Goal: Task Accomplishment & Management: Manage account settings

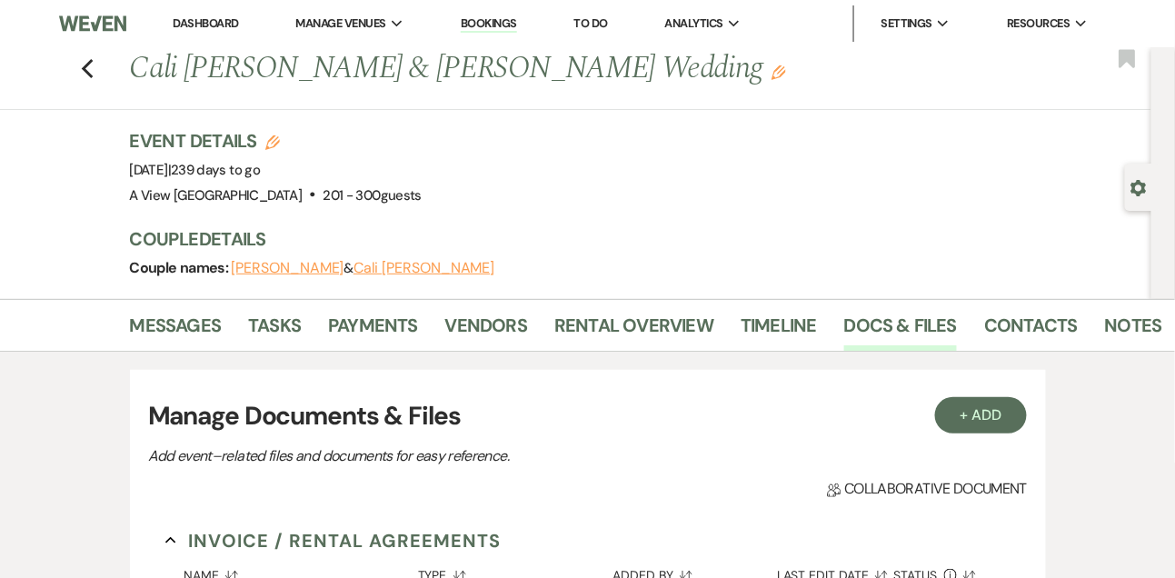
click at [202, 15] on link "Dashboard" at bounding box center [205, 22] width 65 height 15
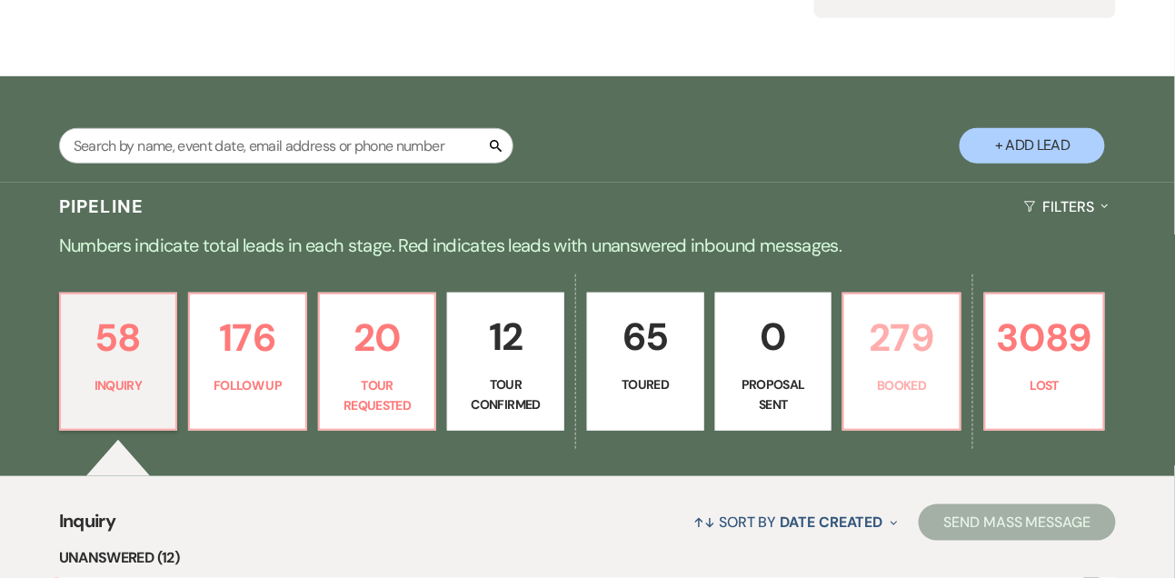
scroll to position [283, 0]
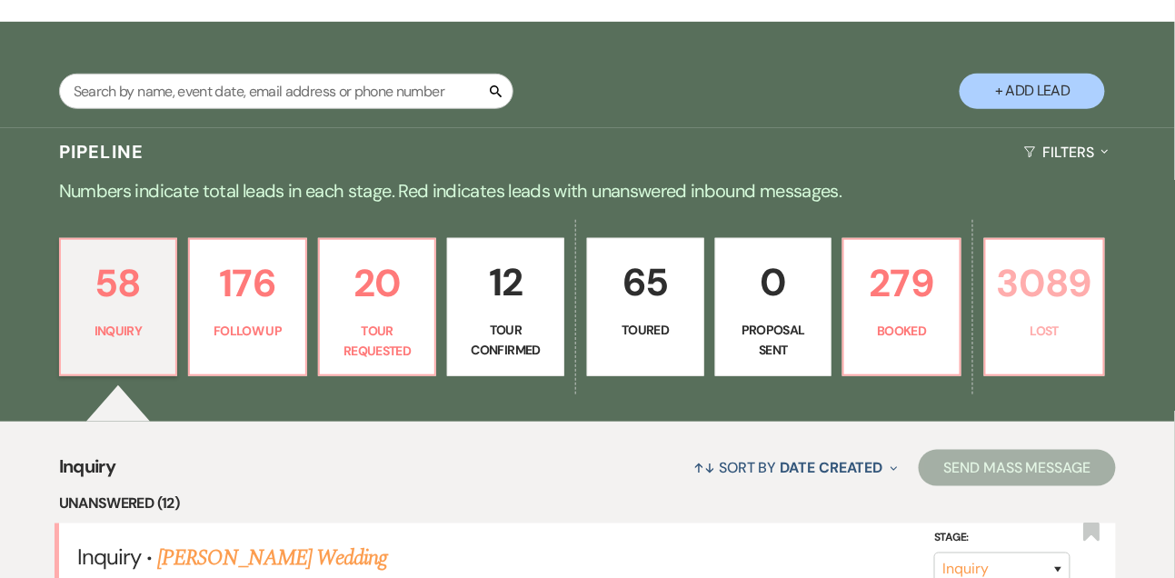
click at [1002, 314] on p "3089" at bounding box center [1044, 283] width 95 height 61
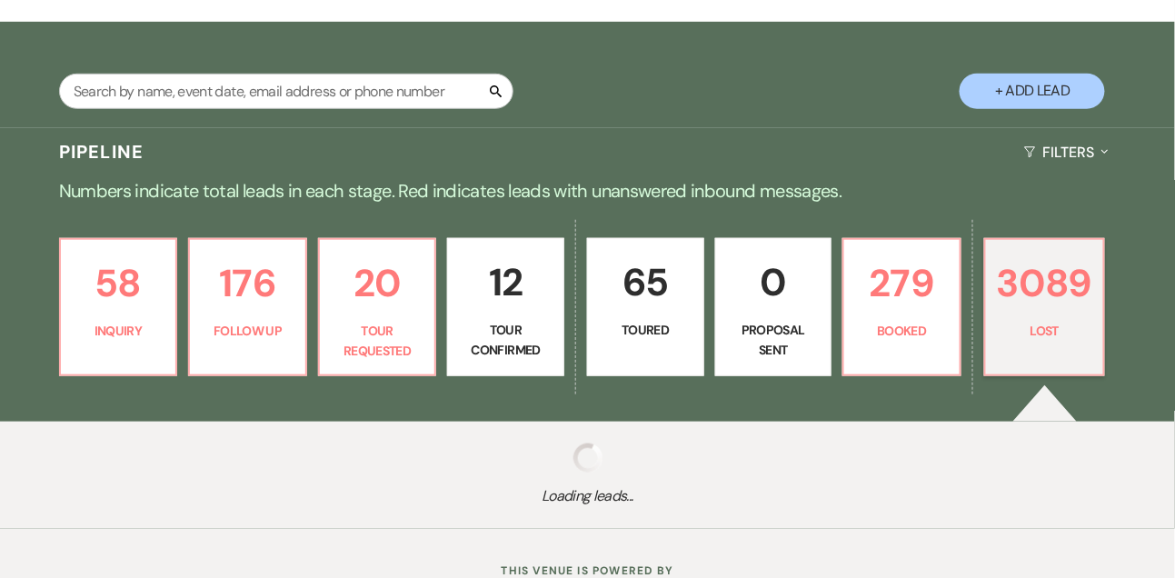
select select "8"
select select "6"
select select "8"
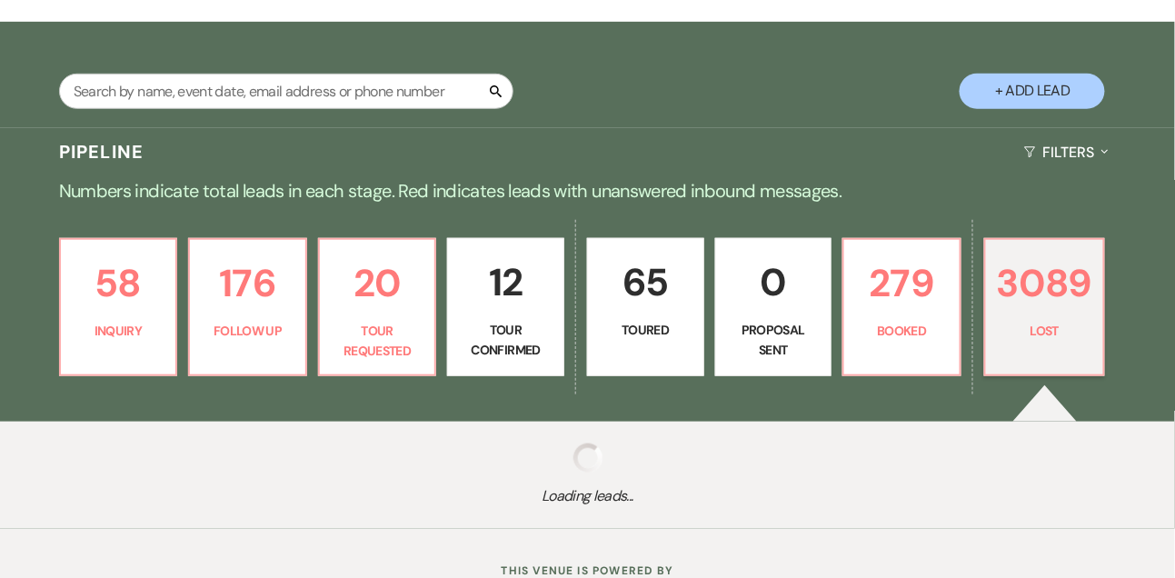
select select "5"
select select "8"
select select "5"
select select "8"
select select "5"
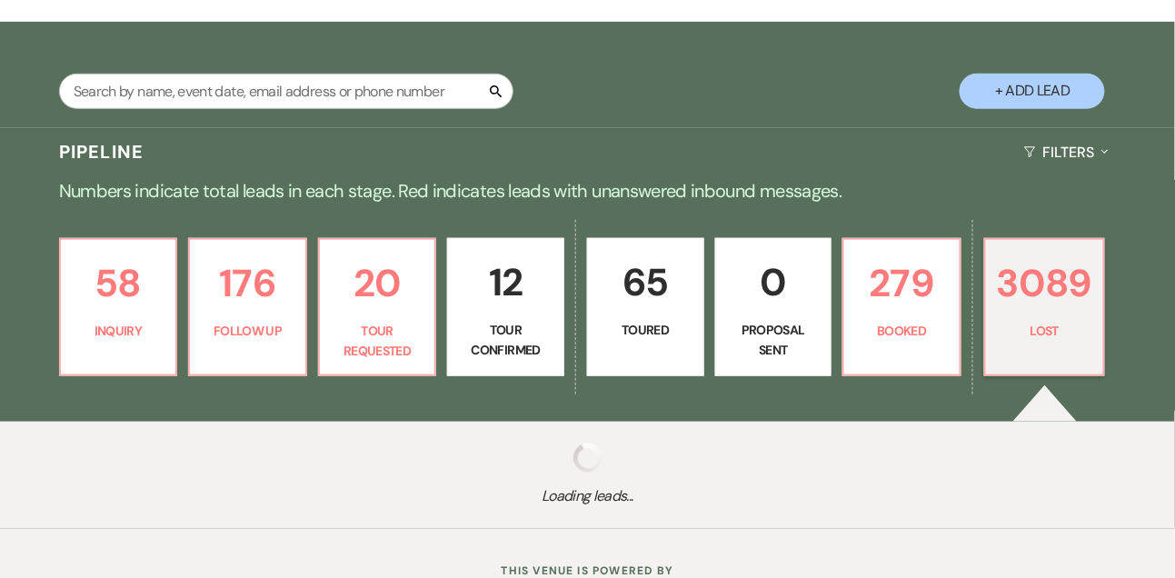
select select "8"
select select "5"
select select "8"
select select "5"
select select "8"
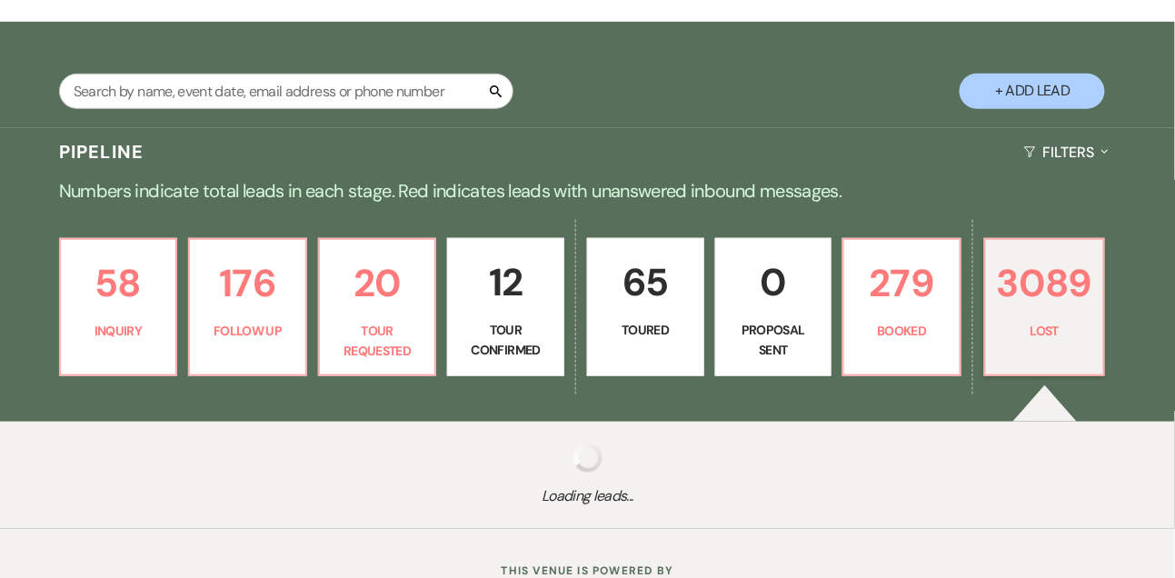
select select "5"
select select "8"
select select "5"
select select "8"
select select "7"
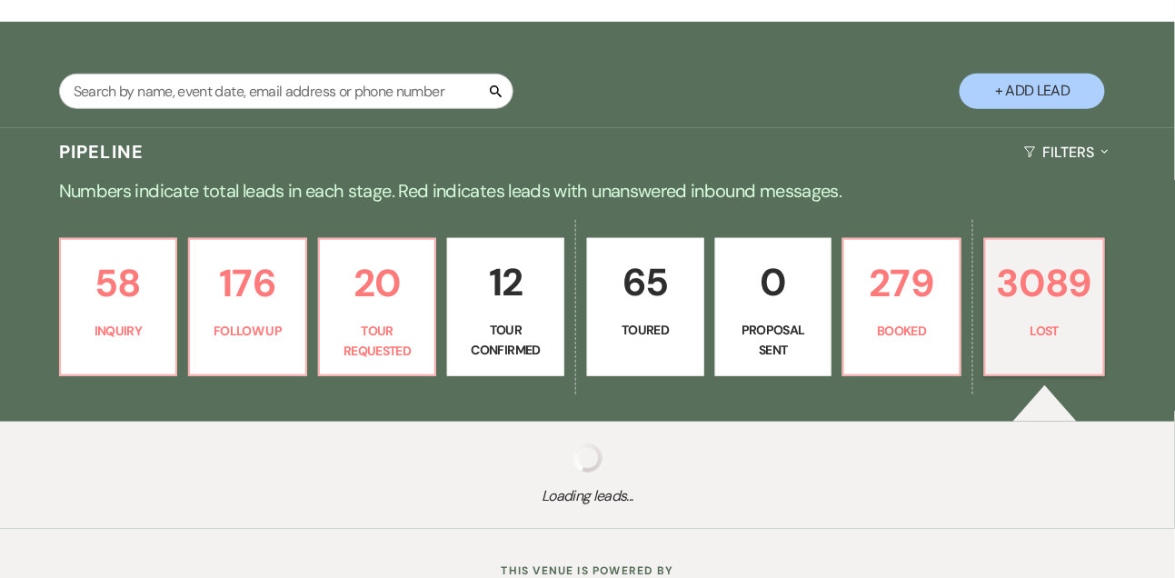
select select "8"
select select "5"
select select "8"
select select "5"
select select "8"
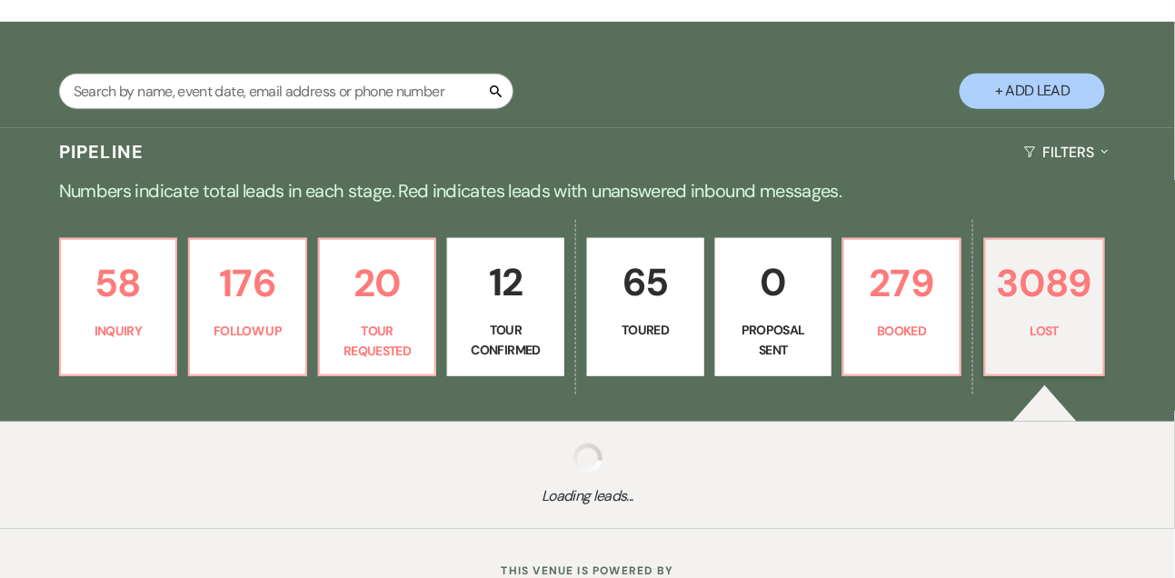
select select "5"
select select "8"
select select "5"
select select "8"
select select "5"
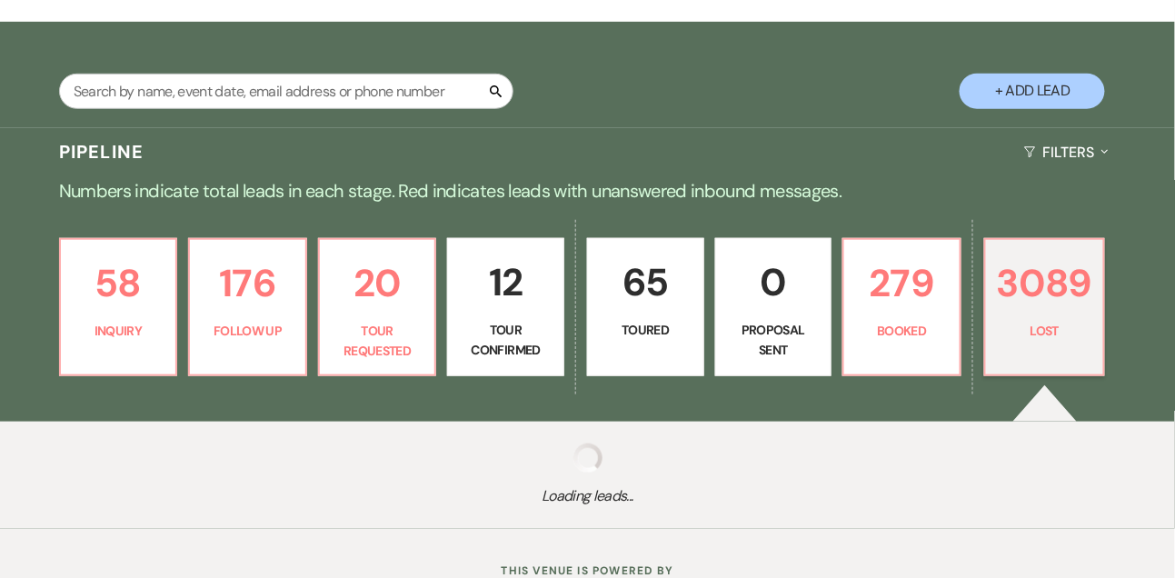
select select "8"
select select "5"
select select "8"
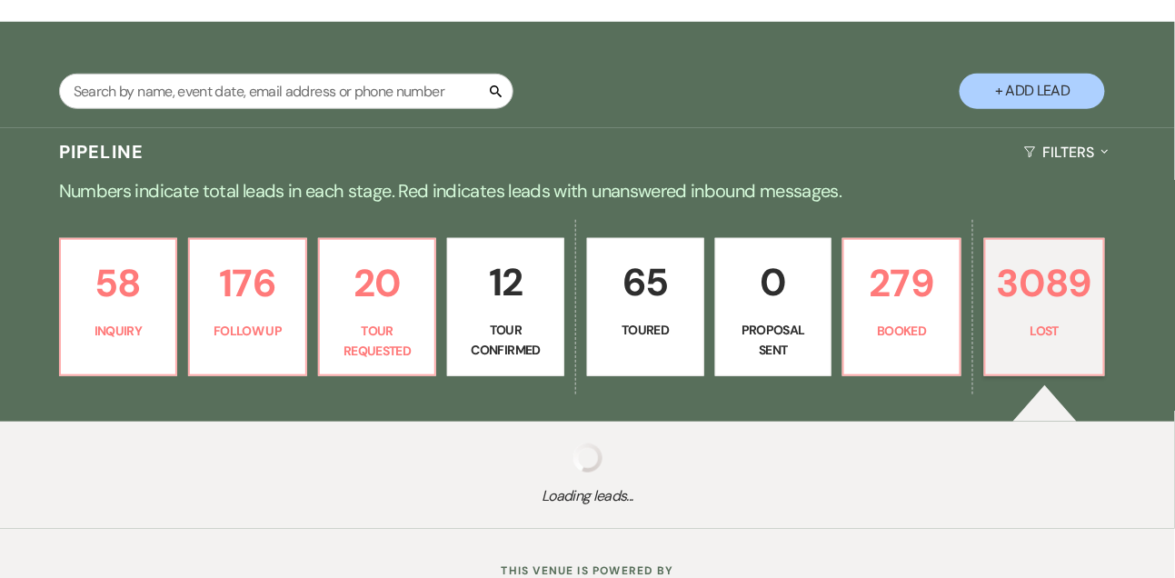
select select "8"
select select "6"
select select "8"
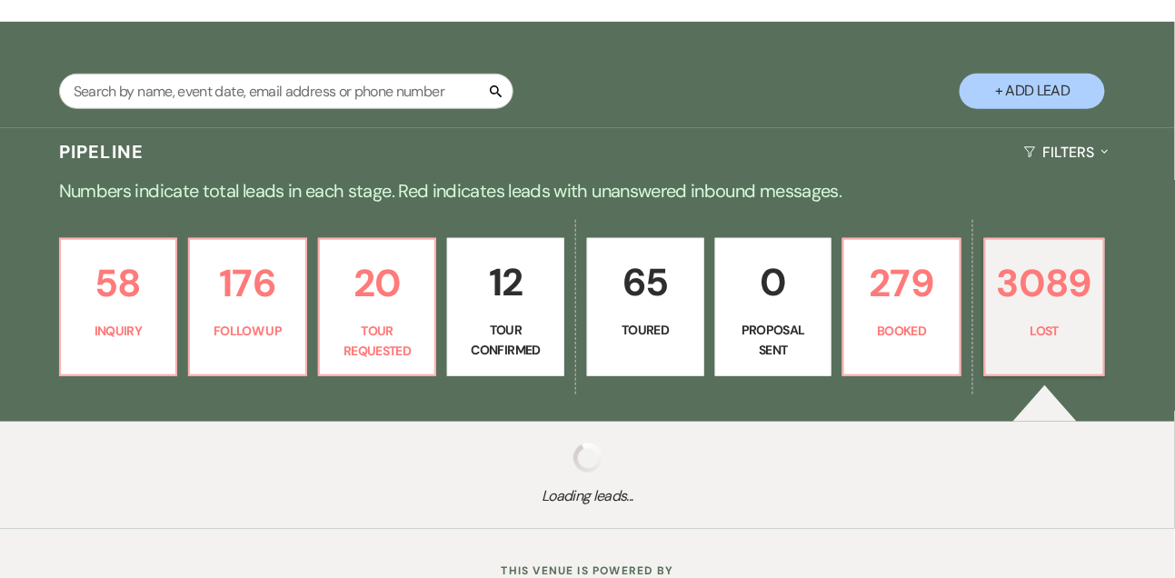
select select "10"
select select "8"
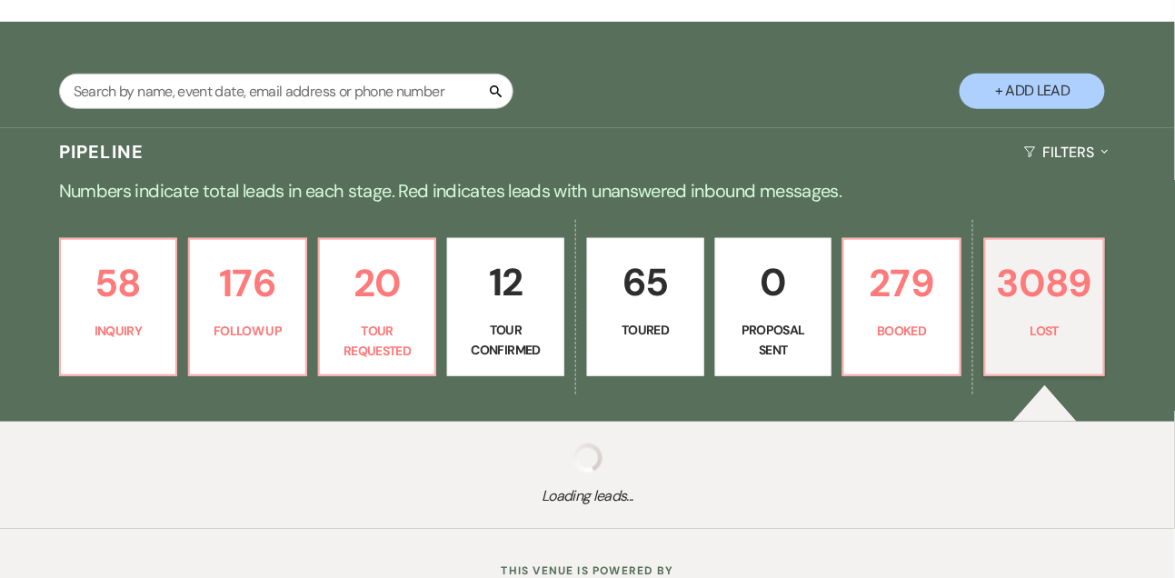
select select "8"
select select "10"
select select "8"
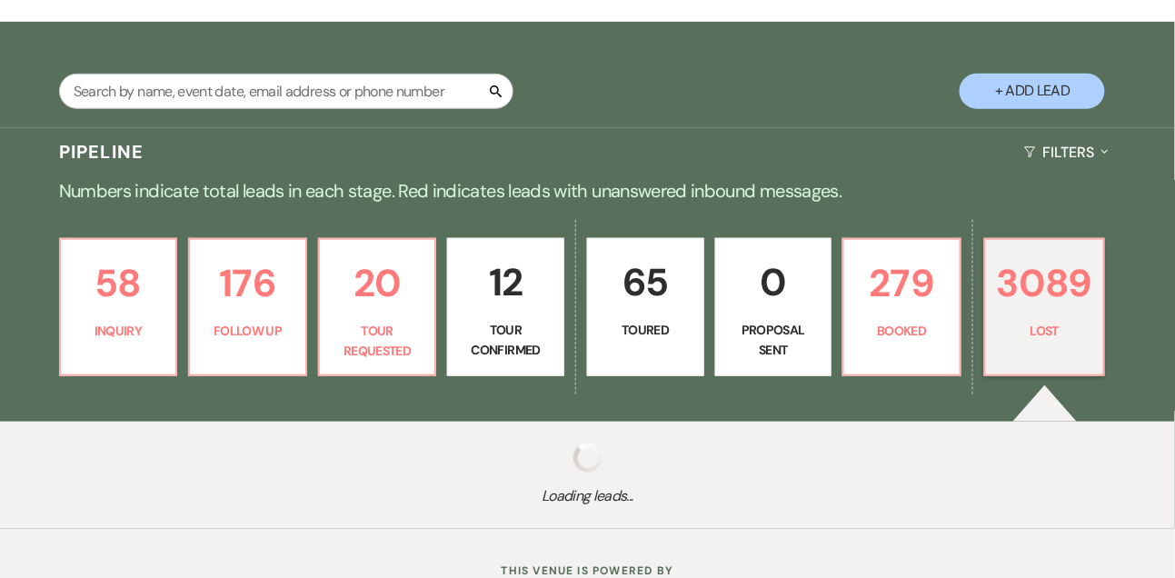
select select "8"
select select "10"
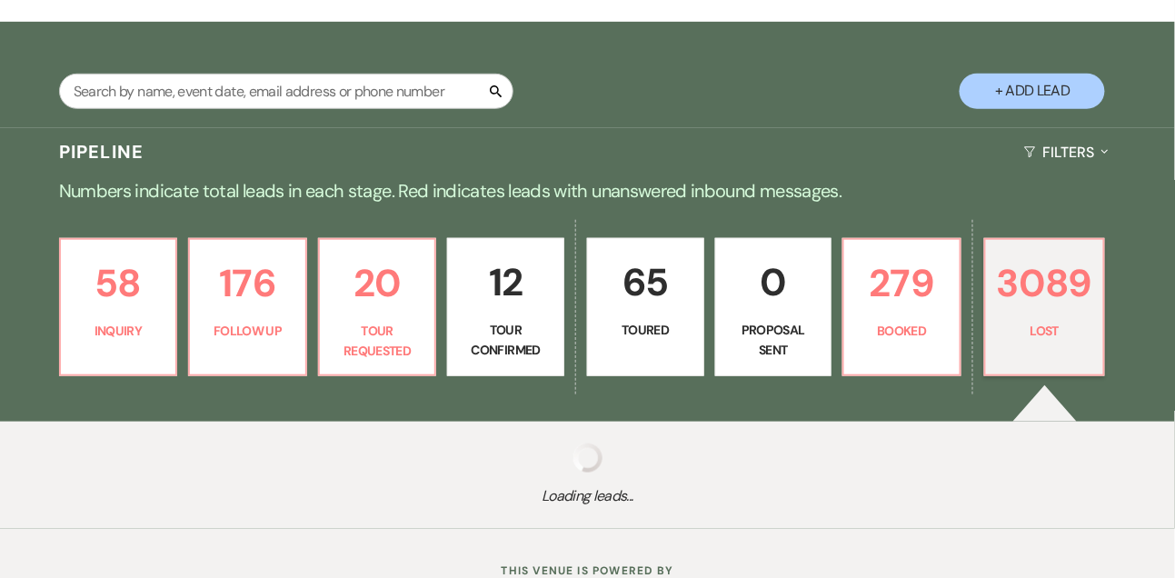
select select "8"
select select "7"
select select "8"
select select "6"
select select "8"
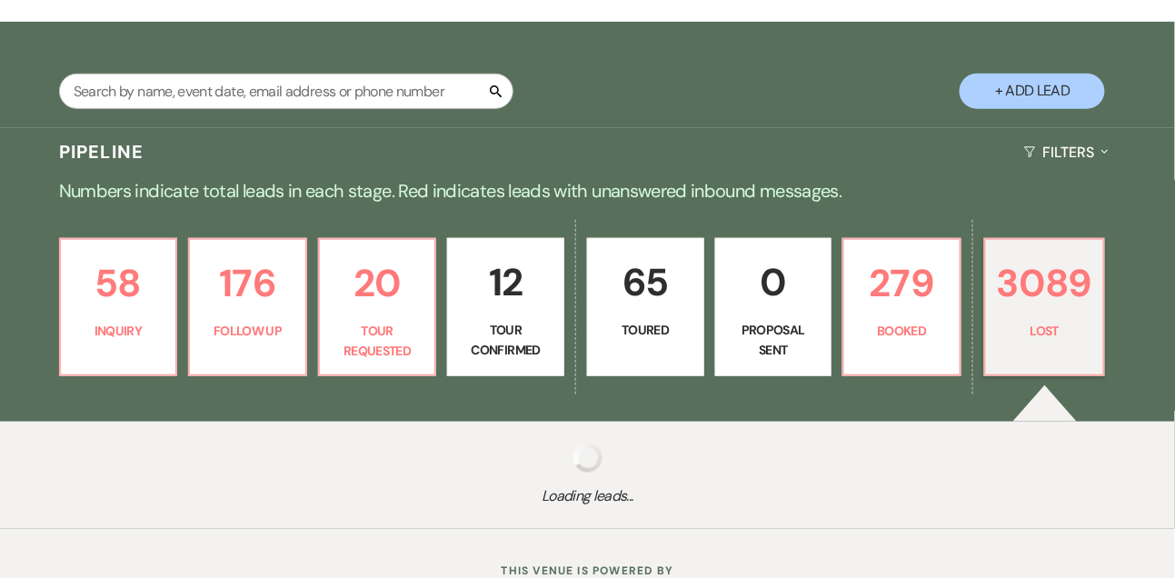
select select "7"
select select "8"
select select "1"
select select "8"
select select "7"
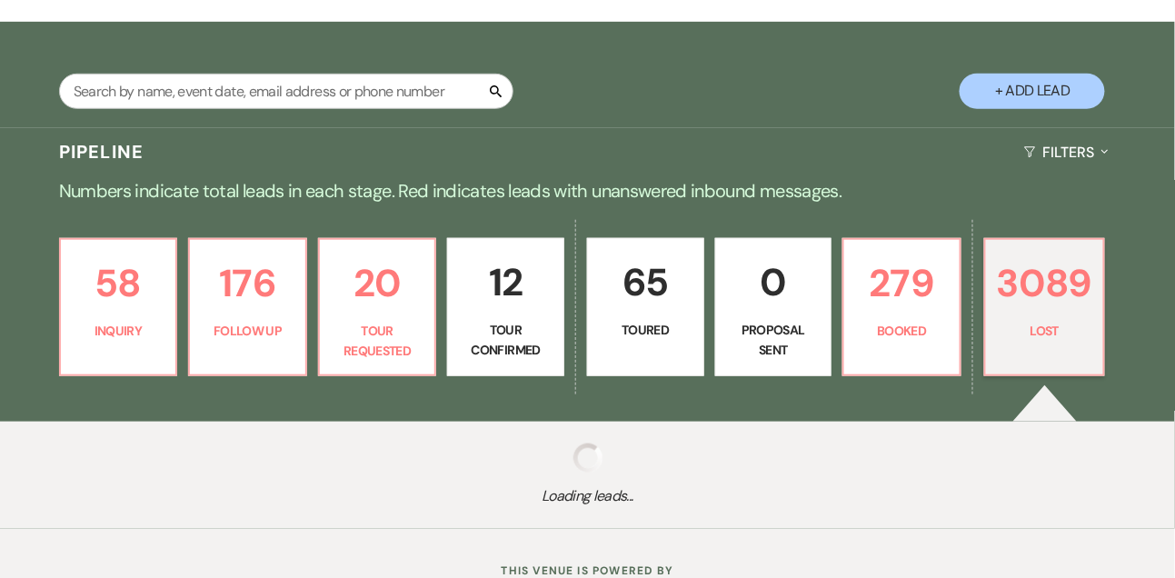
select select "8"
select select "7"
select select "8"
select select "7"
select select "8"
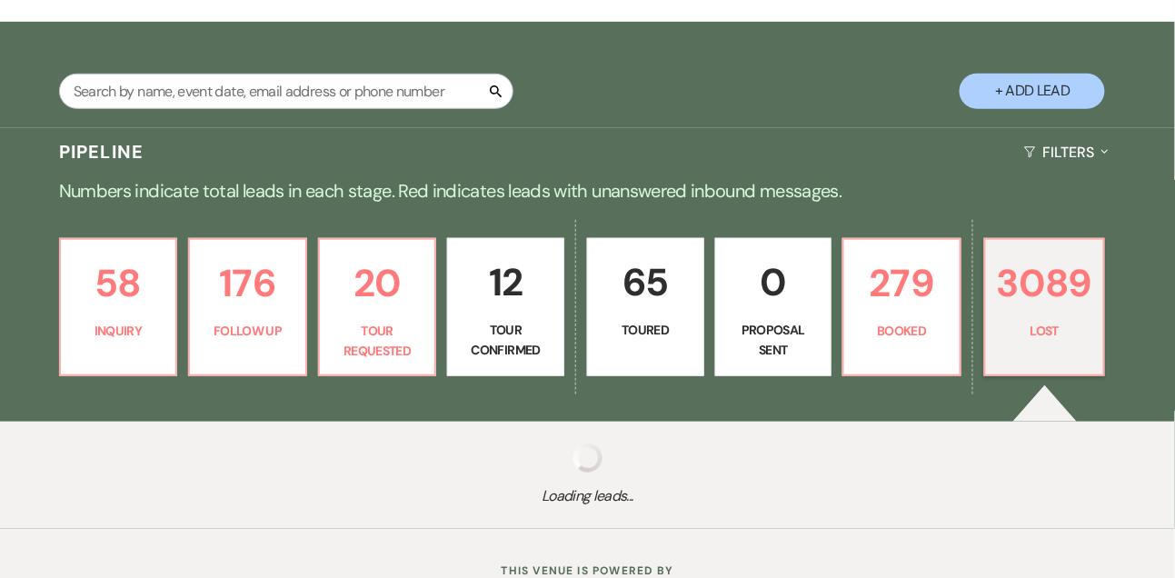
select select "1"
select select "8"
select select "7"
select select "8"
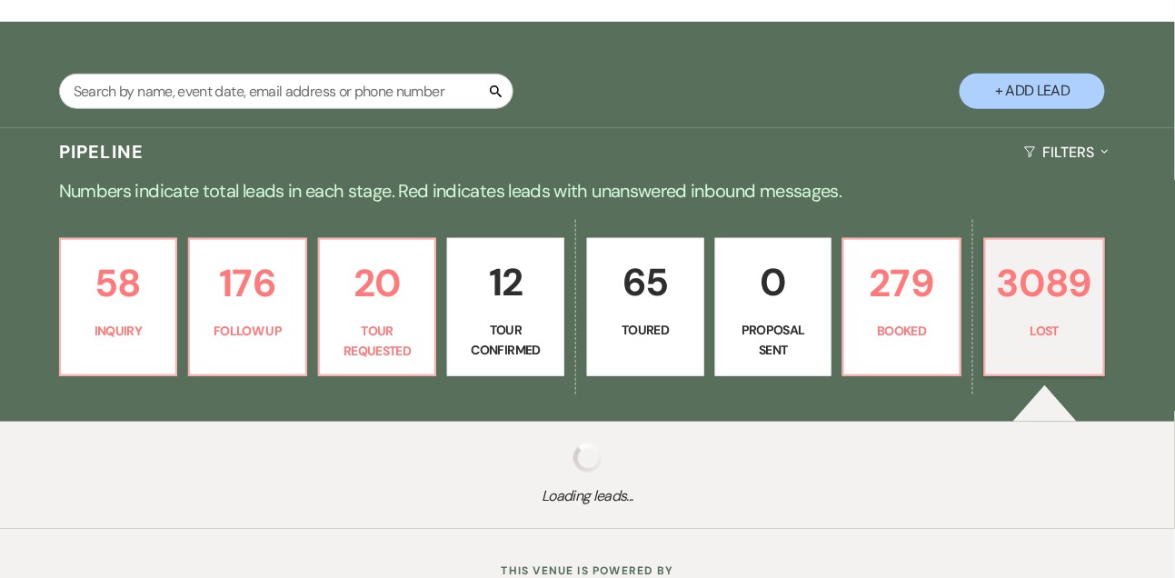
select select "8"
select select "5"
select select "8"
select select "6"
select select "8"
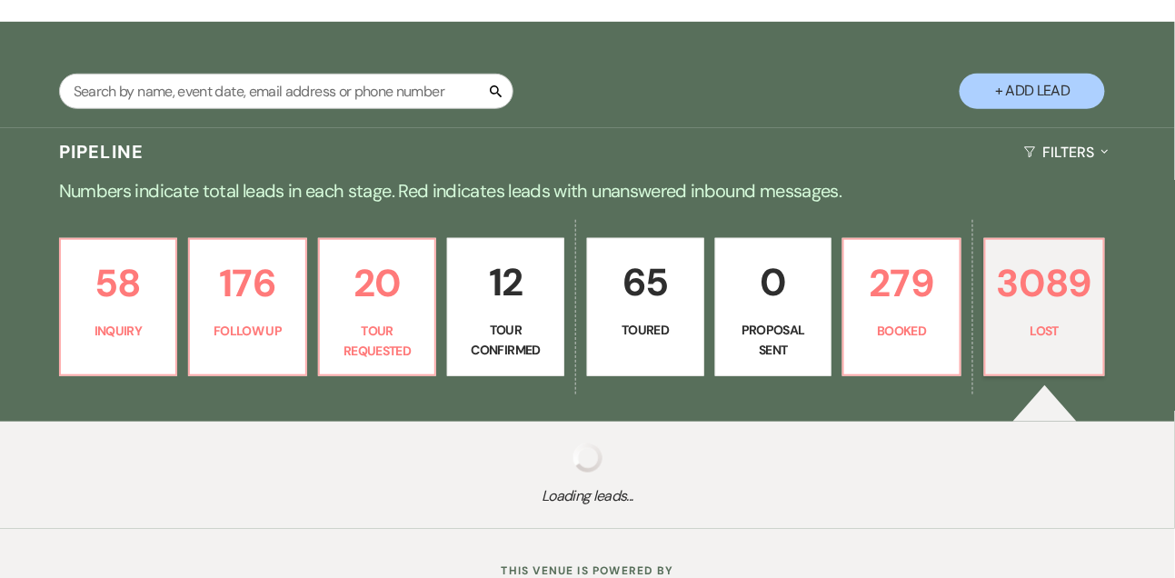
select select "8"
select select "1"
select select "8"
select select "7"
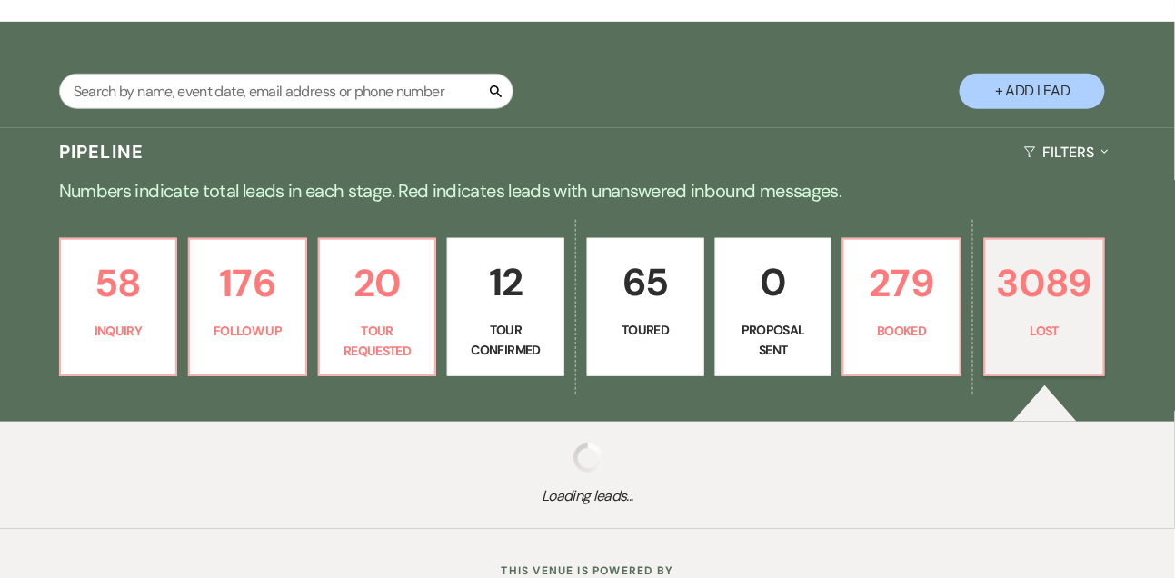
select select "8"
select select "7"
select select "8"
select select "6"
select select "8"
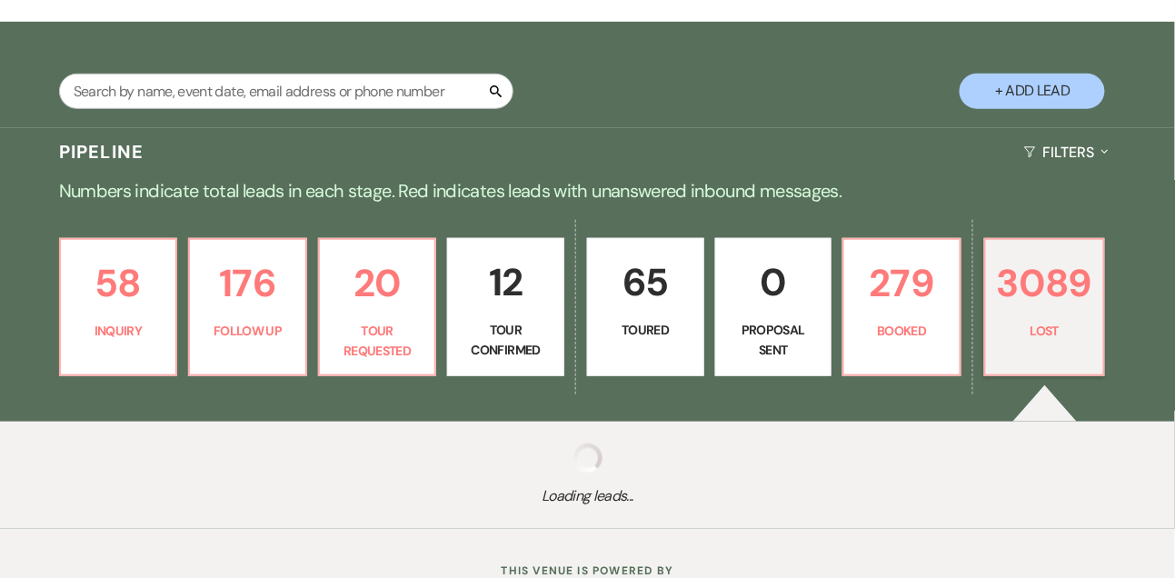
select select "8"
select select "6"
select select "8"
select select "5"
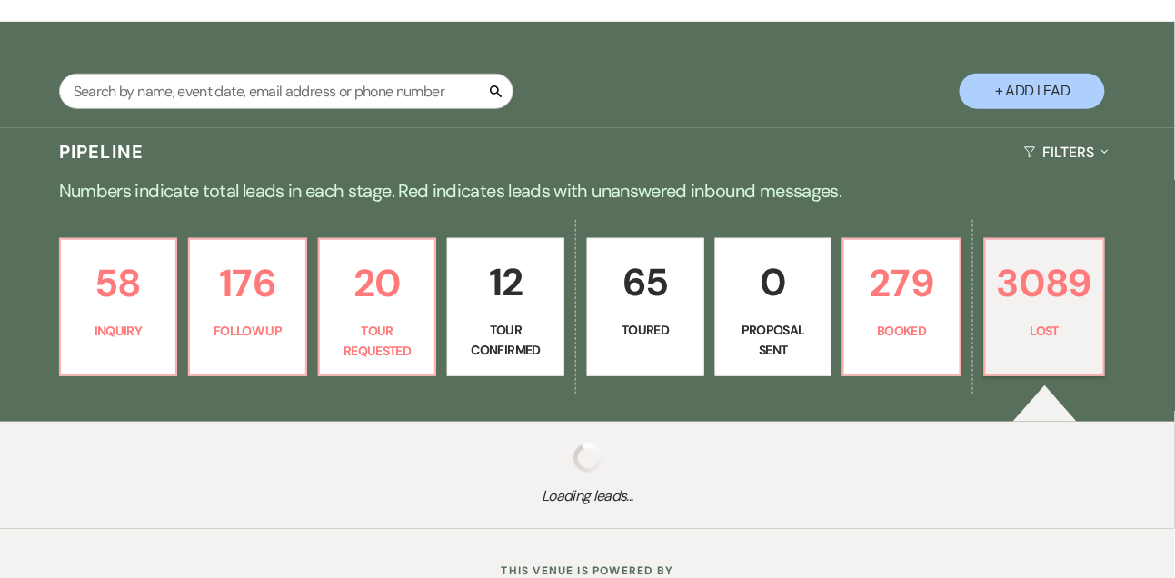
select select "8"
select select "5"
select select "8"
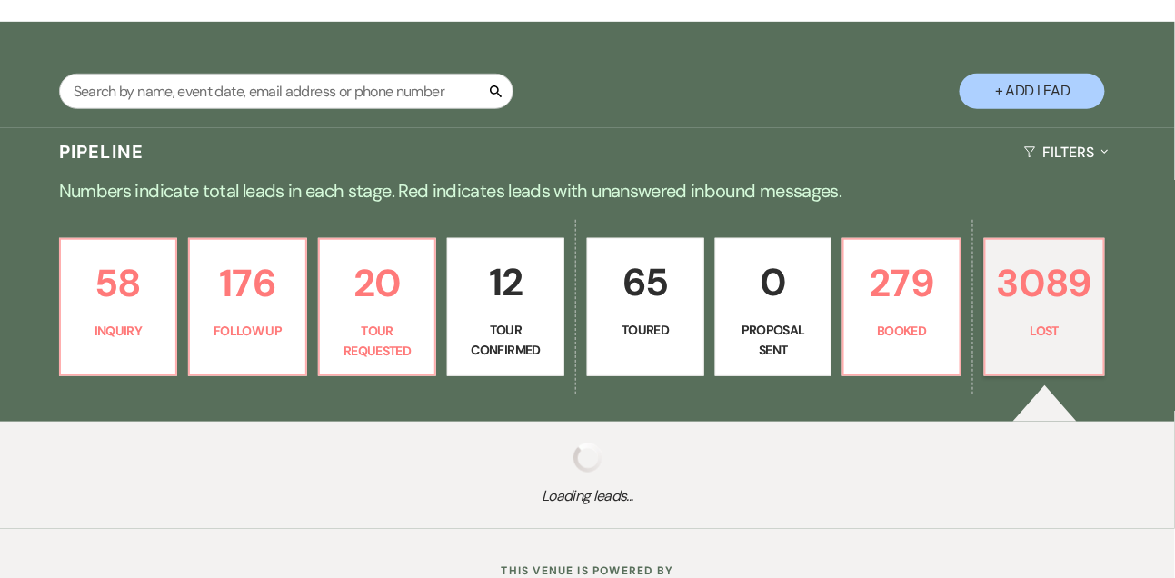
select select "6"
select select "8"
select select "7"
select select "8"
select select "5"
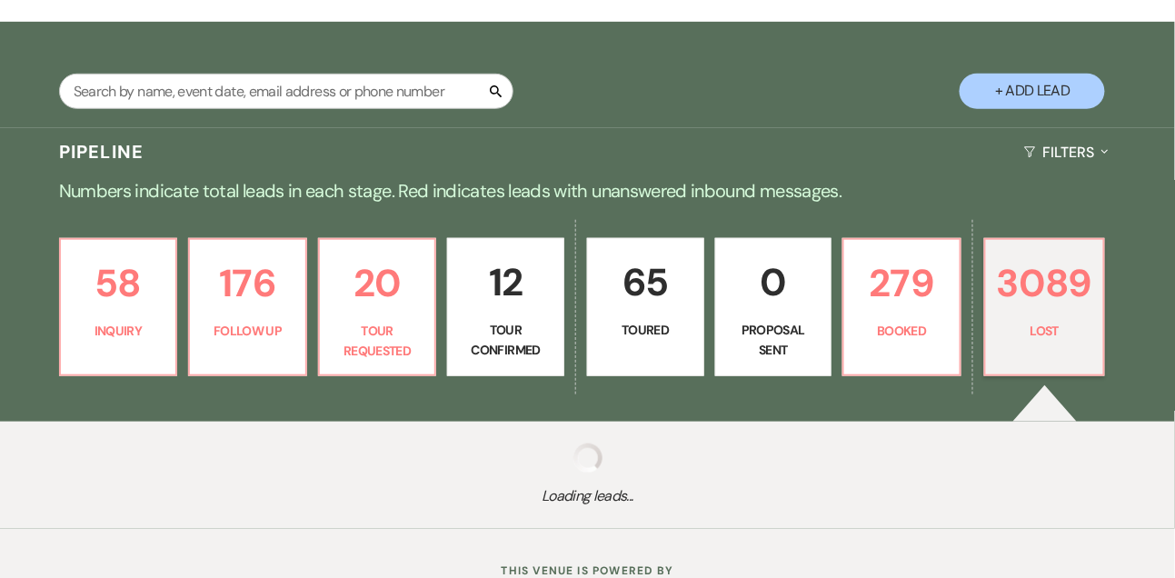
select select "8"
select select "5"
select select "8"
select select "7"
select select "8"
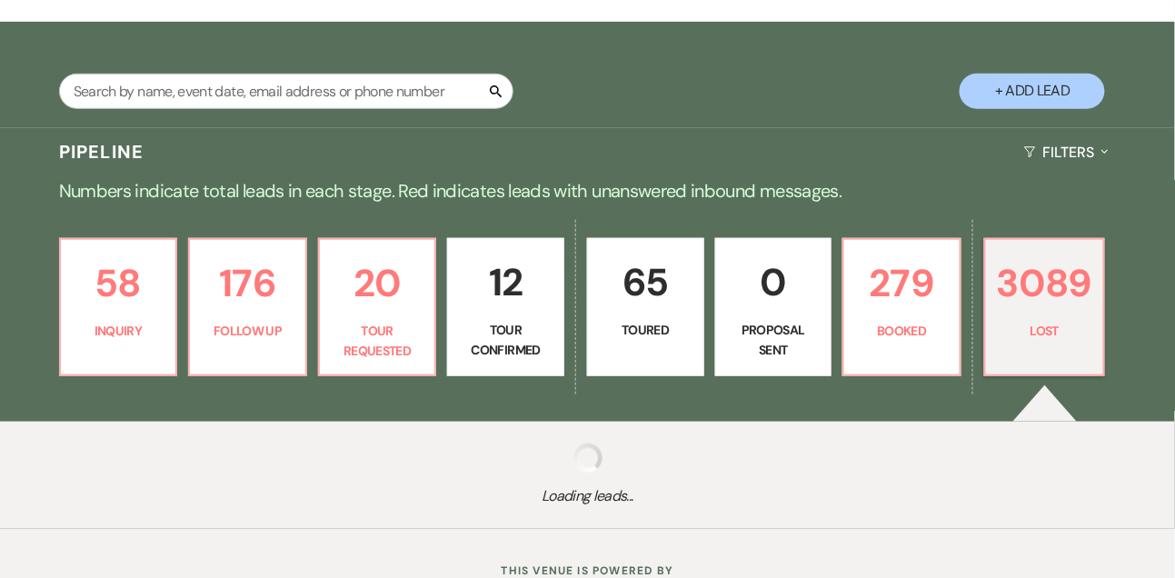
select select "10"
select select "8"
select select "5"
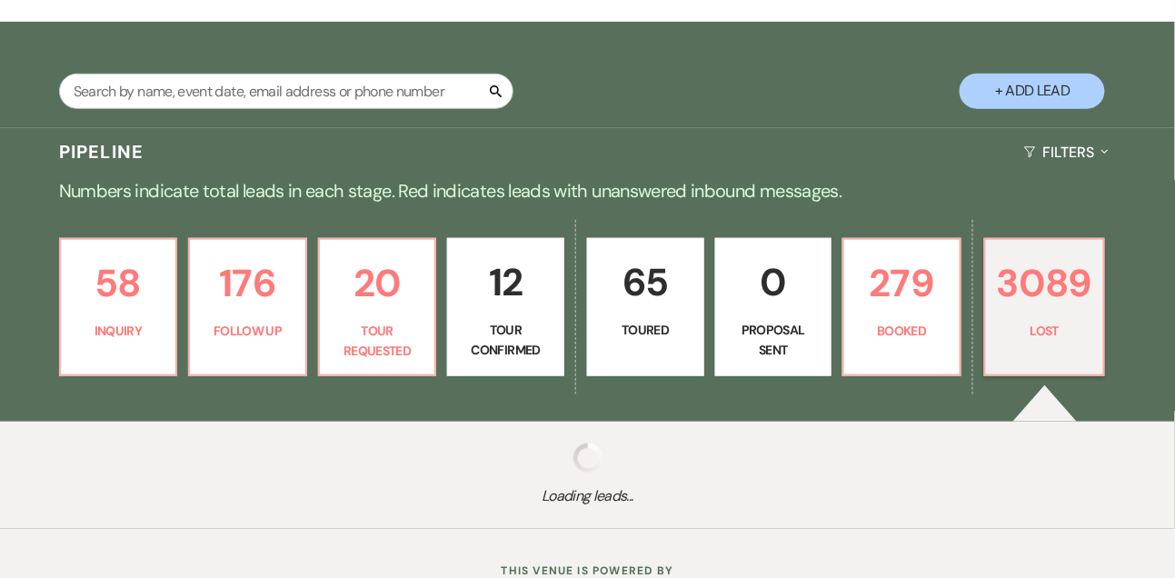
select select "8"
select select "6"
select select "8"
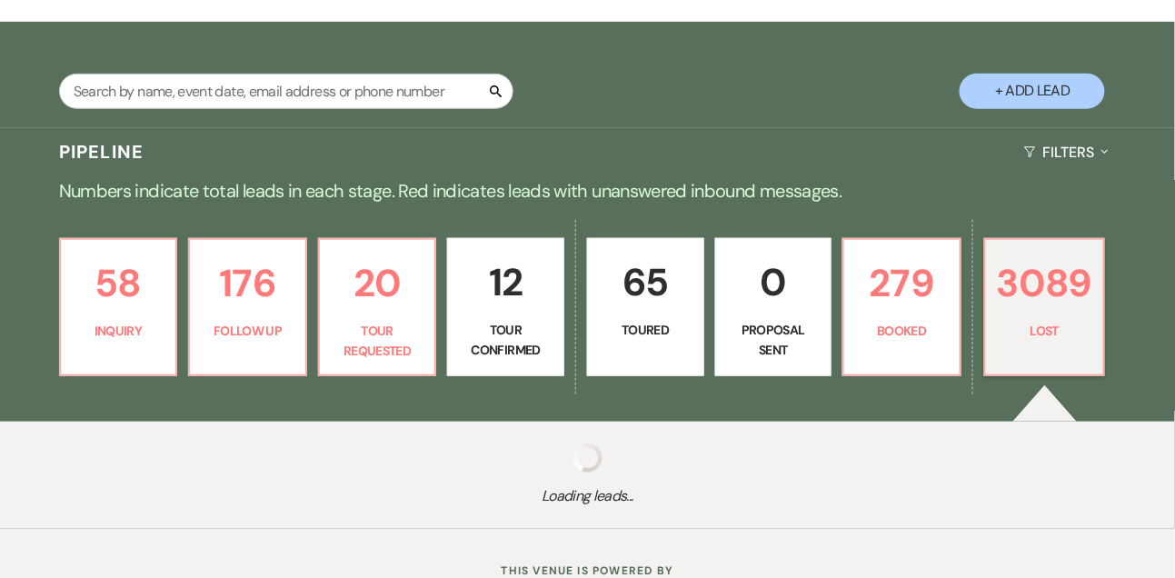
select select "6"
select select "8"
select select "5"
select select "8"
select select "10"
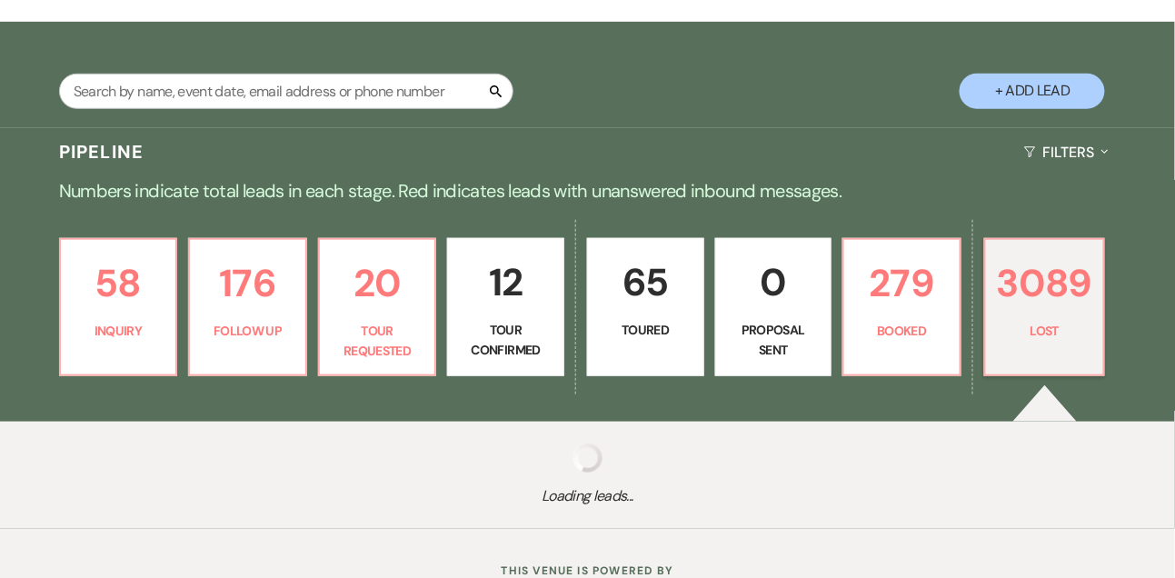
select select "8"
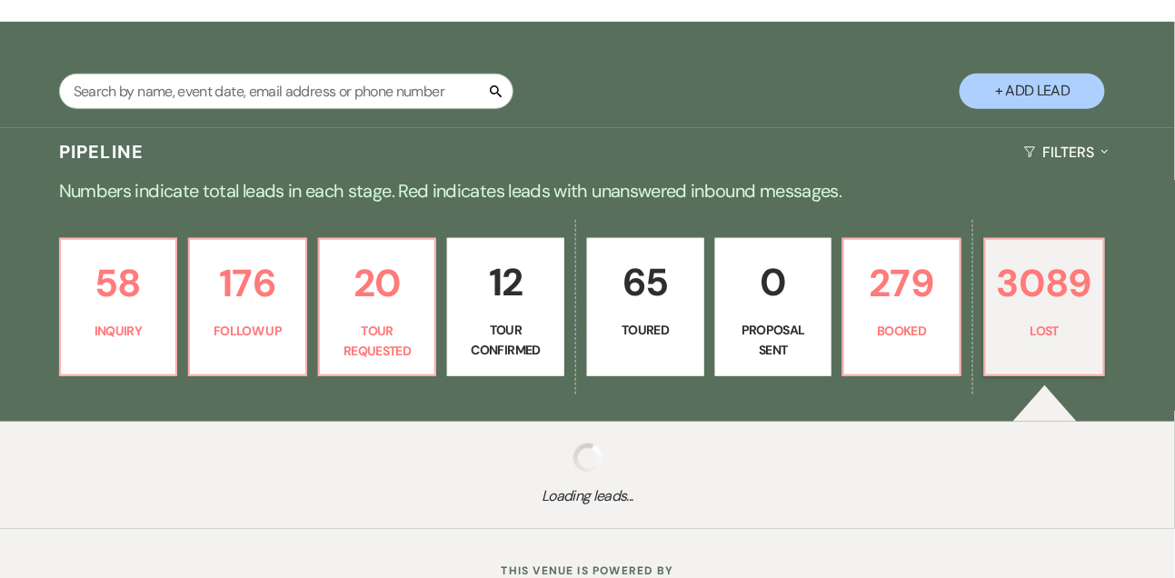
select select "5"
select select "8"
select select "7"
select select "8"
select select "6"
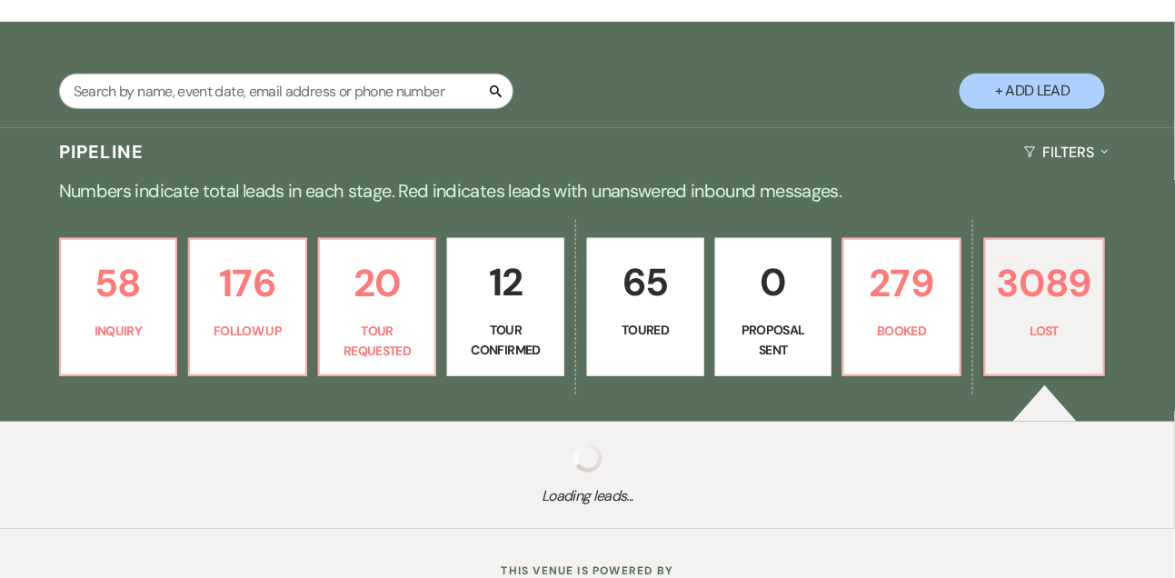
select select "8"
select select "5"
select select "8"
select select "10"
select select "8"
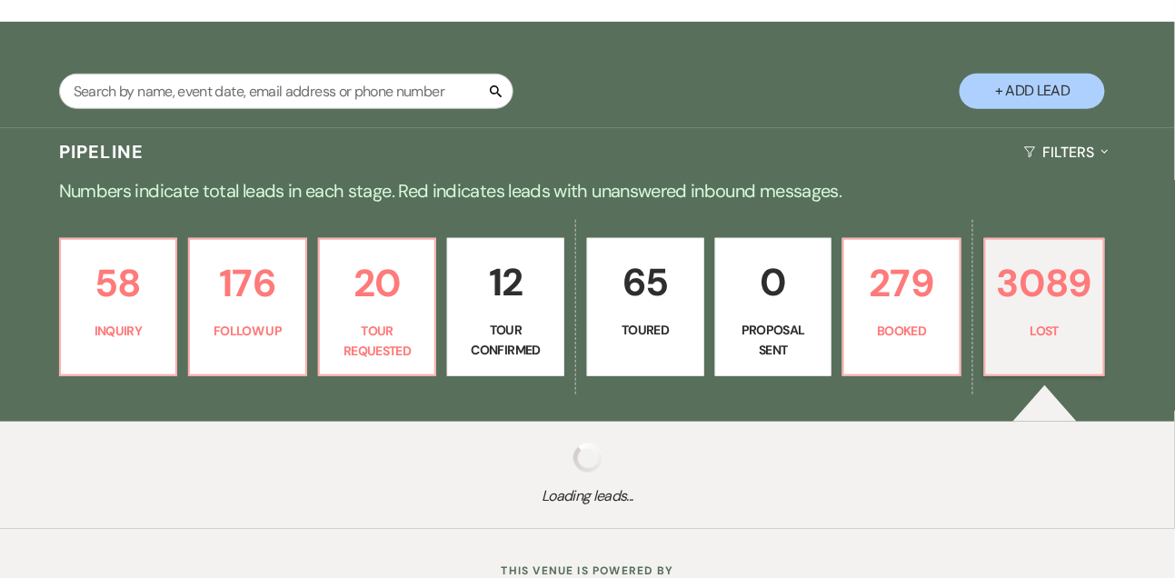
select select "5"
select select "8"
select select "5"
select select "8"
select select "10"
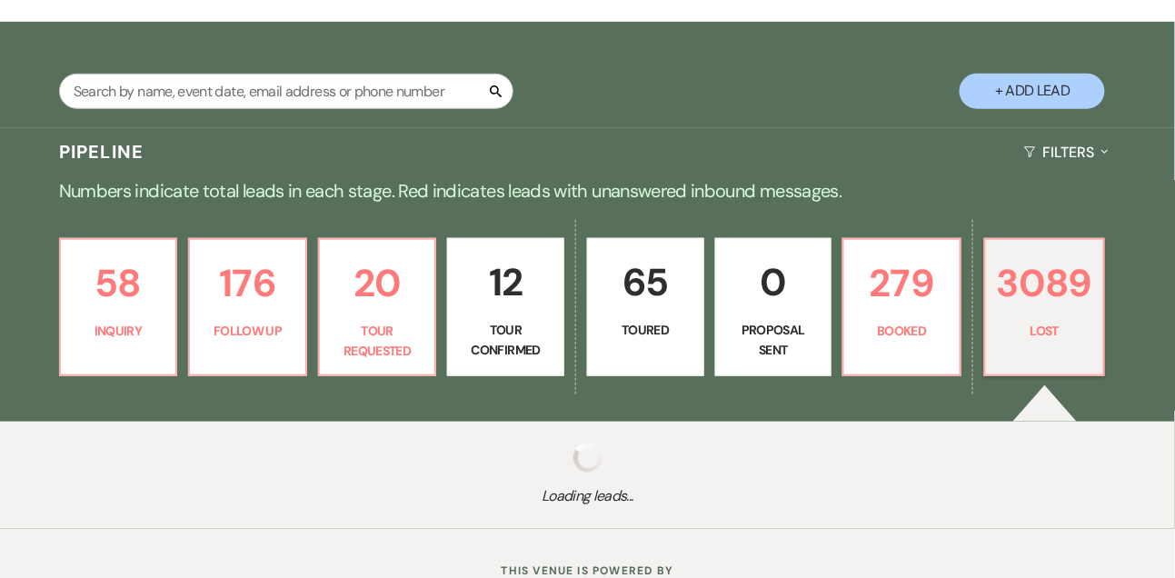
select select "8"
select select "7"
select select "8"
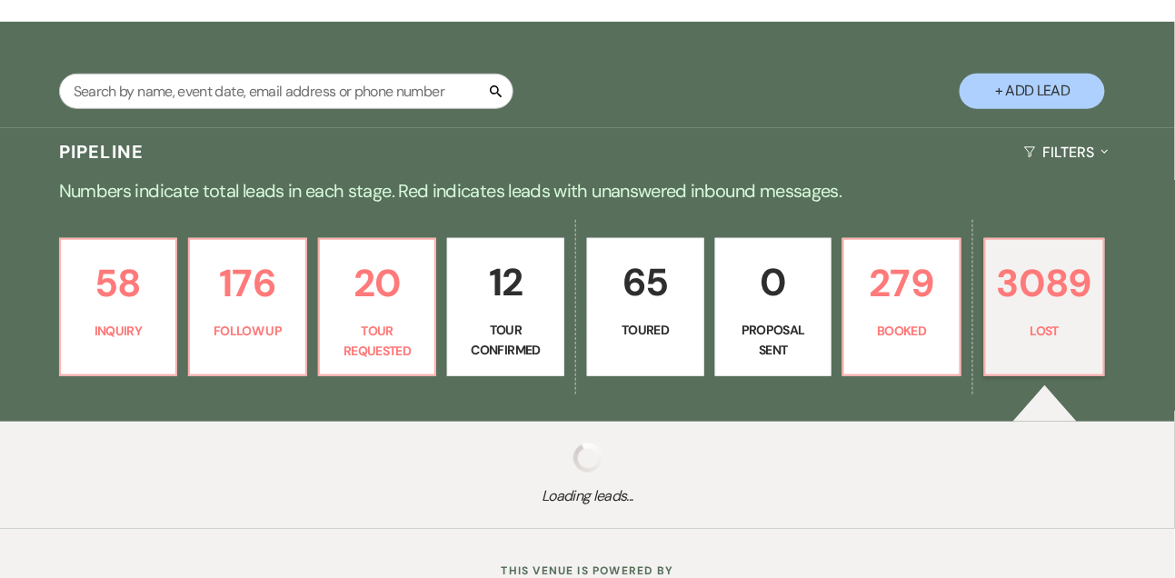
select select "6"
select select "8"
select select "10"
select select "8"
select select "6"
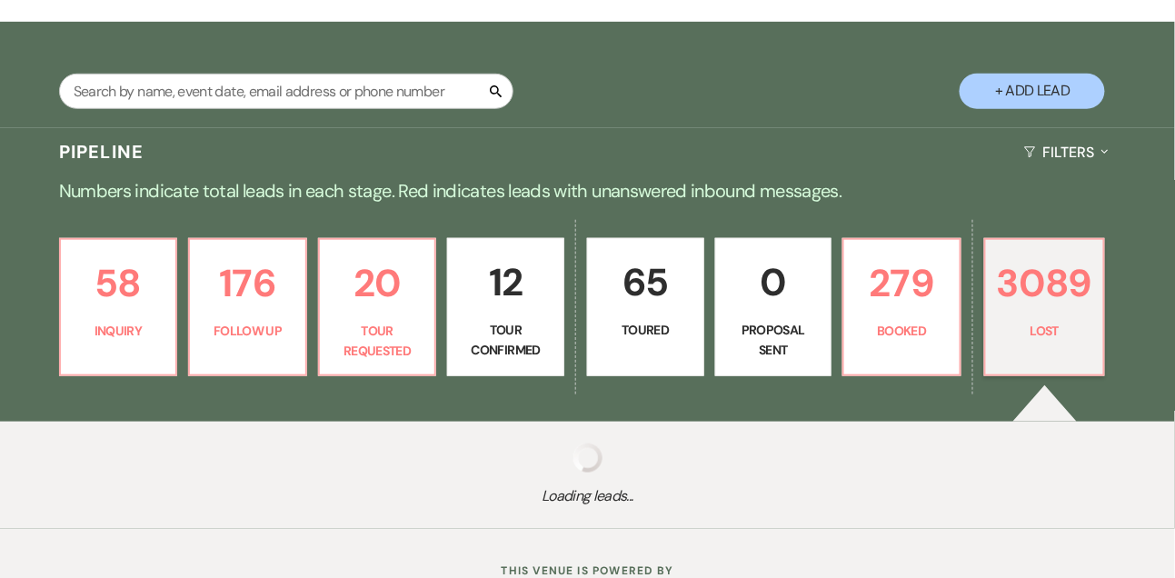
select select "8"
select select "6"
select select "8"
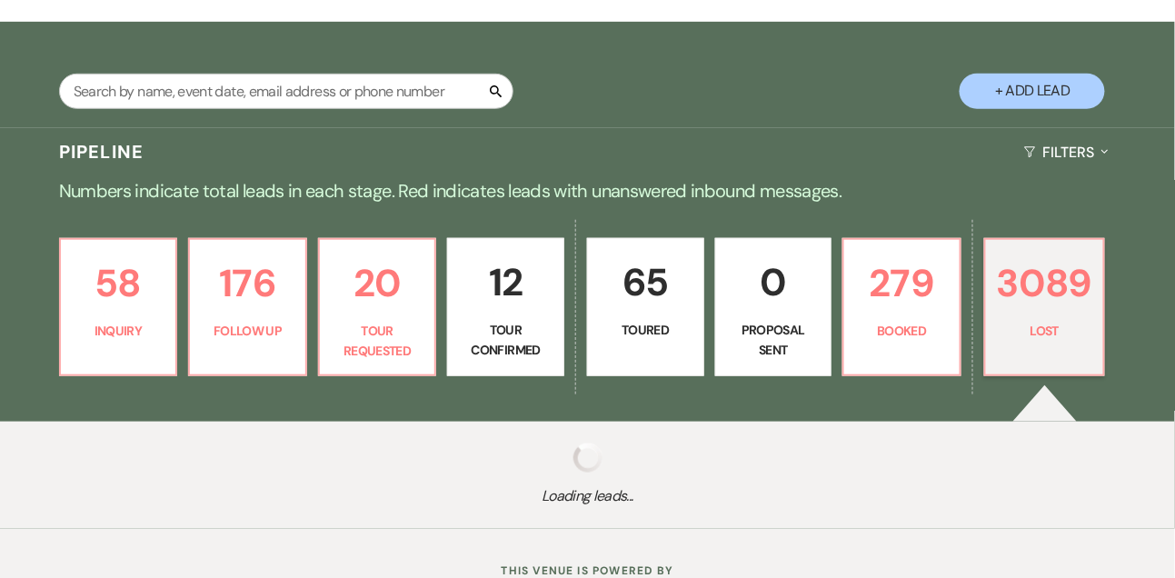
select select "8"
select select "5"
select select "8"
select select "10"
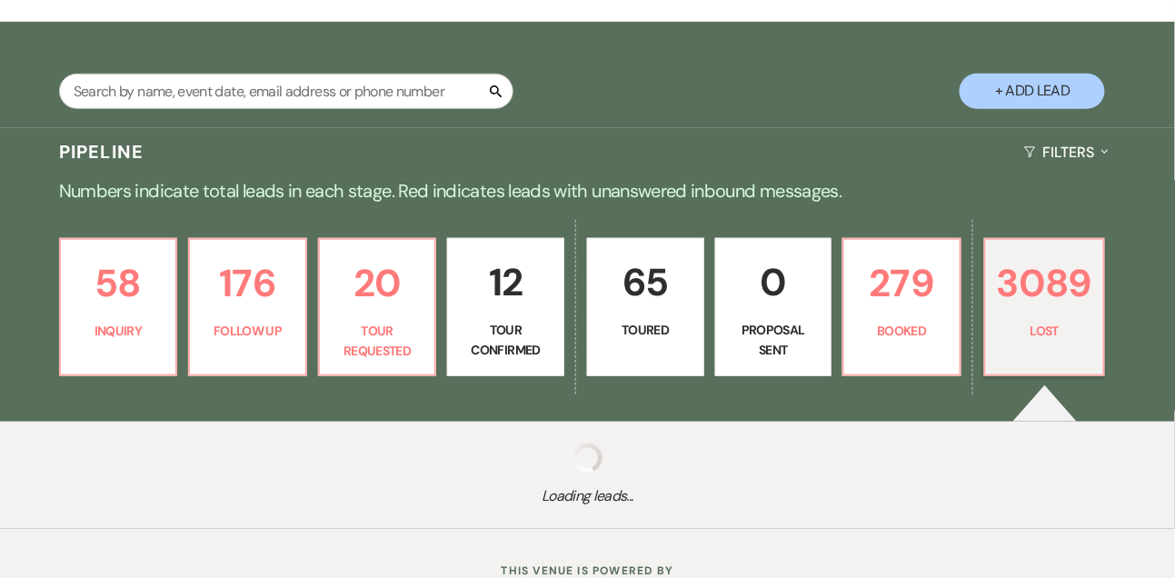
select select "8"
select select "5"
select select "8"
select select "5"
select select "8"
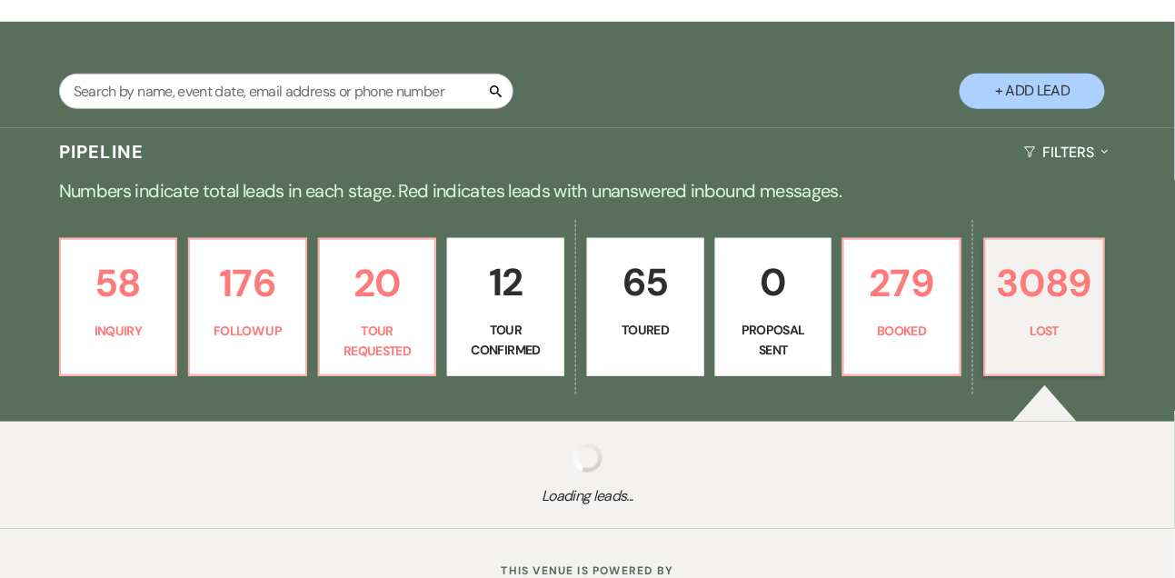
select select "5"
select select "8"
select select "5"
select select "8"
select select "5"
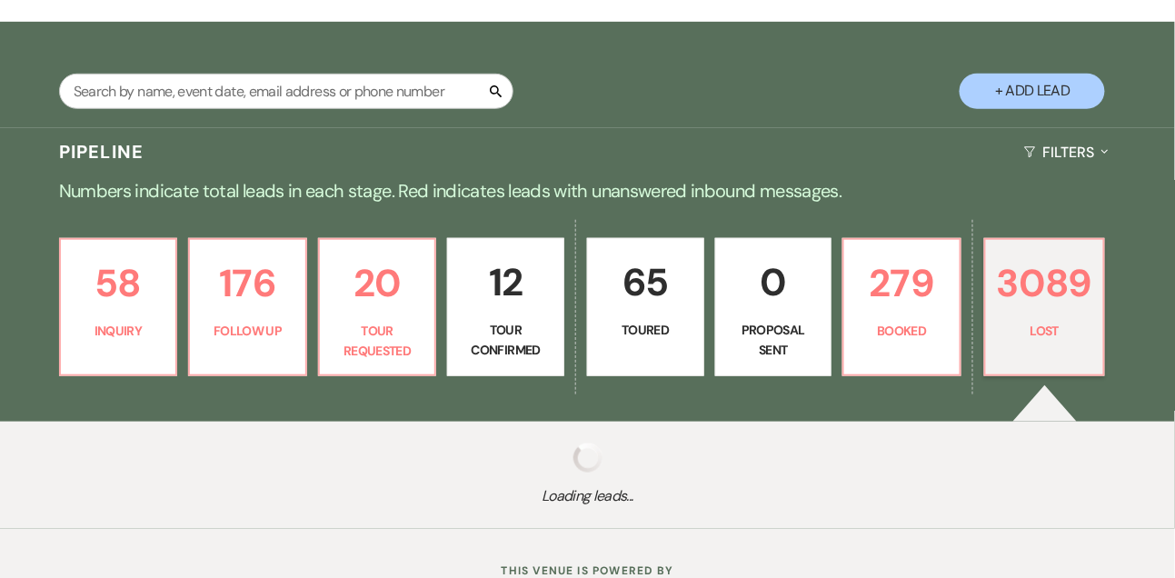
select select "8"
select select "5"
select select "8"
select select "6"
select select "8"
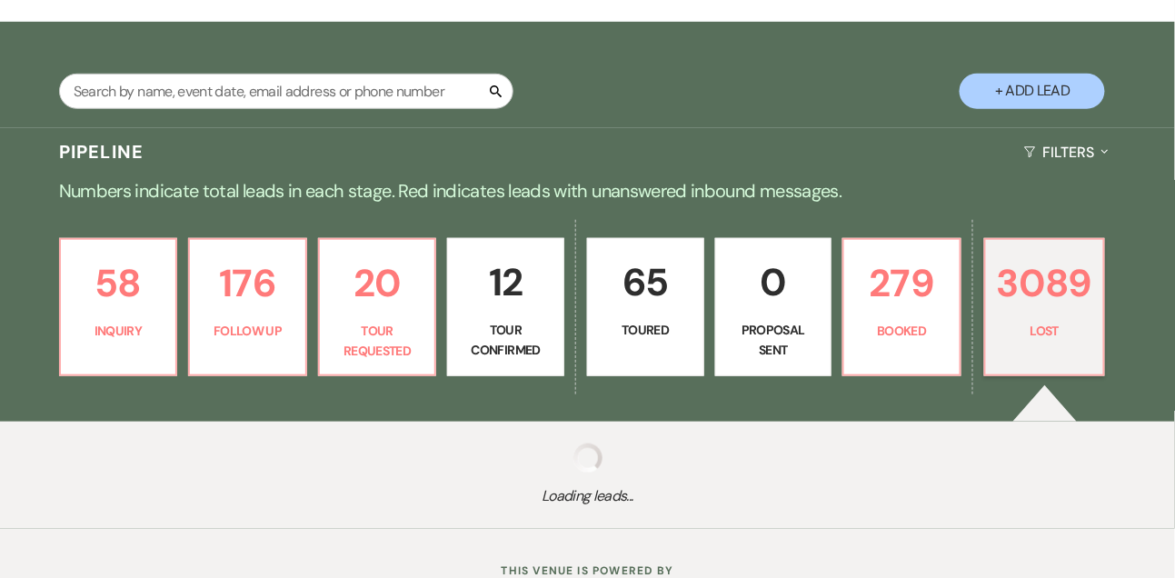
select select "5"
select select "8"
select select "5"
select select "8"
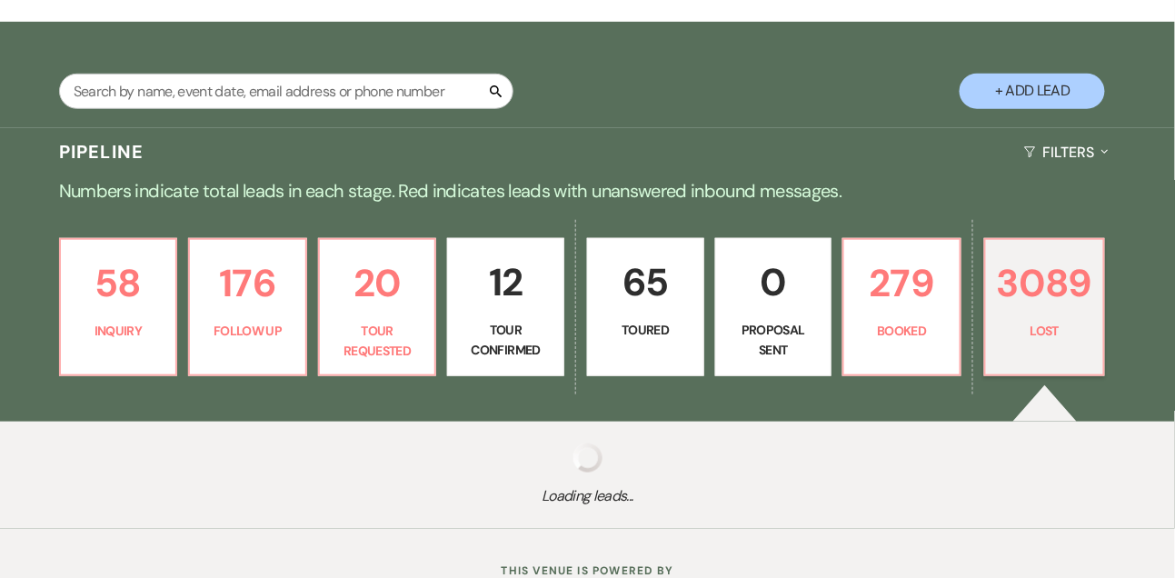
select select "8"
select select "5"
select select "8"
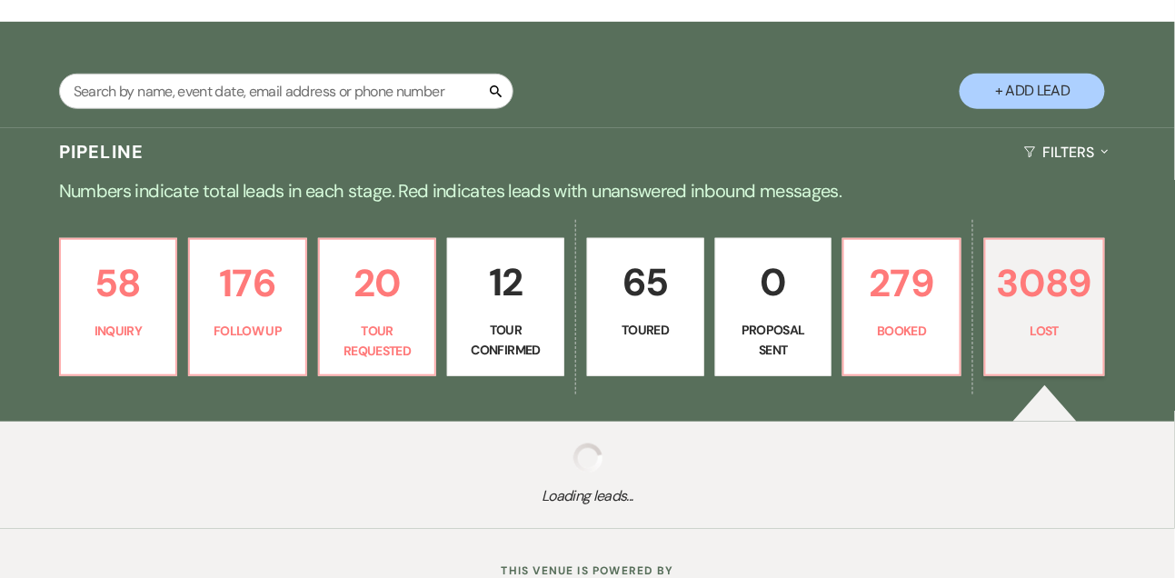
select select "5"
select select "8"
select select "5"
select select "8"
select select "10"
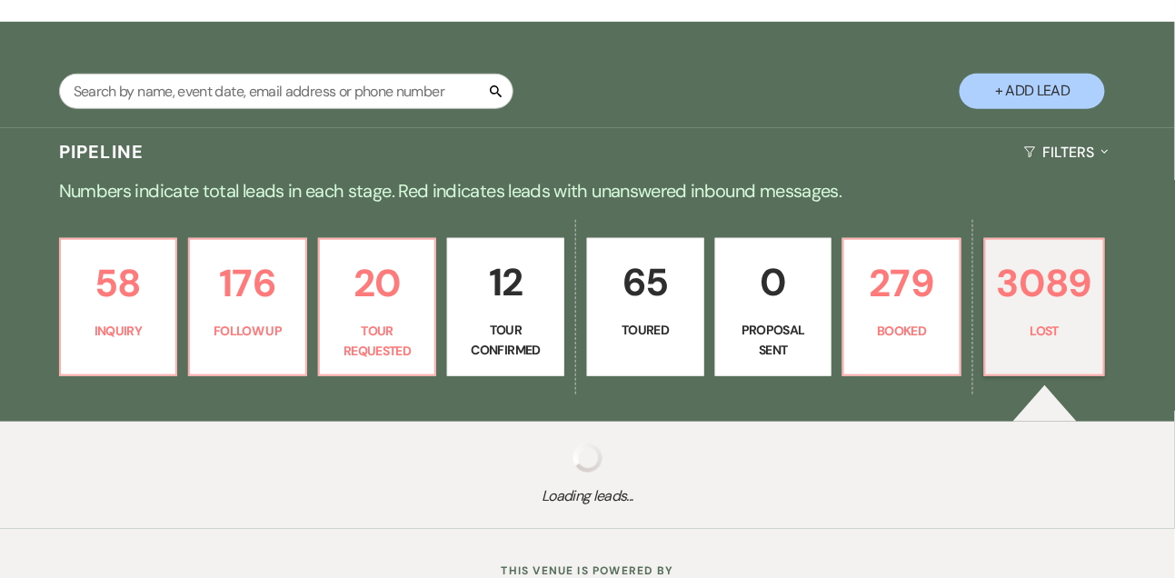
select select "8"
select select "5"
select select "8"
select select "5"
select select "8"
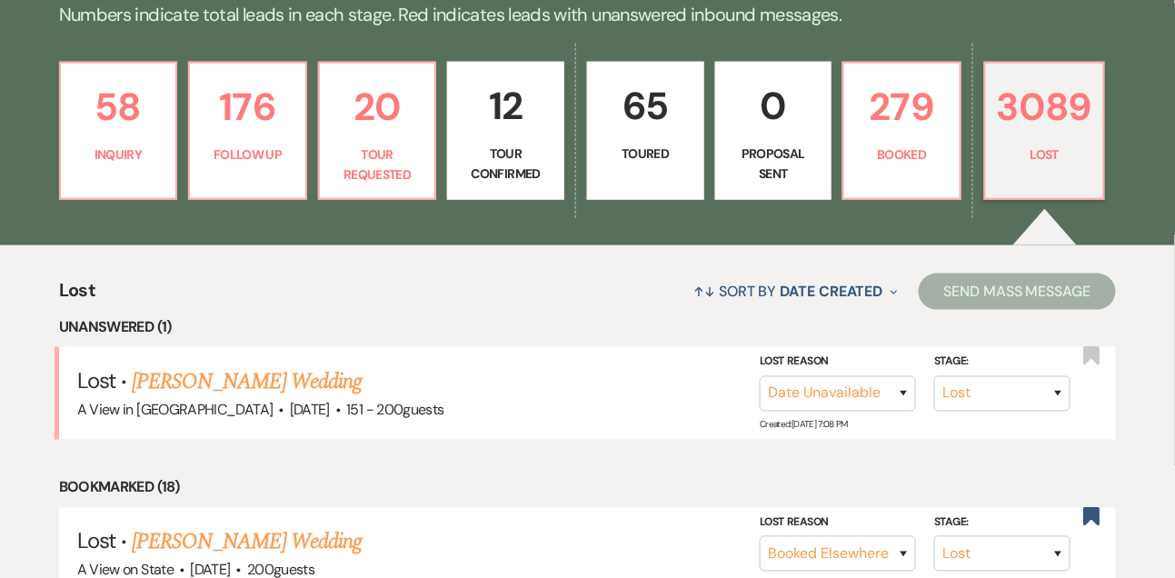
scroll to position [522, 0]
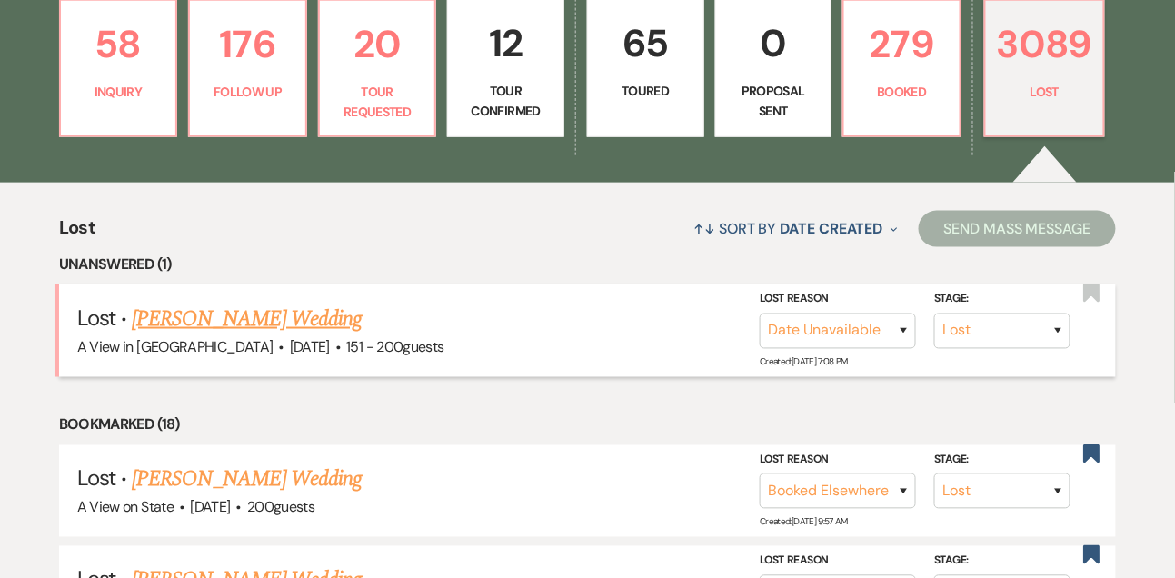
click at [282, 329] on link "[PERSON_NAME] Wedding" at bounding box center [247, 319] width 230 height 33
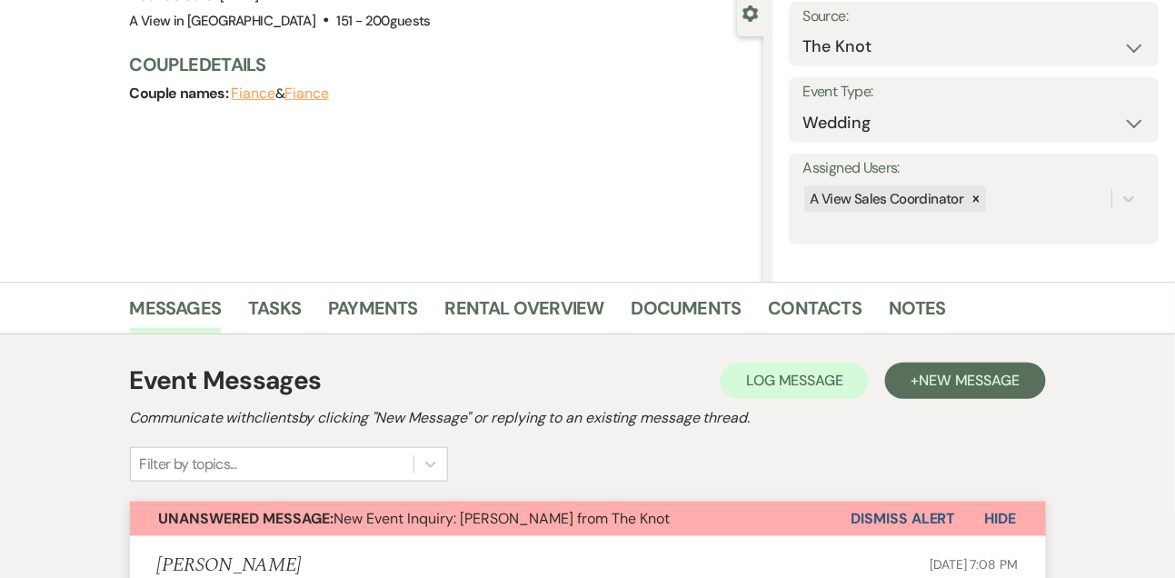
scroll to position [317, 0]
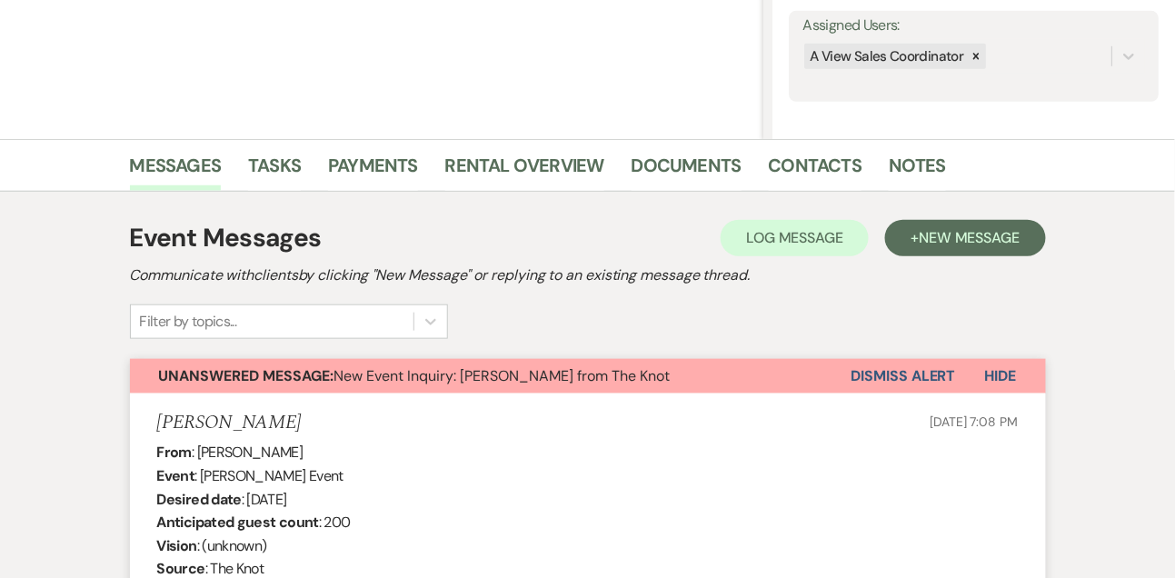
click at [913, 367] on button "Dismiss Alert" at bounding box center [904, 376] width 105 height 35
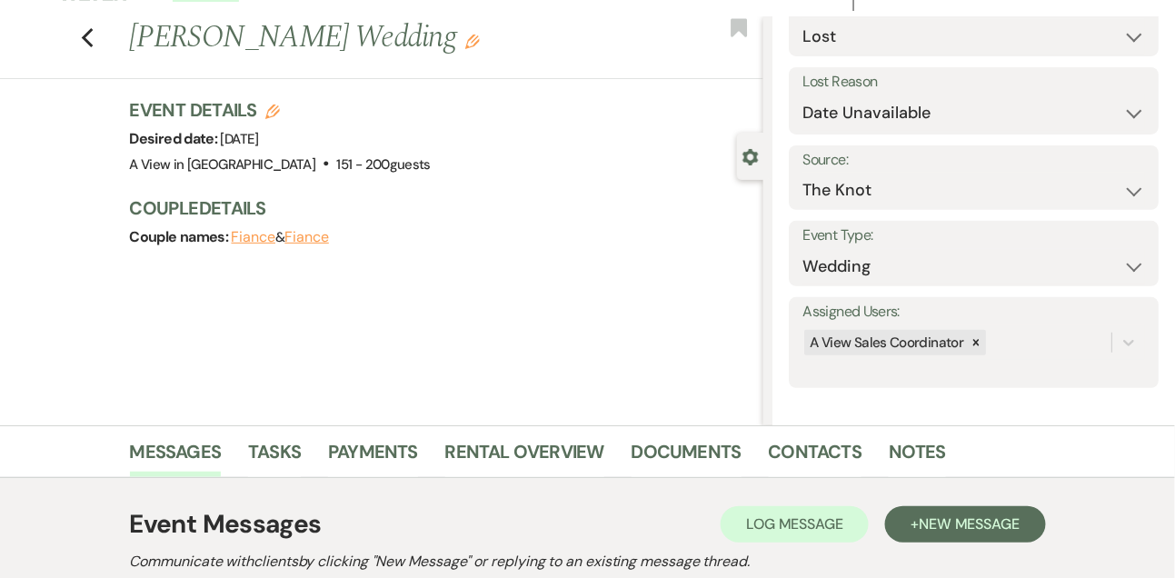
scroll to position [0, 0]
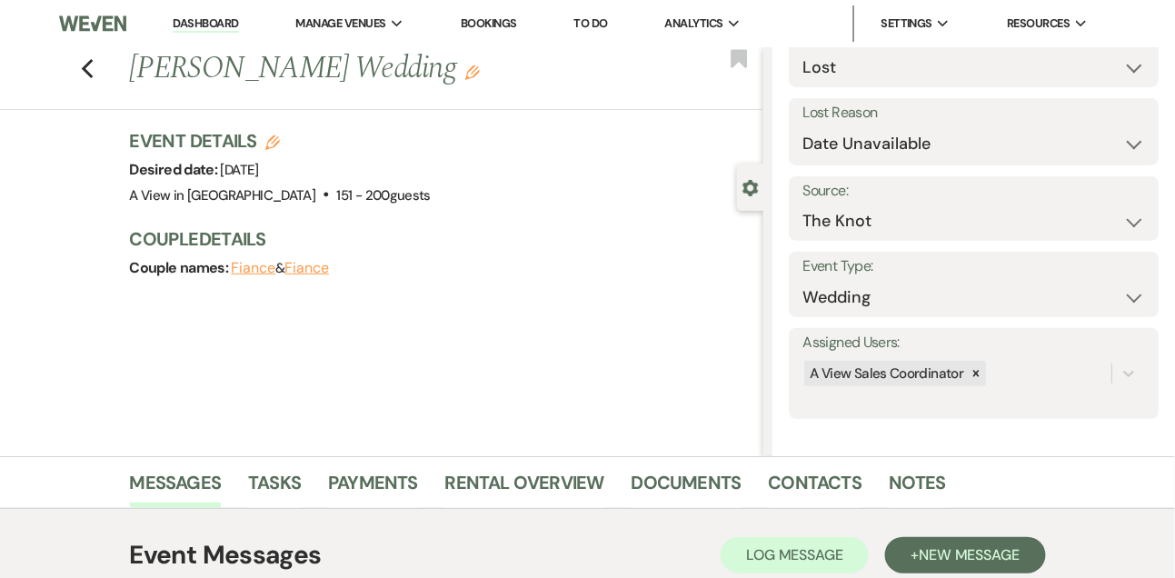
click at [217, 16] on link "Dashboard" at bounding box center [205, 23] width 65 height 17
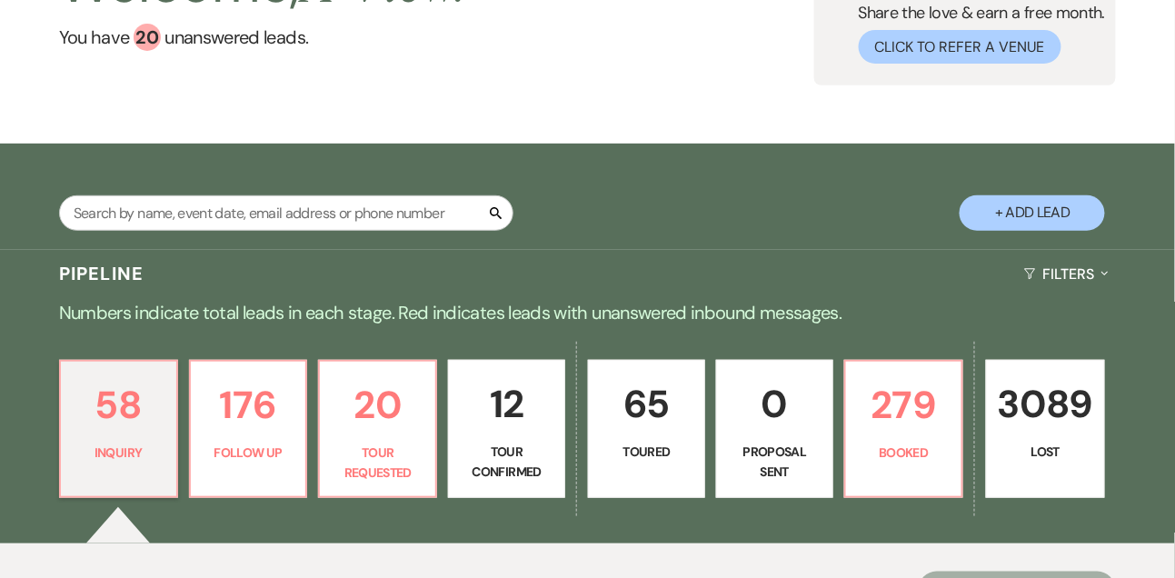
scroll to position [82, 0]
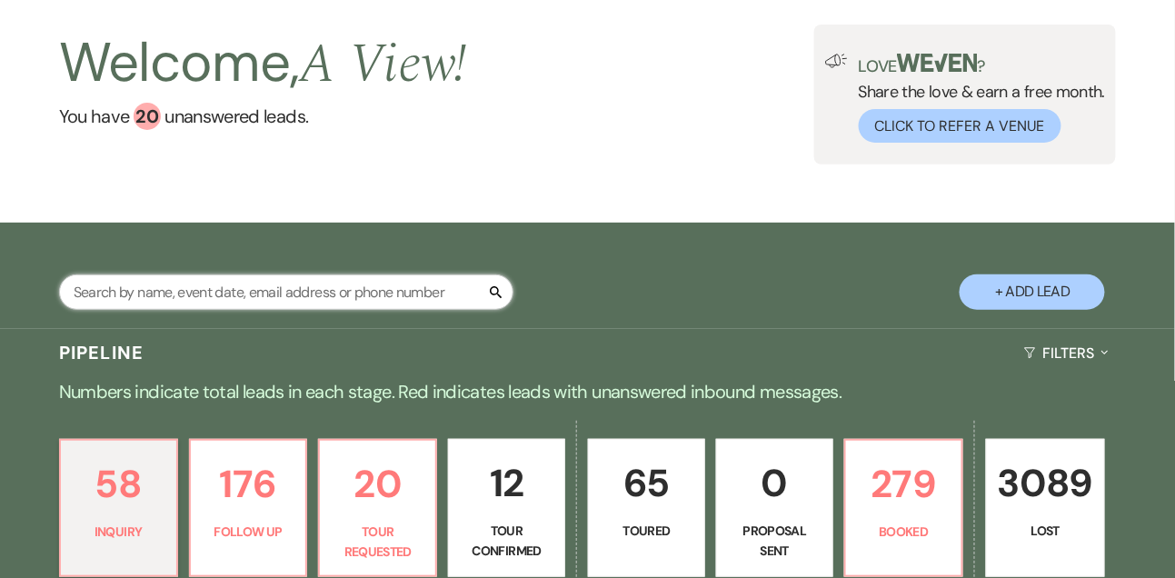
click at [314, 310] on input "text" at bounding box center [286, 291] width 454 height 35
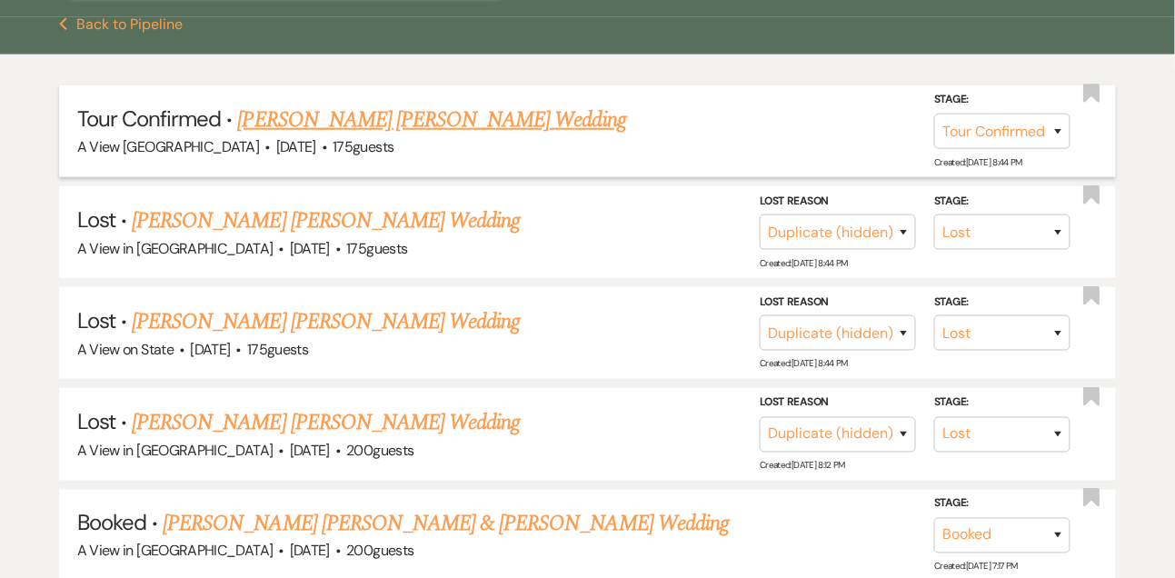
scroll to position [403, 0]
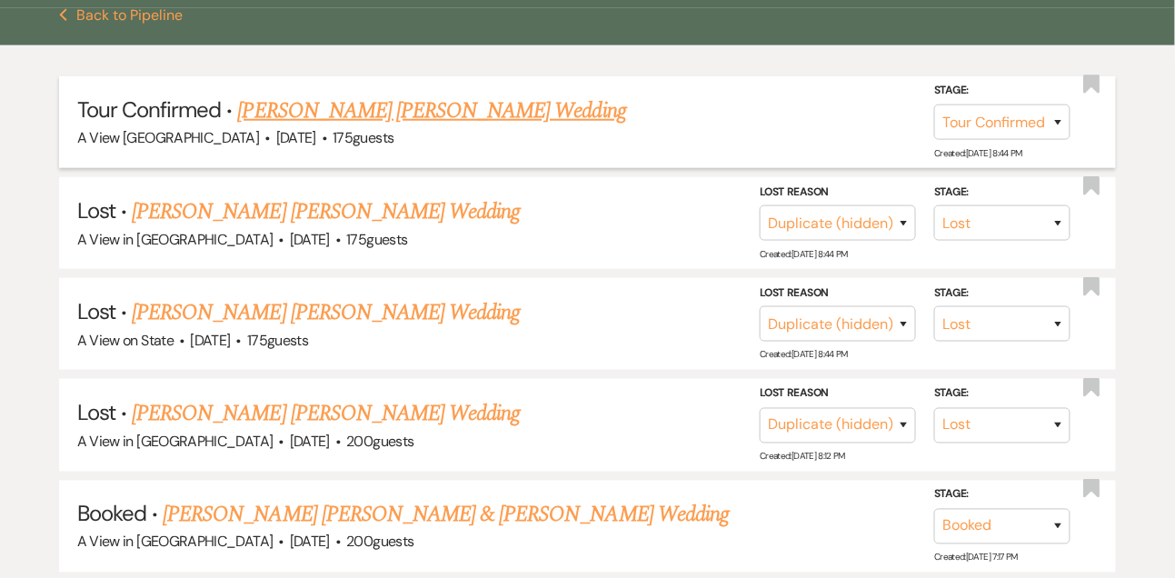
click at [356, 122] on link "[PERSON_NAME] [PERSON_NAME] Wedding" at bounding box center [432, 111] width 388 height 33
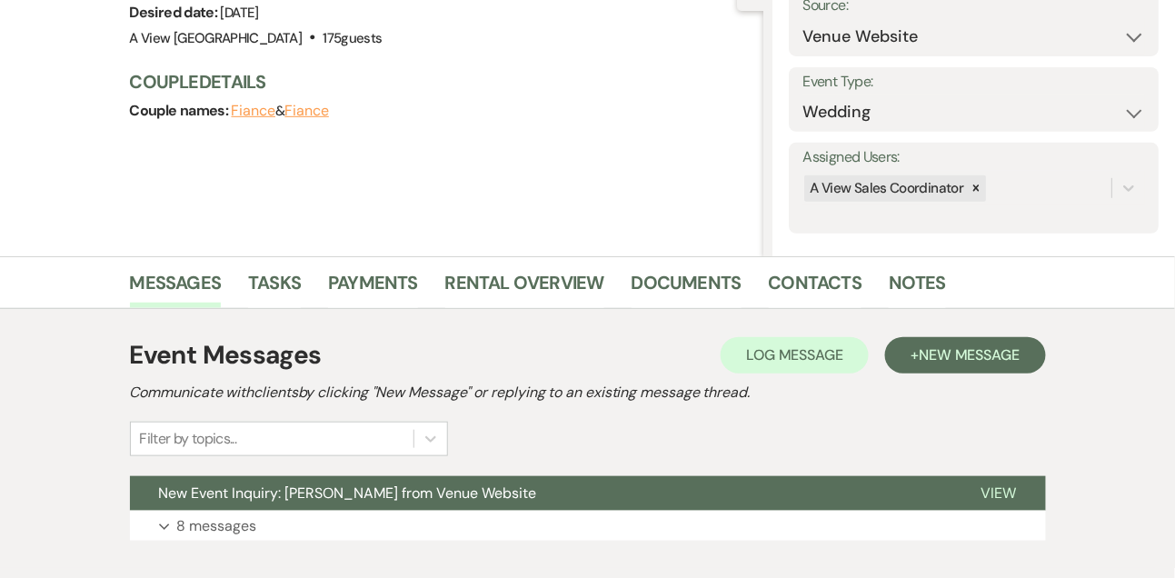
scroll to position [306, 0]
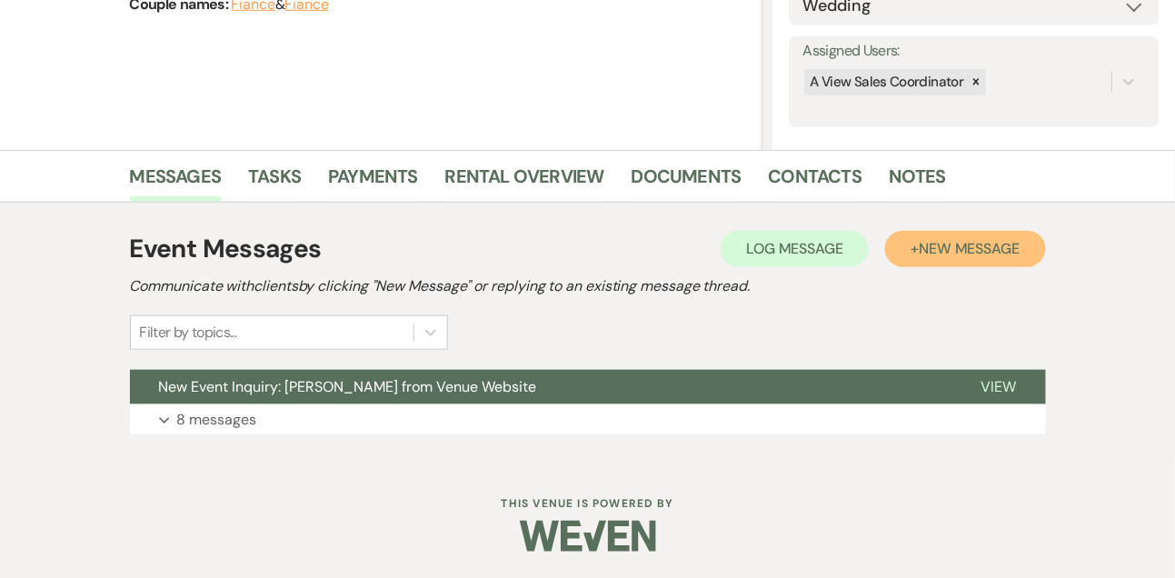
click at [1009, 254] on span "New Message" at bounding box center [969, 248] width 101 height 19
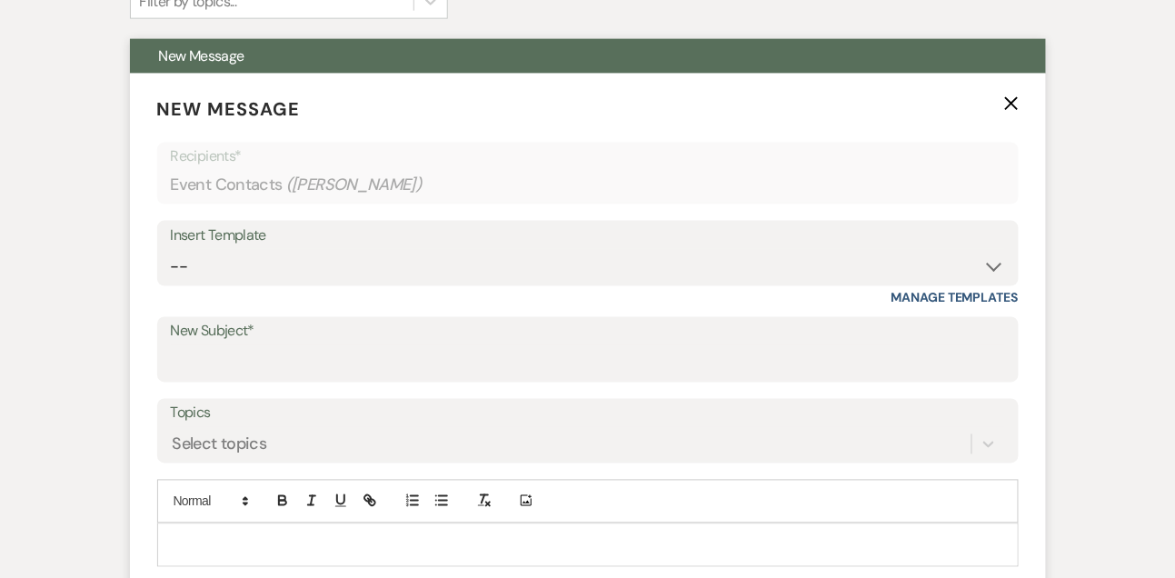
scroll to position [645, 0]
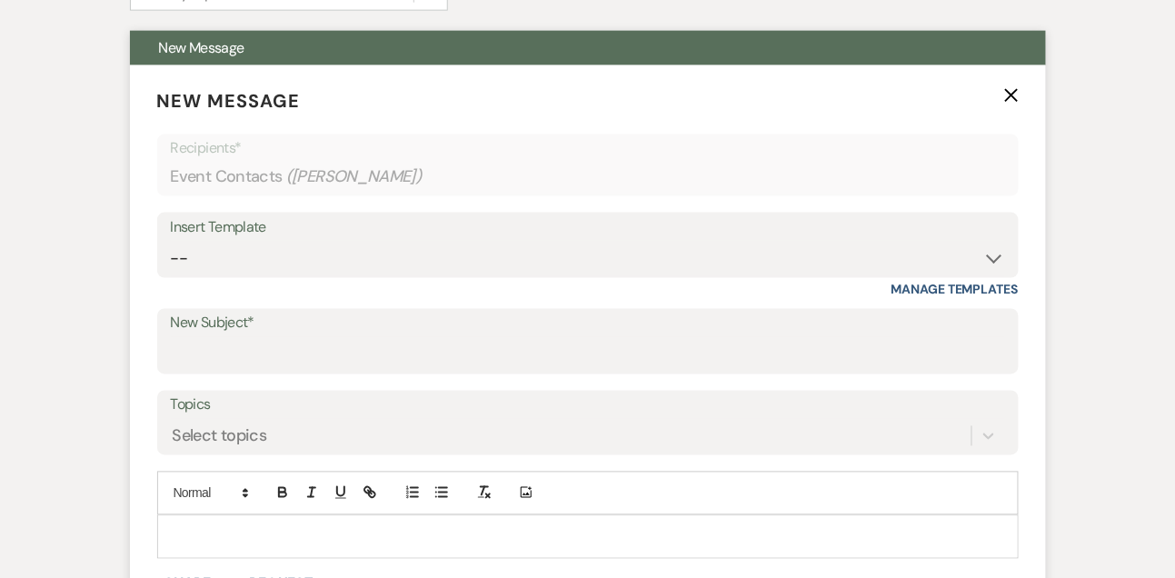
click at [209, 276] on div "Insert Template -- Tour Confirmation Contract (Pre-Booked Leads) Out of office …" at bounding box center [588, 245] width 862 height 65
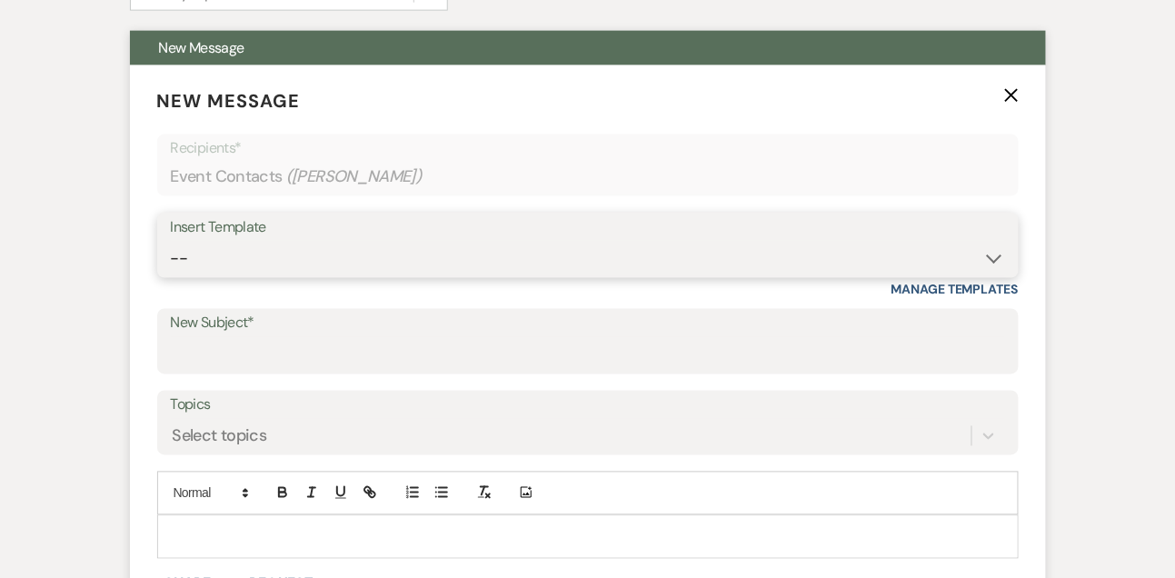
click at [204, 261] on select "-- Tour Confirmation Contract (Pre-Booked Leads) Out of office Inquiry Email Al…" at bounding box center [588, 258] width 834 height 35
click at [171, 241] on select "-- Tour Confirmation Contract (Pre-Booked Leads) Out of office Inquiry Email Al…" at bounding box center [588, 258] width 834 height 35
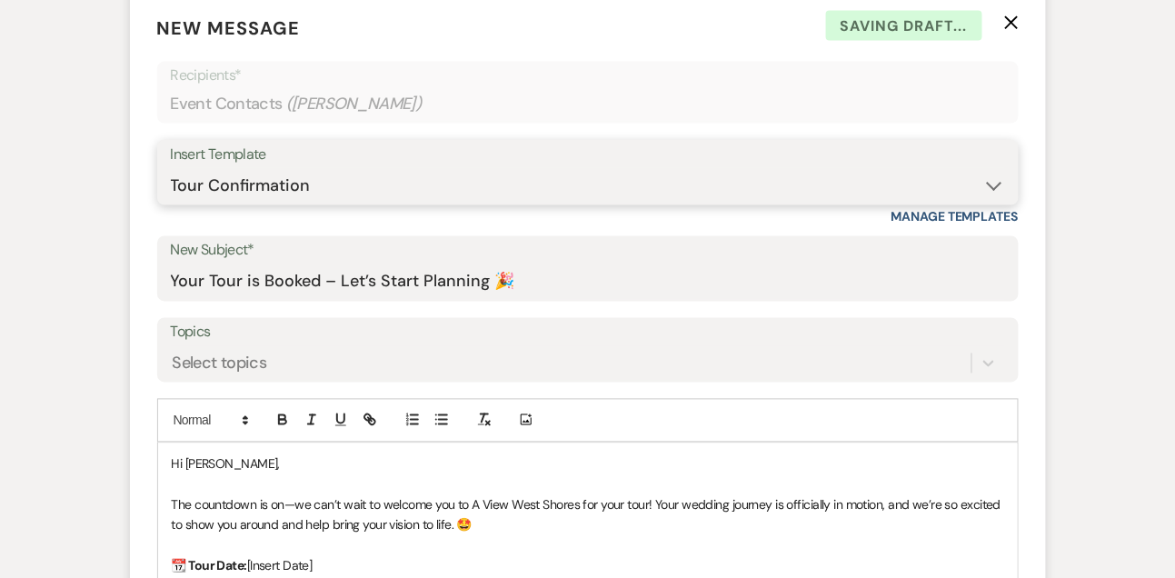
scroll to position [760, 0]
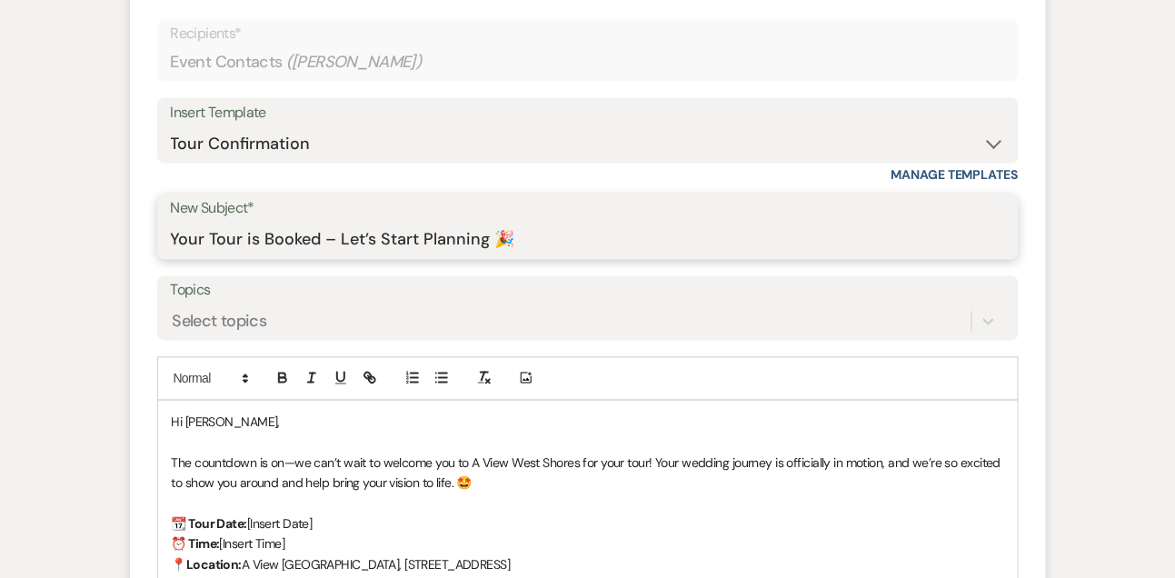
drag, startPoint x: 344, startPoint y: 232, endPoint x: 568, endPoint y: 234, distance: 224.5
click at [567, 238] on input "Your Tour is Booked – Let’s Start Planning 🎉" at bounding box center [588, 240] width 834 height 35
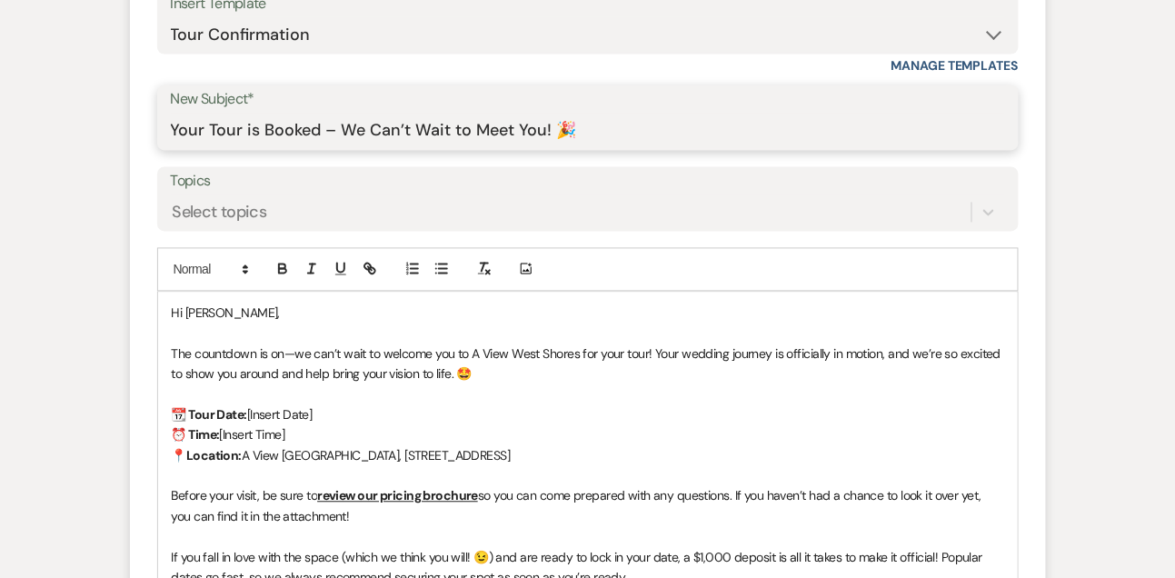
scroll to position [875, 0]
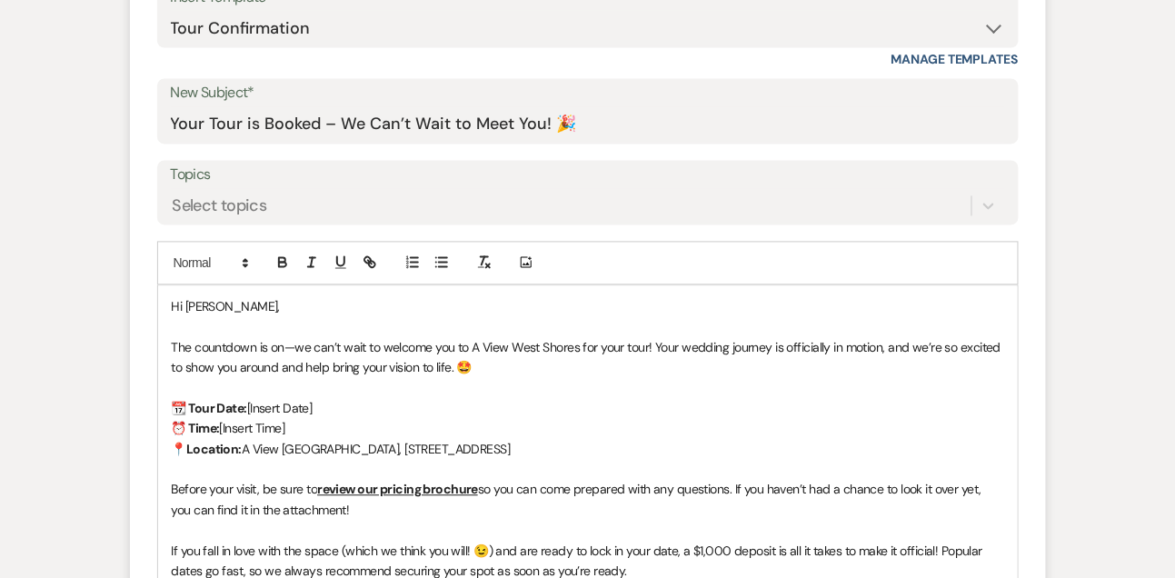
drag, startPoint x: 316, startPoint y: 407, endPoint x: 249, endPoint y: 403, distance: 67.4
click at [249, 403] on p "📆 Tour Date: [Insert Date]" at bounding box center [588, 409] width 832 height 20
drag, startPoint x: 293, startPoint y: 427, endPoint x: 220, endPoint y: 422, distance: 72.9
click at [220, 422] on p "⏰ Time: [Insert Time]" at bounding box center [588, 429] width 832 height 20
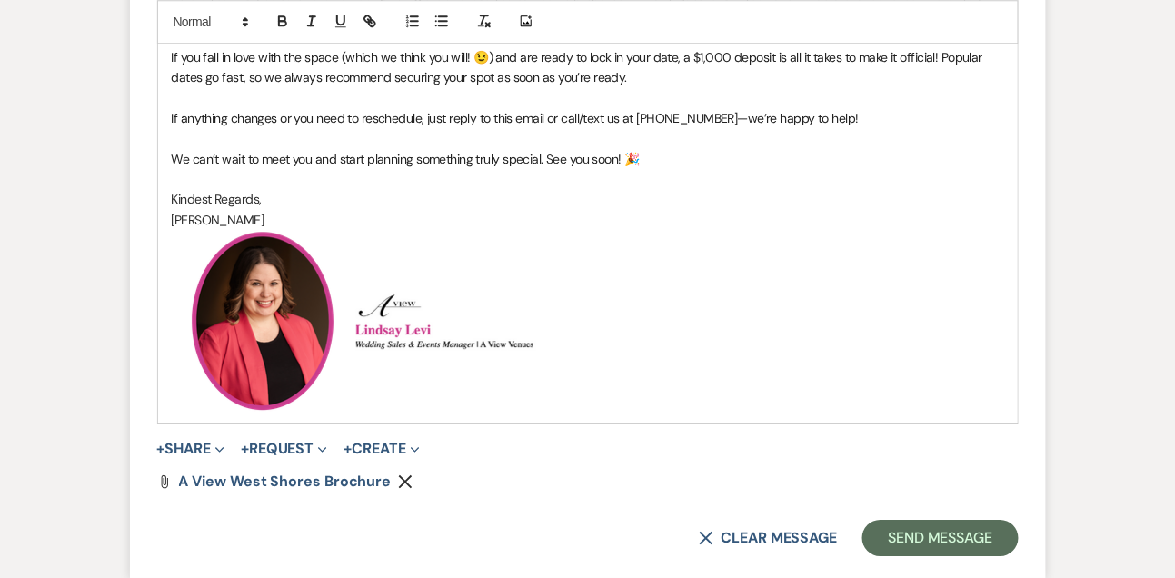
scroll to position [1475, 0]
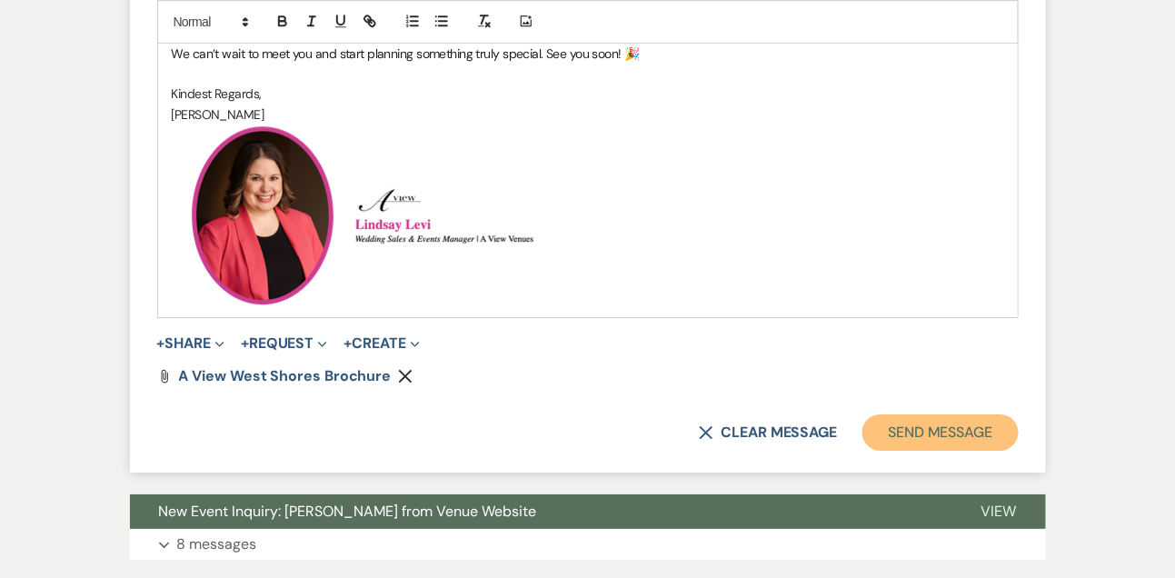
click at [978, 444] on button "Send Message" at bounding box center [939, 432] width 155 height 36
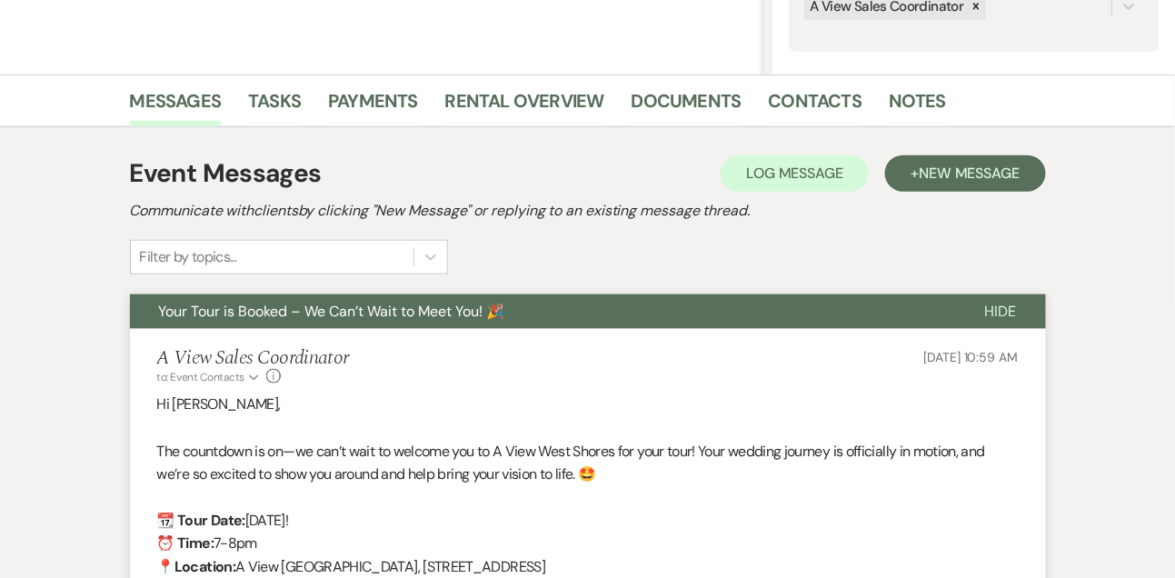
scroll to position [0, 0]
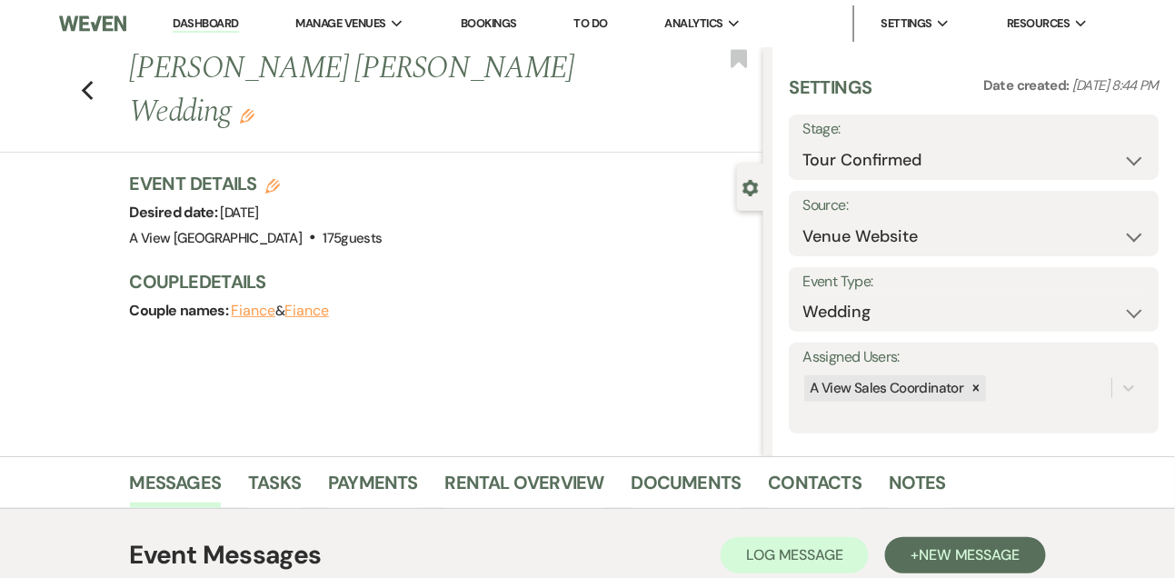
click at [217, 21] on link "Dashboard" at bounding box center [205, 23] width 65 height 17
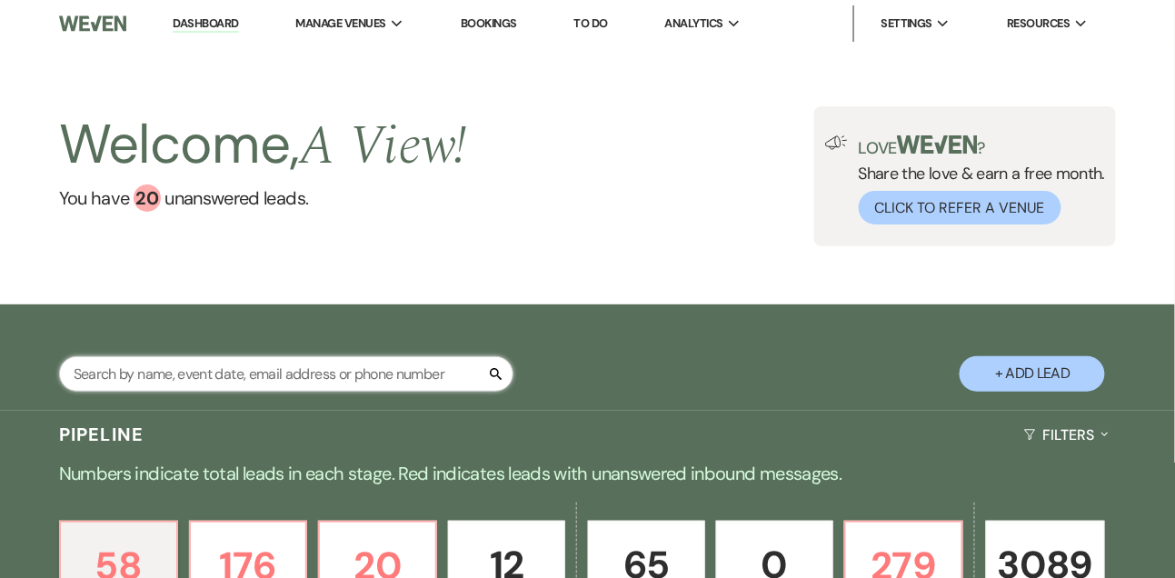
click at [175, 388] on input "text" at bounding box center [286, 373] width 454 height 35
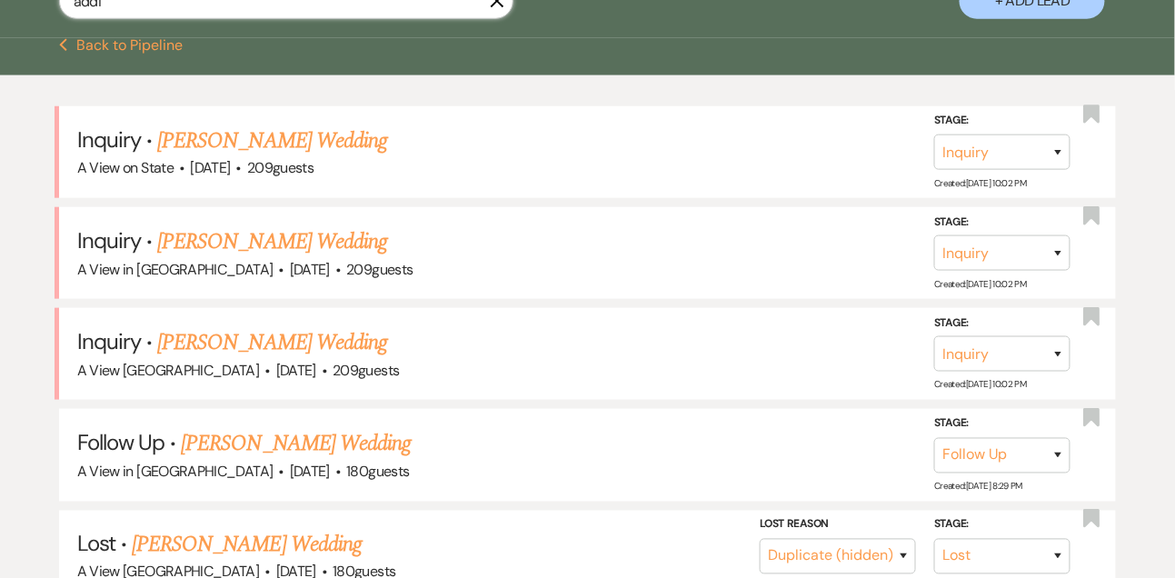
scroll to position [375, 0]
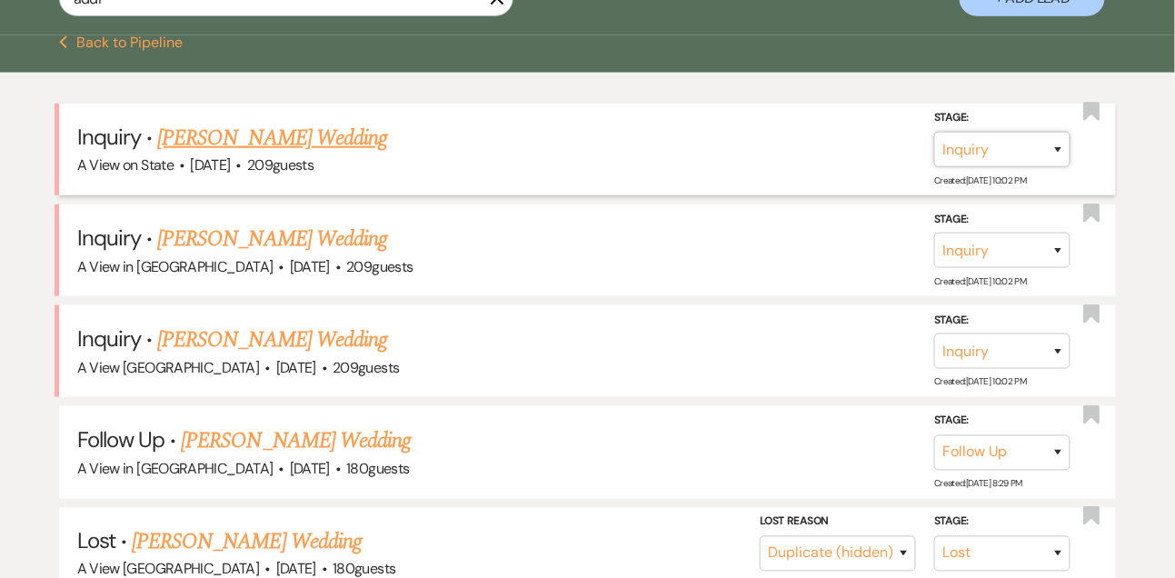
click at [984, 164] on select "Inquiry Follow Up Tour Requested Tour Confirmed Toured Proposal Sent Booked Lost" at bounding box center [1002, 149] width 136 height 35
click at [934, 146] on select "Inquiry Follow Up Tour Requested Tour Confirmed Toured Proposal Sent Booked Lost" at bounding box center [1002, 149] width 136 height 35
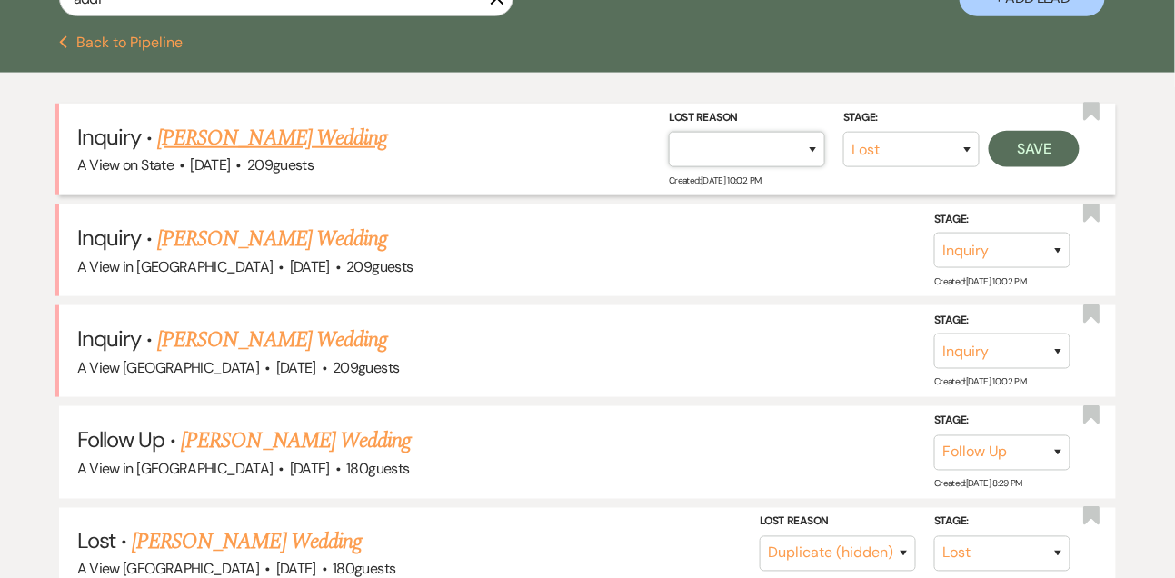
click at [732, 166] on select "Booked Elsewhere Budget Date Unavailable No Response Not a Good Match Capacity …" at bounding box center [747, 149] width 156 height 35
click at [669, 146] on select "Booked Elsewhere Budget Date Unavailable No Response Not a Good Match Capacity …" at bounding box center [747, 149] width 156 height 35
click at [1018, 167] on button "Save" at bounding box center [1034, 149] width 91 height 36
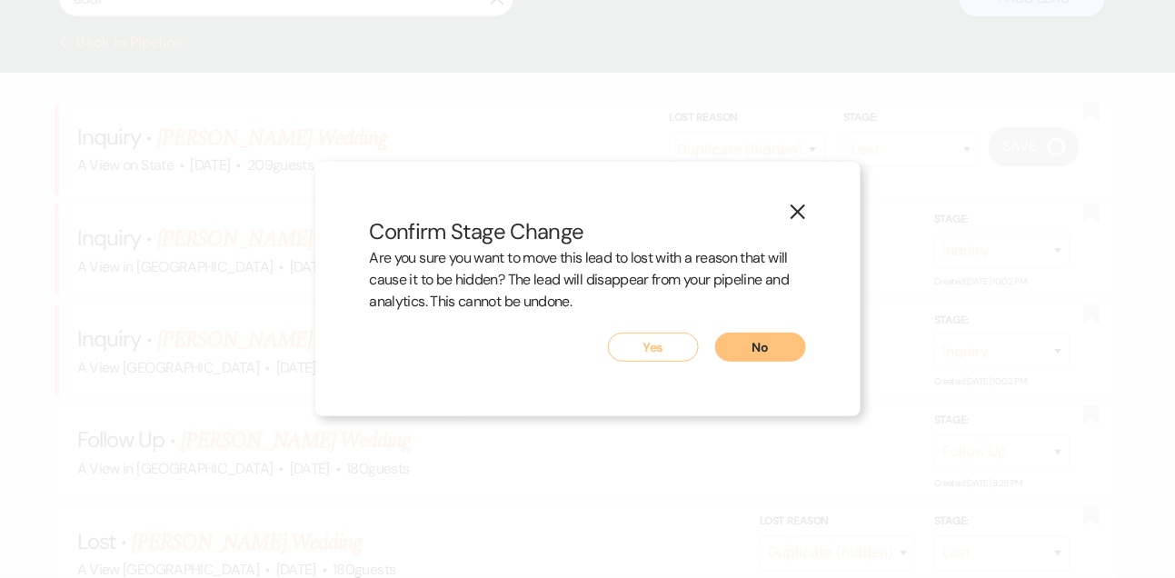
click at [675, 355] on button "Yes" at bounding box center [653, 347] width 91 height 29
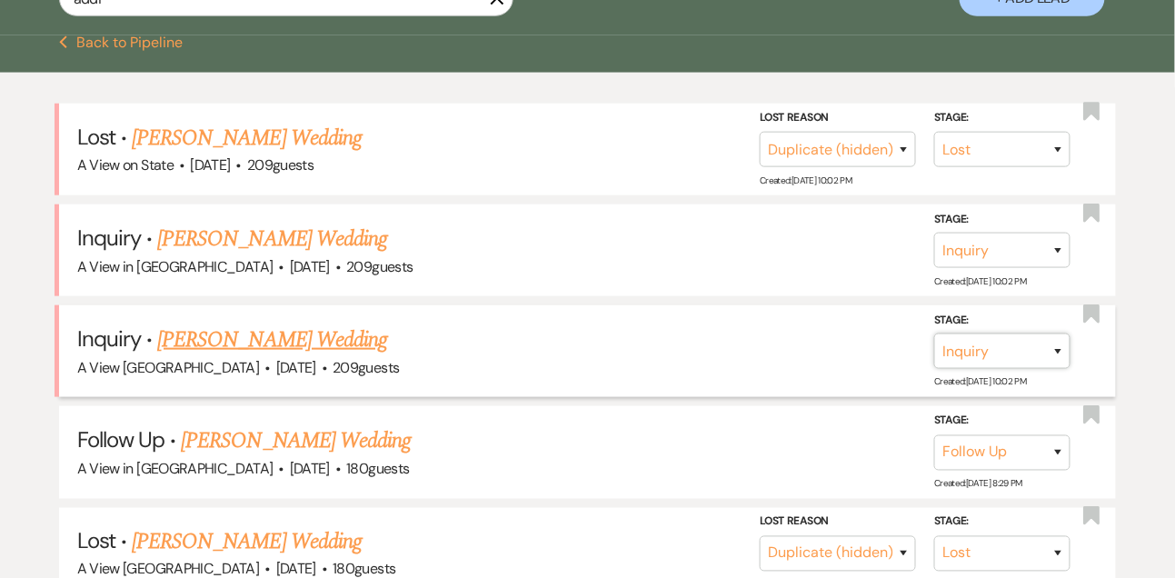
click at [975, 369] on select "Inquiry Follow Up Tour Requested Tour Confirmed Toured Proposal Sent Booked Lost" at bounding box center [1002, 351] width 136 height 35
click at [934, 347] on select "Inquiry Follow Up Tour Requested Tour Confirmed Toured Proposal Sent Booked Lost" at bounding box center [1002, 351] width 136 height 35
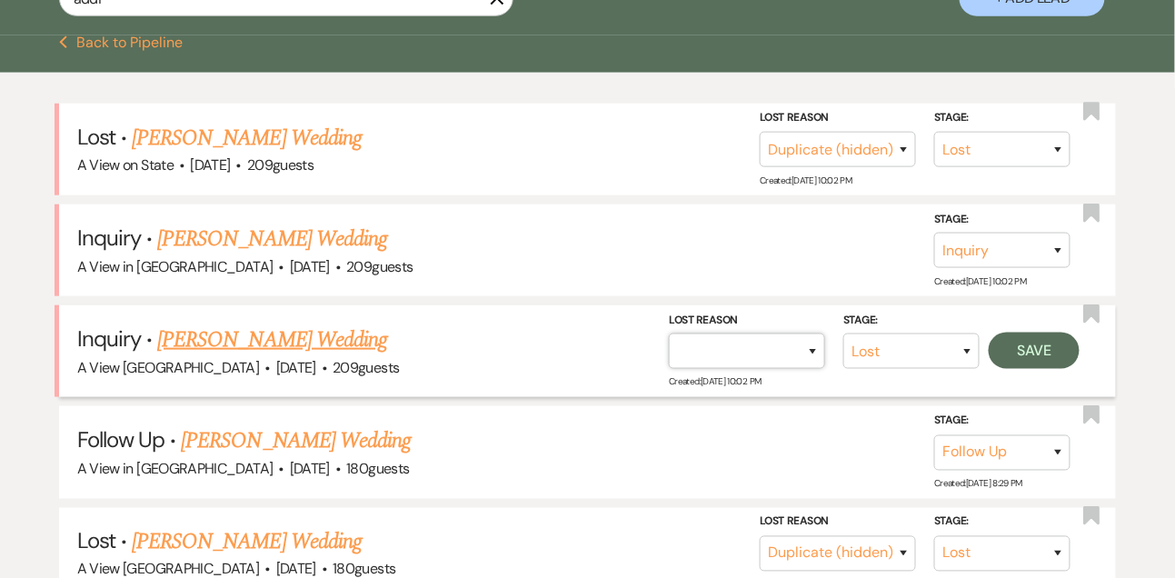
click at [740, 365] on select "Booked Elsewhere Budget Date Unavailable No Response Not a Good Match Capacity …" at bounding box center [747, 351] width 156 height 35
click at [669, 347] on select "Booked Elsewhere Budget Date Unavailable No Response Not a Good Match Capacity …" at bounding box center [747, 351] width 156 height 35
click at [1057, 356] on button "Save" at bounding box center [1034, 351] width 91 height 36
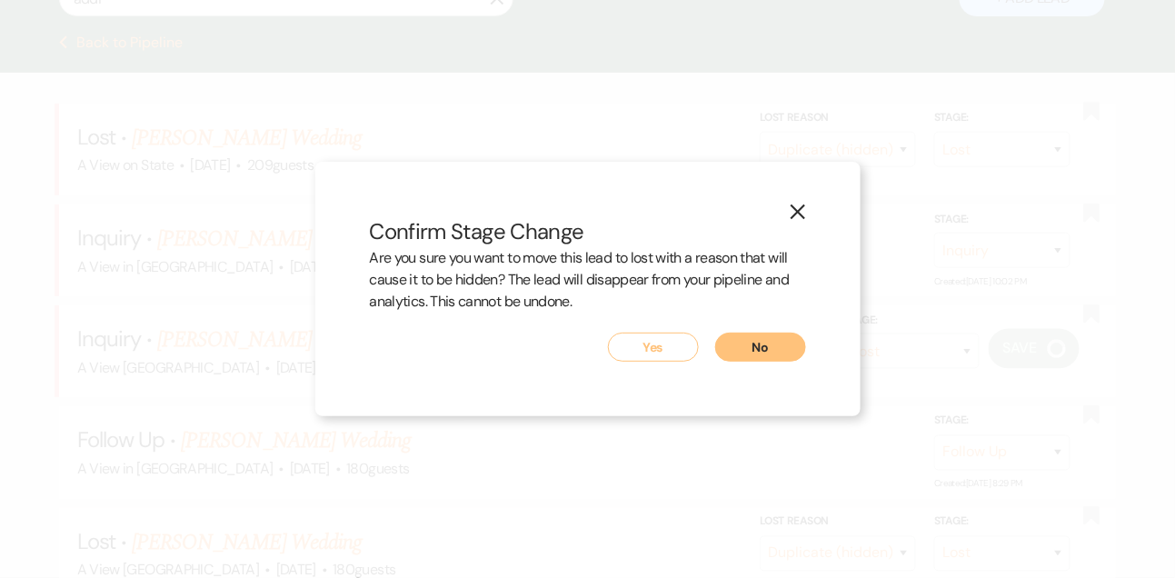
click at [672, 345] on button "Yes" at bounding box center [653, 347] width 91 height 29
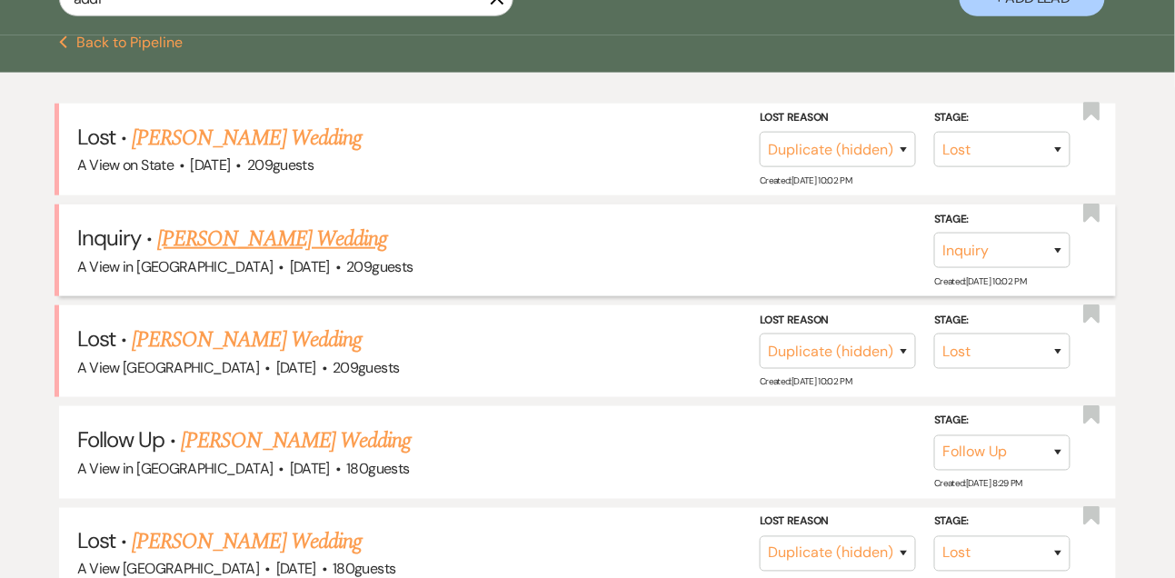
click at [281, 254] on link "[PERSON_NAME] Wedding" at bounding box center [272, 239] width 230 height 33
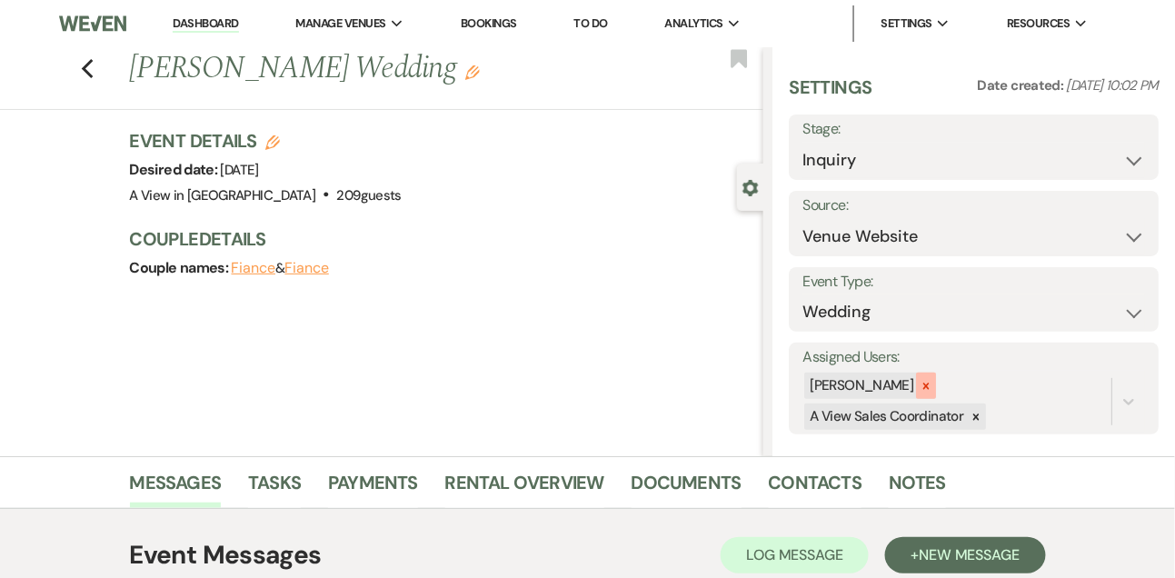
click at [932, 381] on icon at bounding box center [926, 386] width 13 height 13
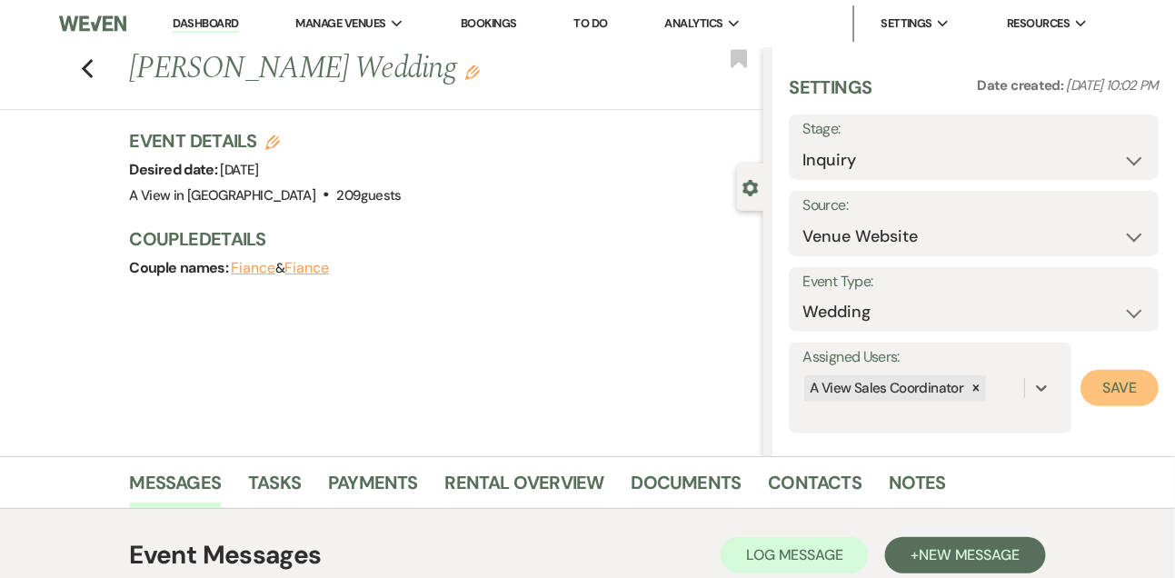
click at [1096, 386] on button "Save" at bounding box center [1120, 388] width 78 height 36
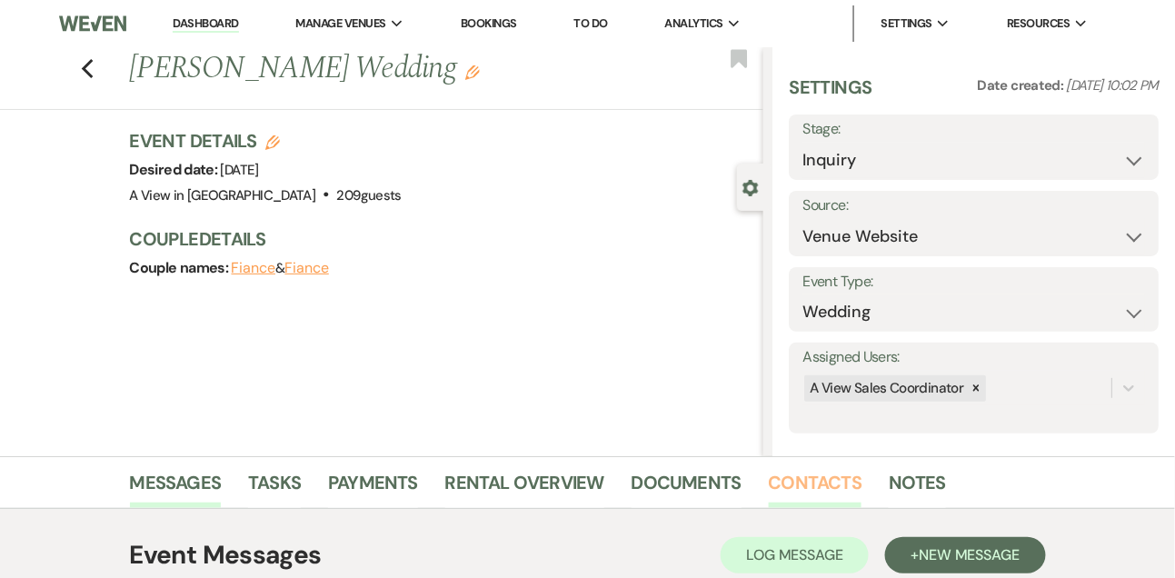
click at [795, 475] on link "Contacts" at bounding box center [816, 488] width 94 height 40
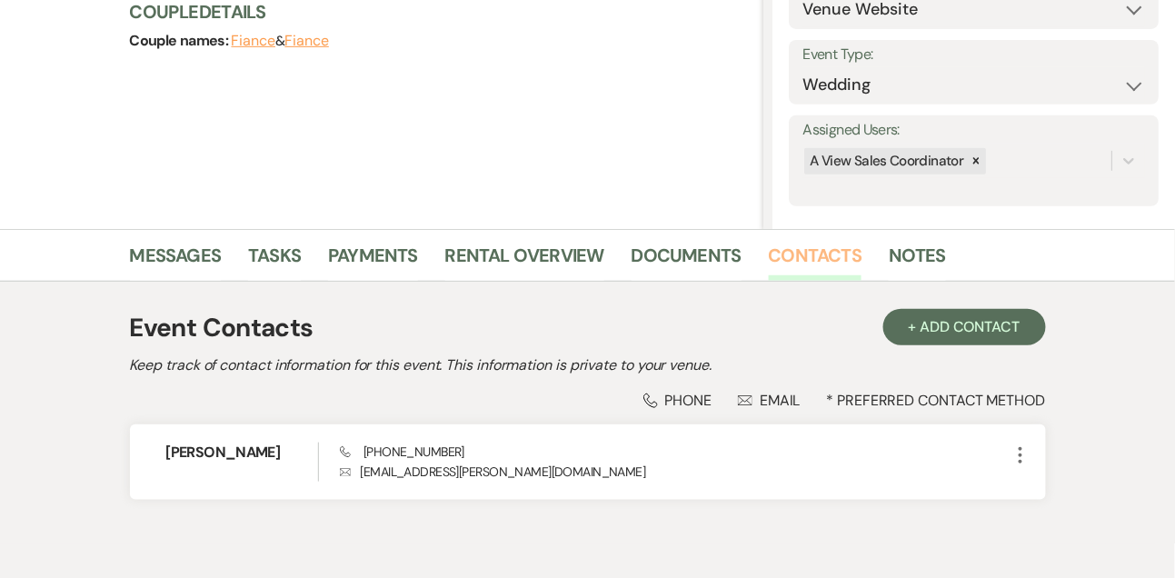
scroll to position [309, 0]
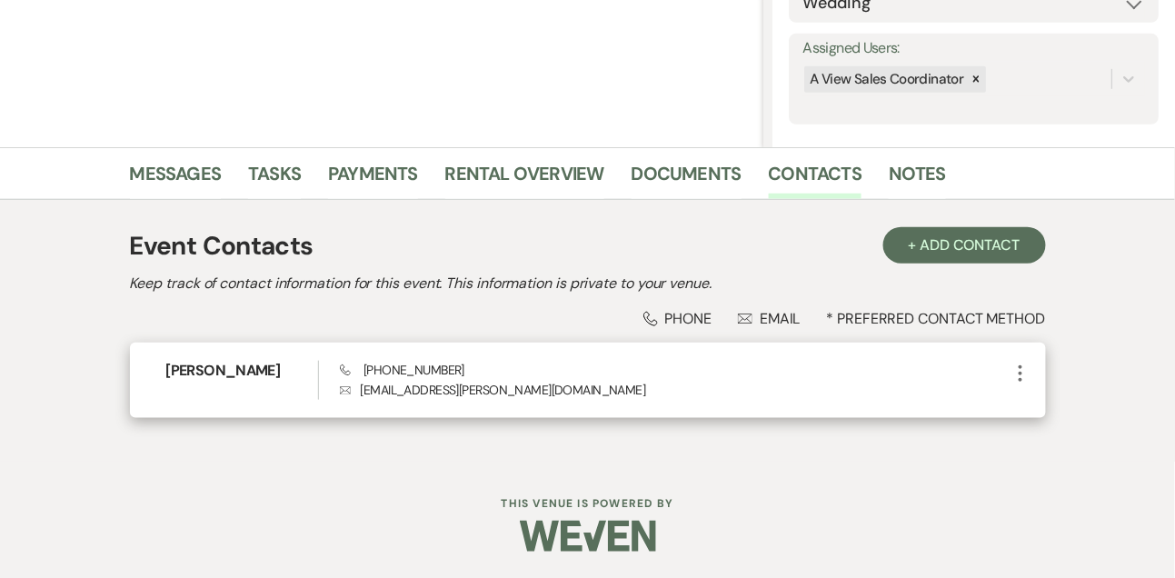
click at [460, 385] on p "Envelope [EMAIL_ADDRESS][PERSON_NAME][DOMAIN_NAME]" at bounding box center [675, 390] width 670 height 20
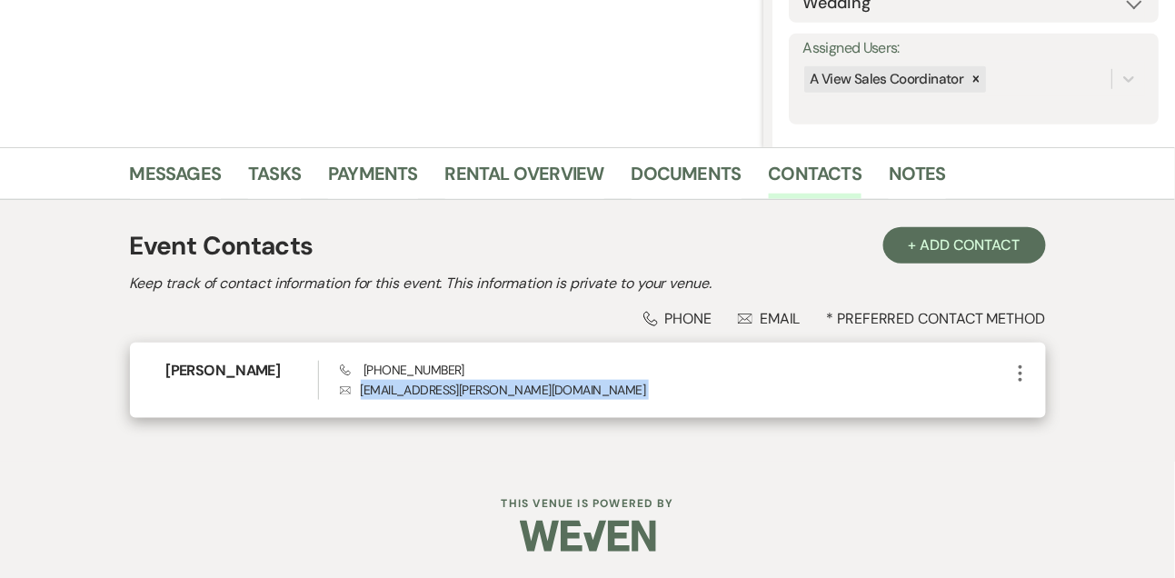
click at [460, 385] on p "Envelope [EMAIL_ADDRESS][PERSON_NAME][DOMAIN_NAME]" at bounding box center [675, 390] width 670 height 20
copy div "[EMAIL_ADDRESS][PERSON_NAME][DOMAIN_NAME] More"
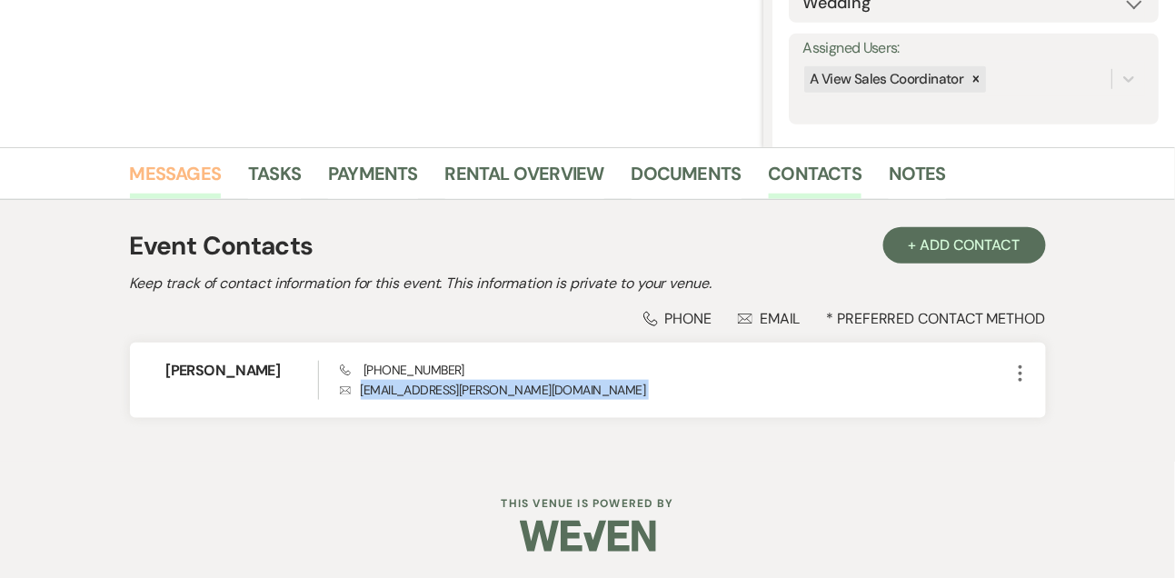
click at [182, 165] on link "Messages" at bounding box center [176, 179] width 92 height 40
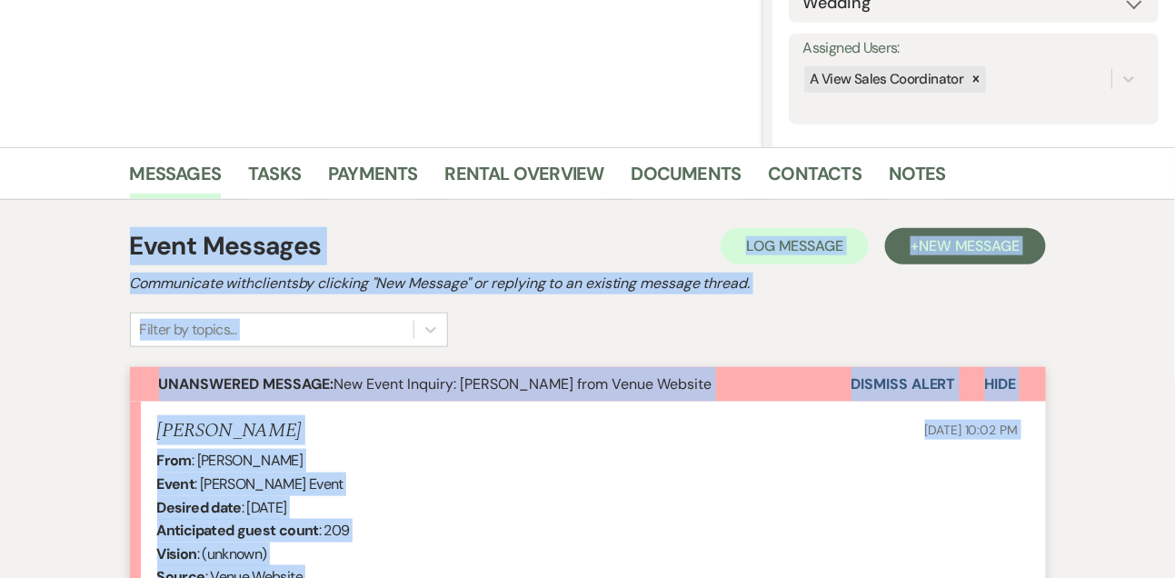
click at [886, 383] on button "Dismiss Alert" at bounding box center [904, 384] width 105 height 35
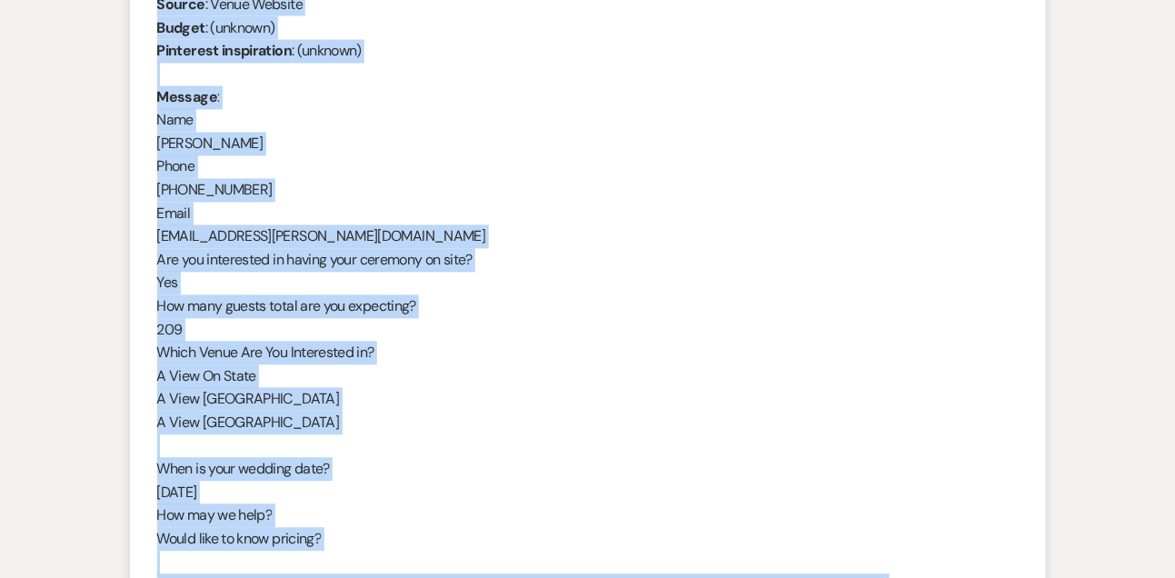
click at [1059, 312] on div "Event Messages Log Log Message + New Message Communicate with clients by clicki…" at bounding box center [588, 172] width 1036 height 1091
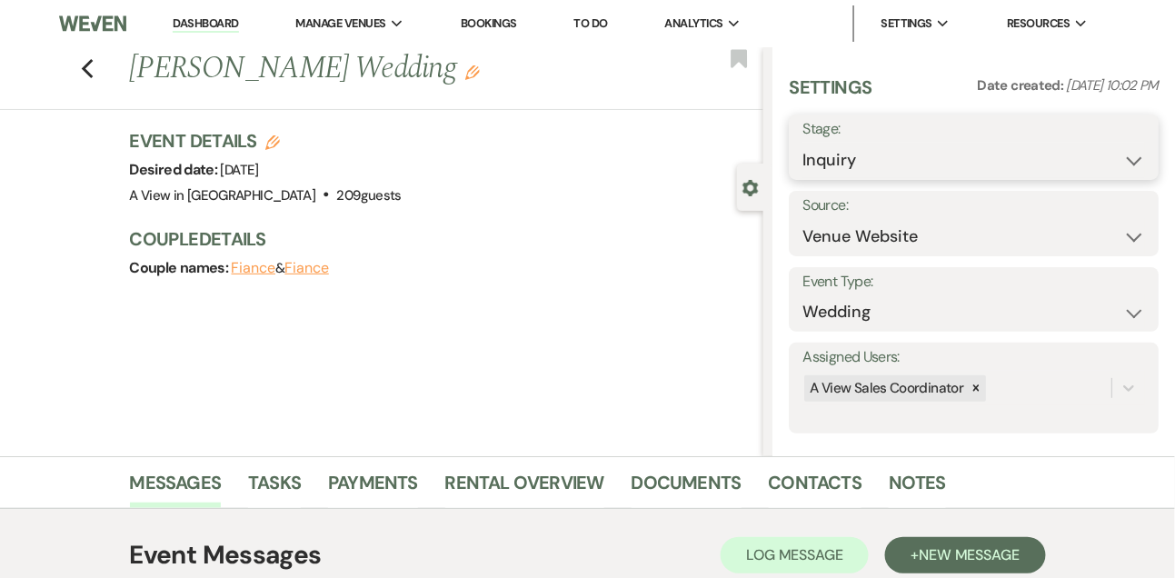
click at [858, 156] on select "Inquiry Follow Up Tour Requested Tour Confirmed Toured Proposal Sent Booked Lost" at bounding box center [973, 160] width 343 height 35
click at [802, 143] on select "Inquiry Follow Up Tour Requested Tour Confirmed Toured Proposal Sent Booked Lost" at bounding box center [973, 160] width 343 height 35
click at [1112, 161] on button "Save" at bounding box center [1120, 147] width 76 height 36
click at [220, 27] on link "Dashboard" at bounding box center [205, 23] width 65 height 17
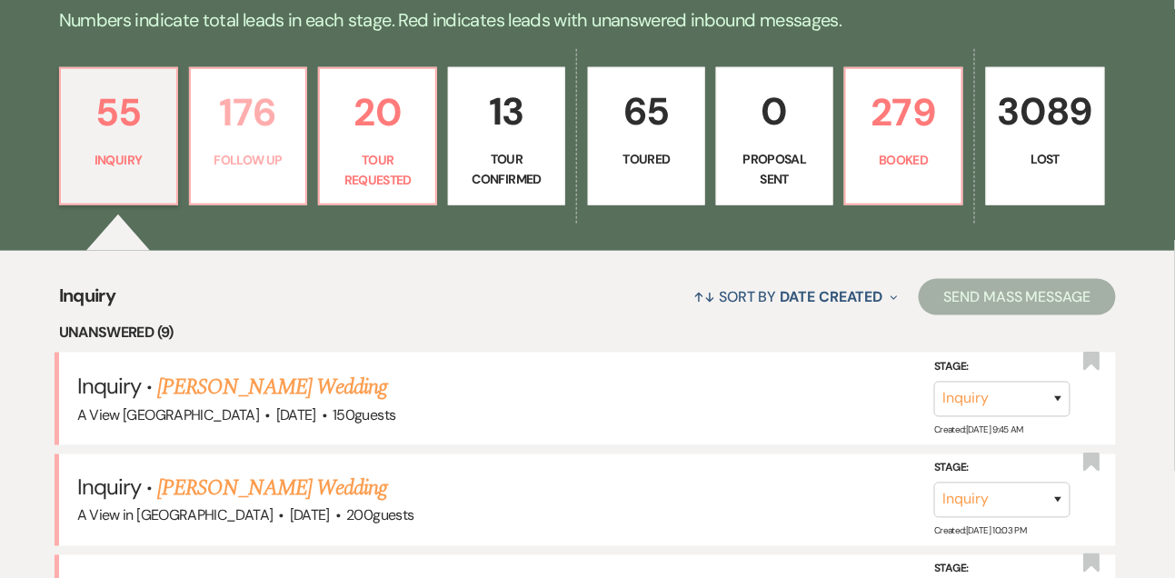
scroll to position [523, 0]
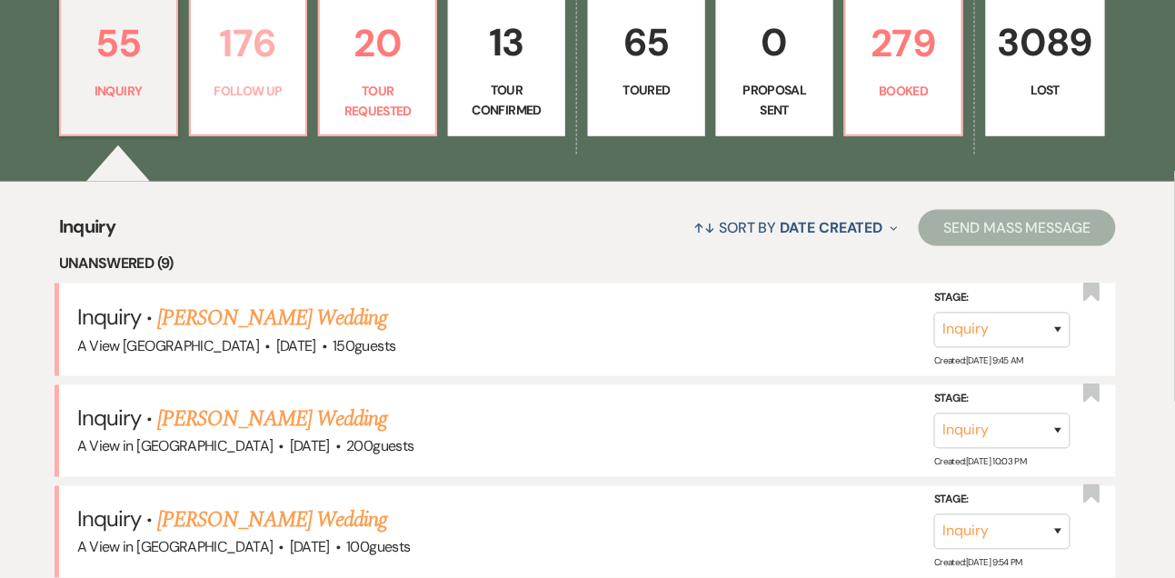
click at [255, 101] on p "Follow Up" at bounding box center [249, 91] width 94 height 20
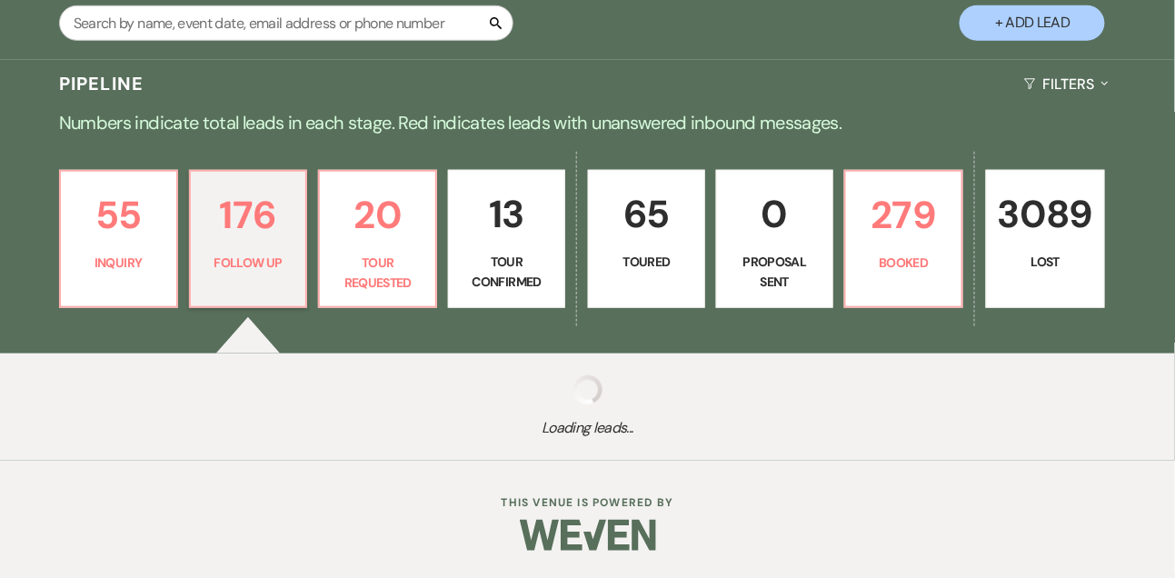
scroll to position [523, 0]
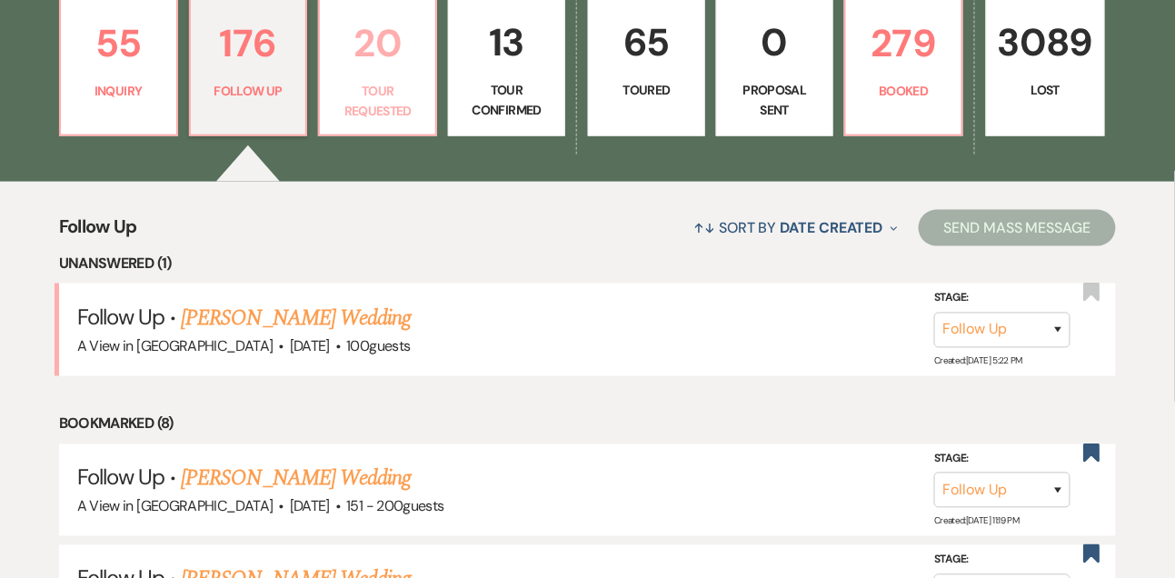
click at [407, 74] on p "20" at bounding box center [378, 43] width 94 height 61
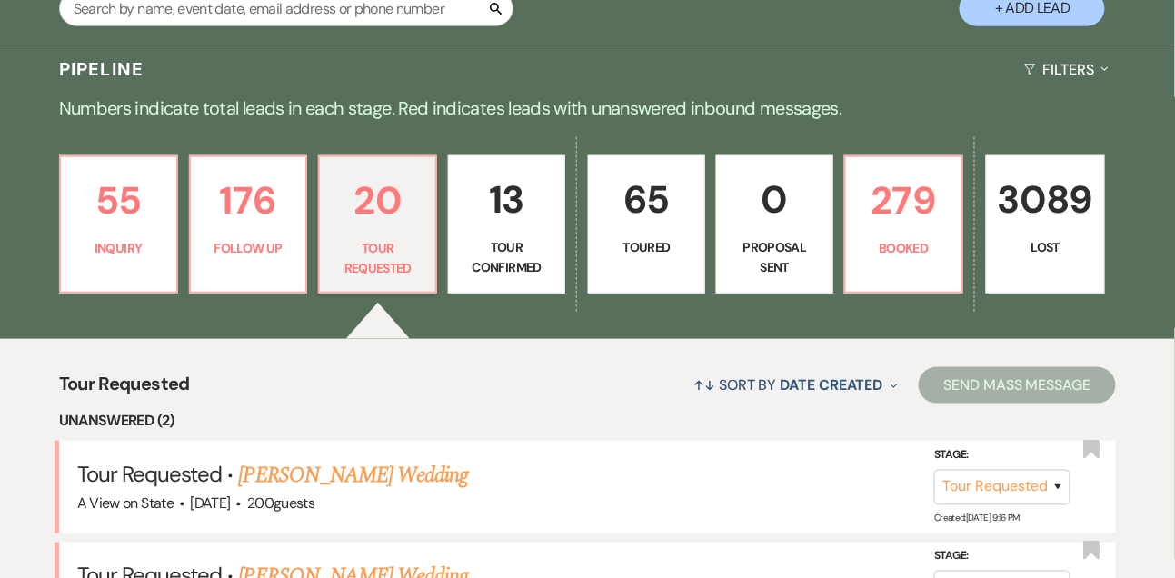
scroll to position [523, 0]
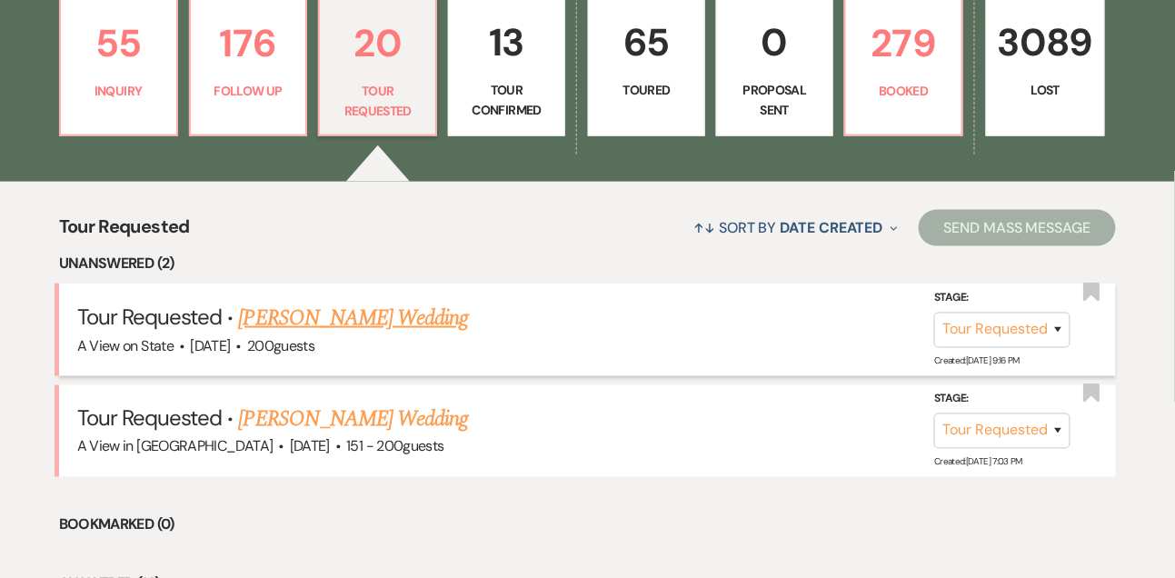
click at [371, 319] on link "[PERSON_NAME] Wedding" at bounding box center [354, 318] width 230 height 33
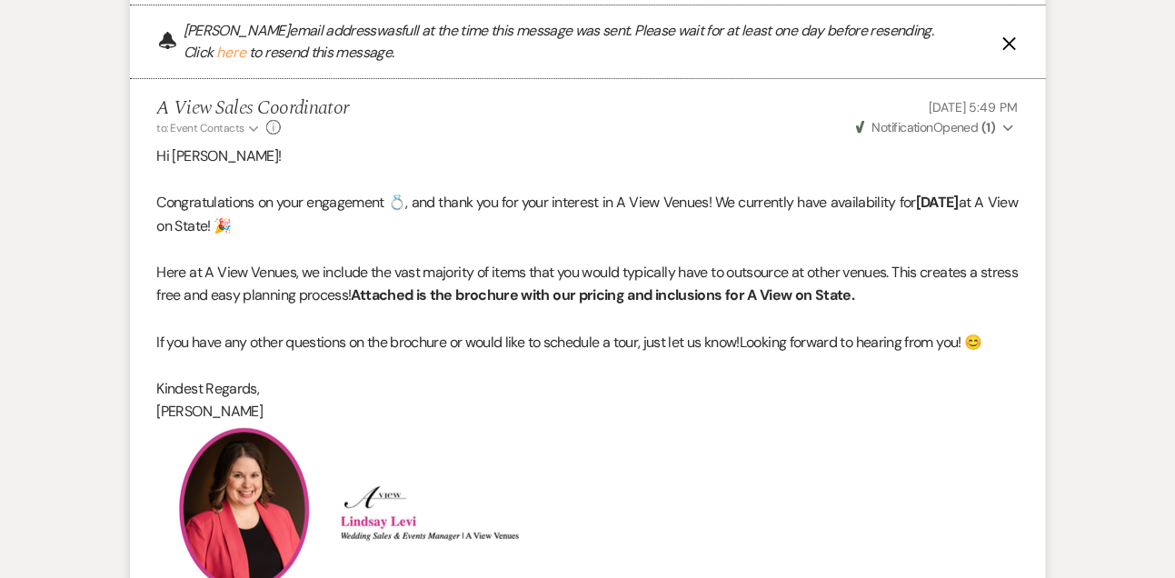
scroll to position [2576, 0]
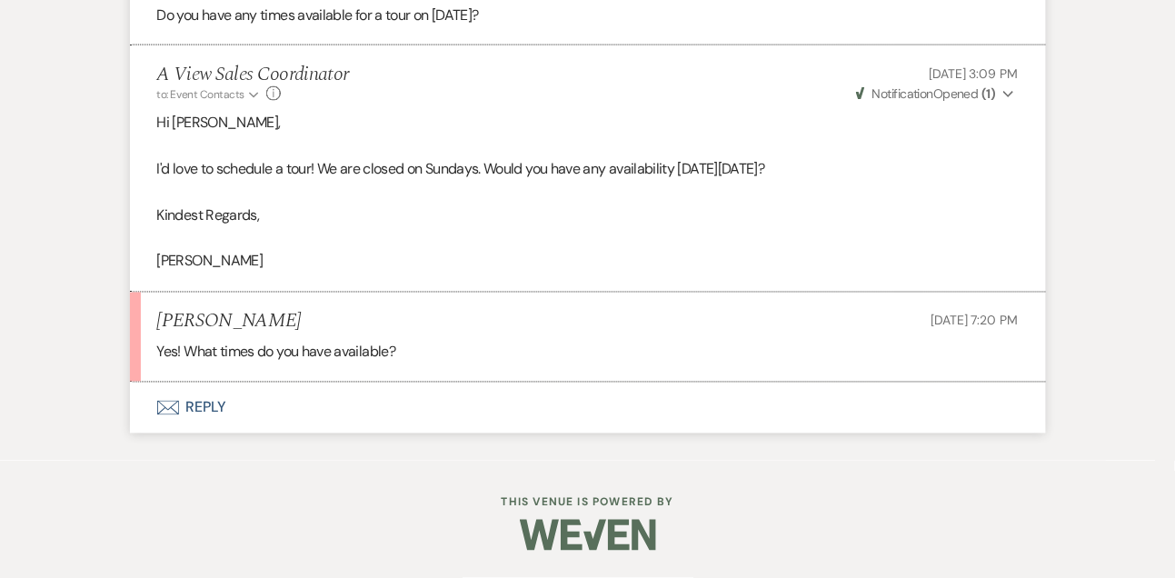
click at [207, 412] on button "Envelope Reply" at bounding box center [588, 408] width 916 height 51
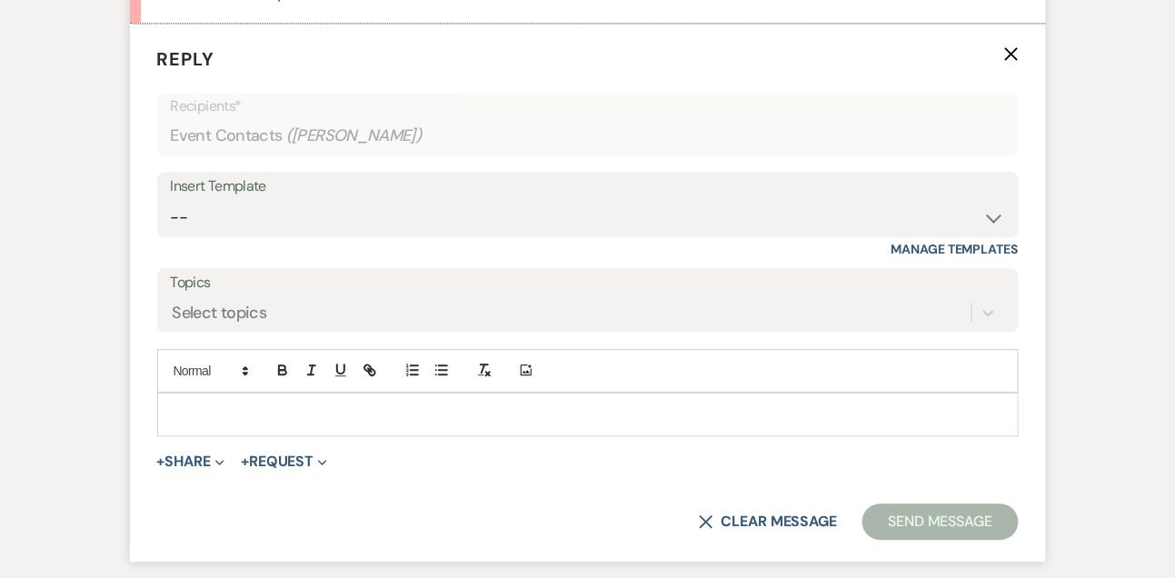
scroll to position [2892, 0]
click at [193, 423] on p at bounding box center [588, 414] width 832 height 20
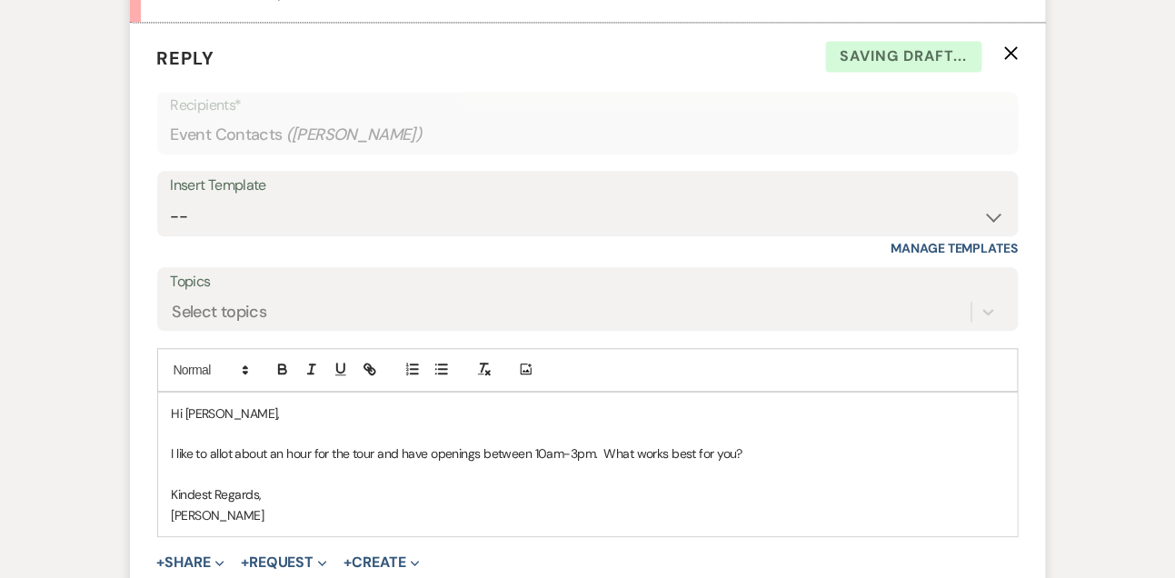
click at [592, 463] on p "I like to allot about an hour for the tour and have openings between 10am-3pm. …" at bounding box center [588, 453] width 832 height 20
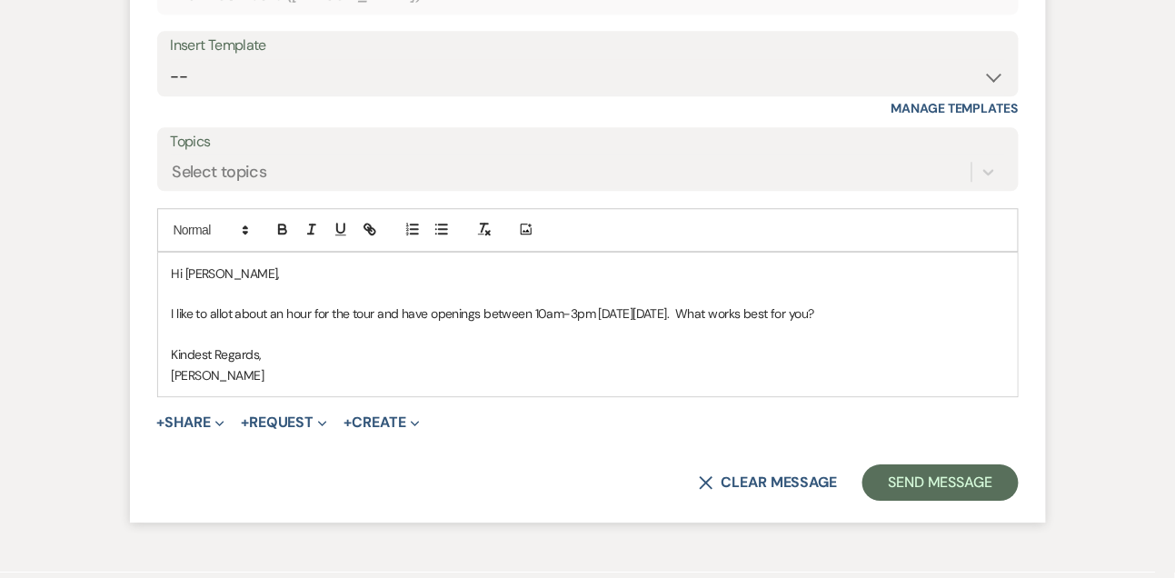
scroll to position [3047, 0]
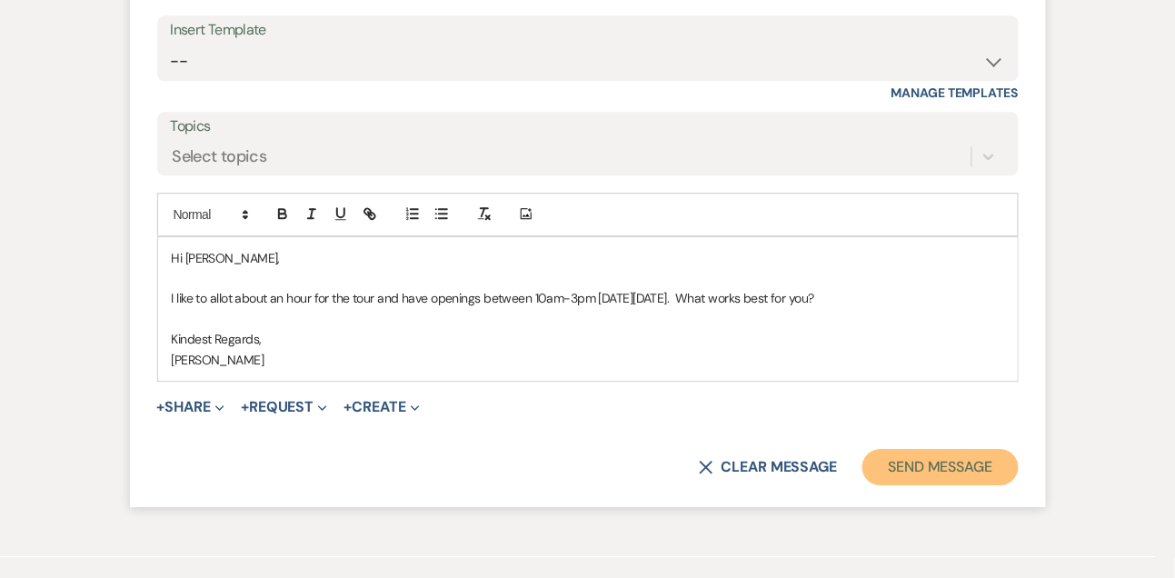
click at [902, 485] on button "Send Message" at bounding box center [939, 467] width 155 height 36
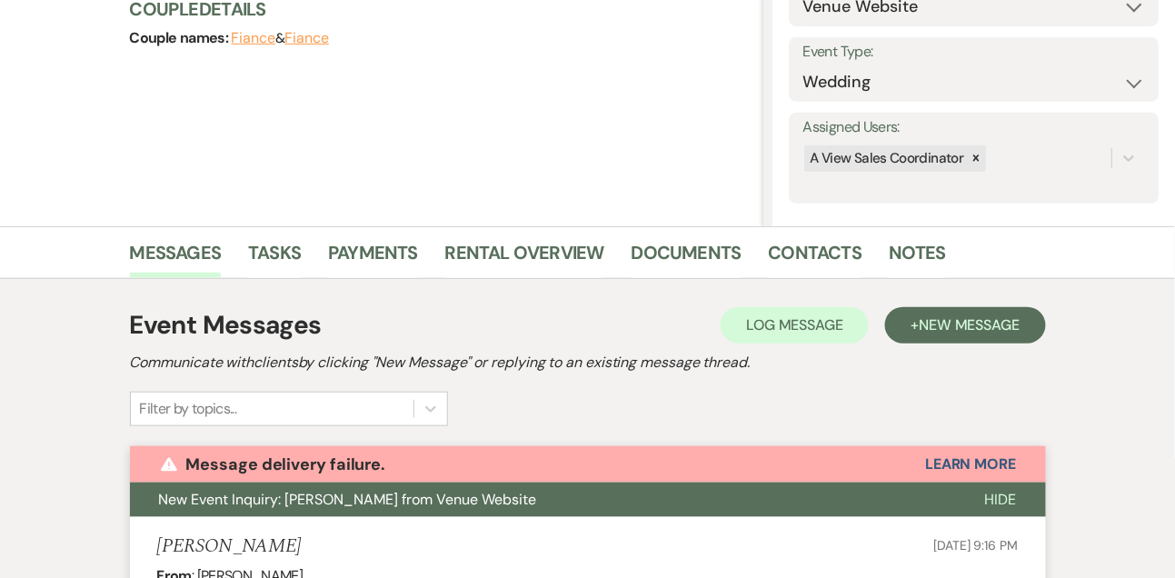
scroll to position [0, 0]
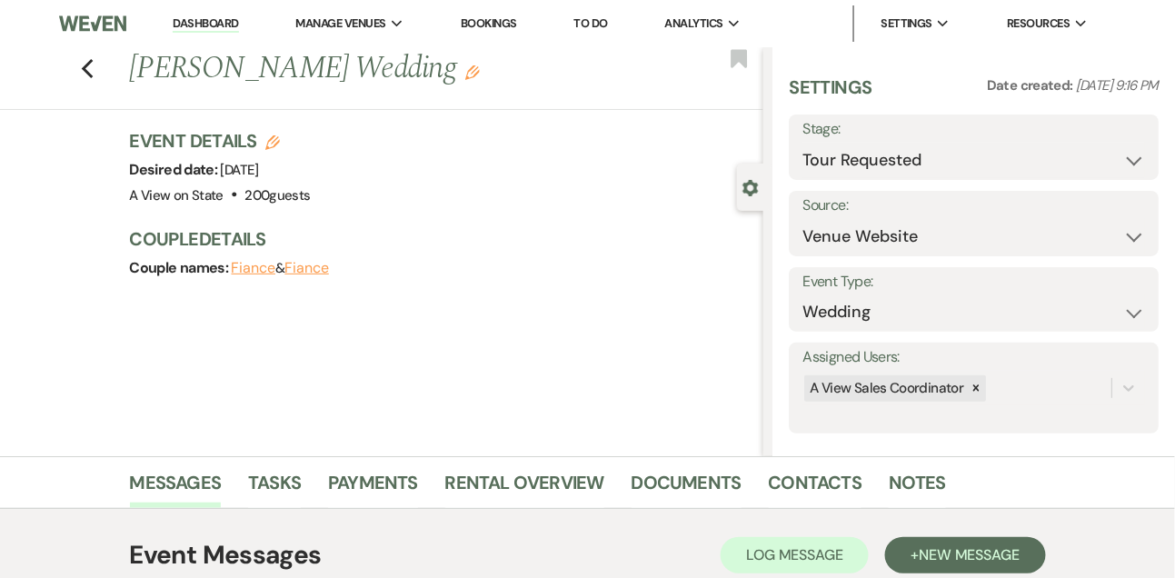
click at [204, 27] on link "Dashboard" at bounding box center [205, 23] width 65 height 17
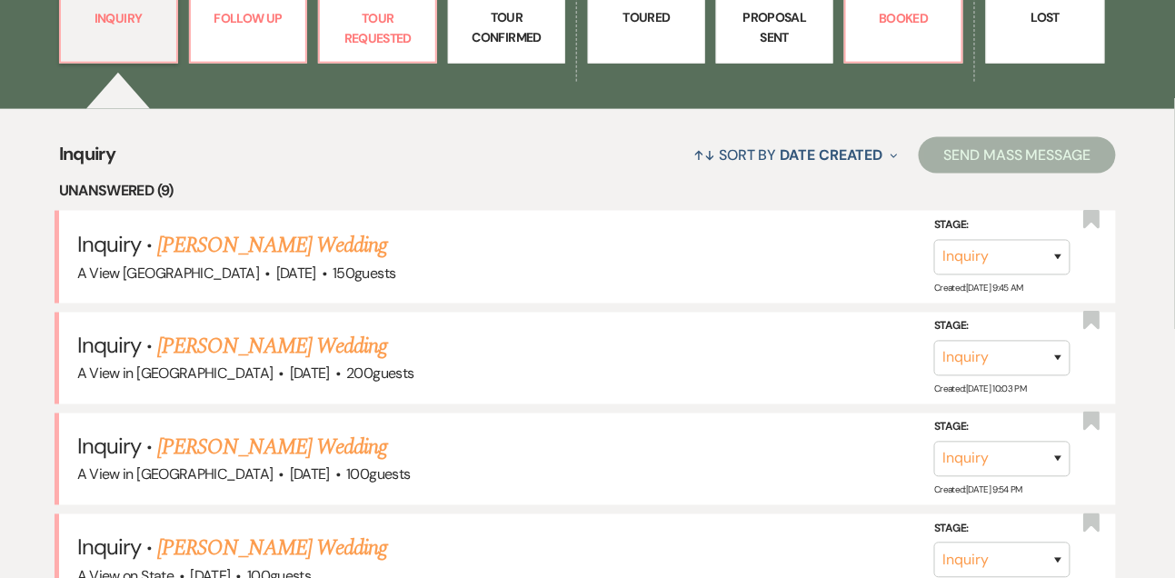
scroll to position [600, 0]
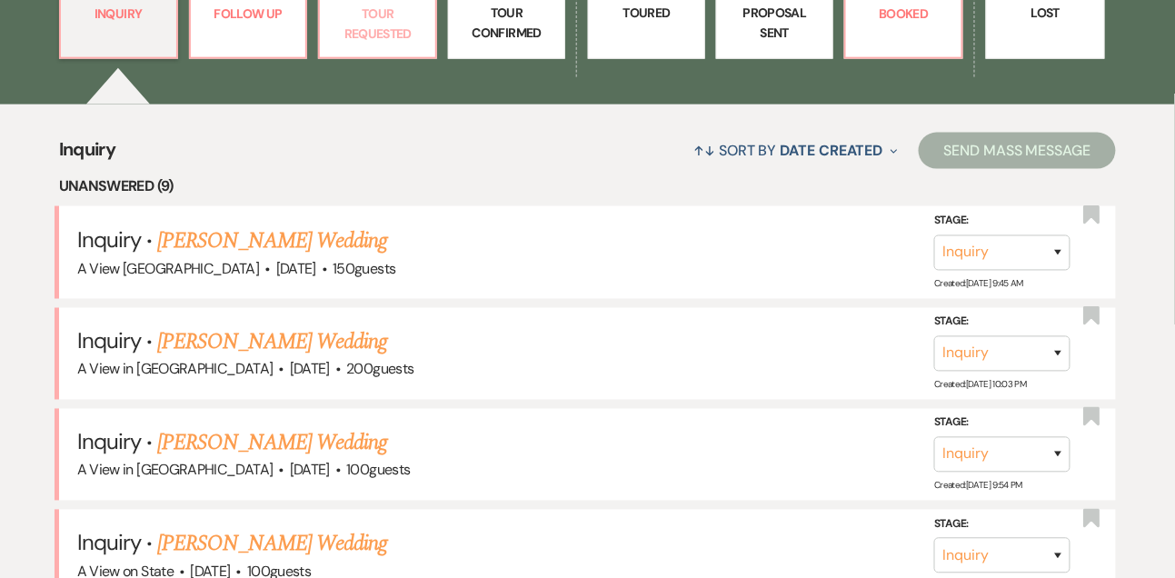
click at [384, 45] on p "Tour Requested" at bounding box center [378, 24] width 94 height 41
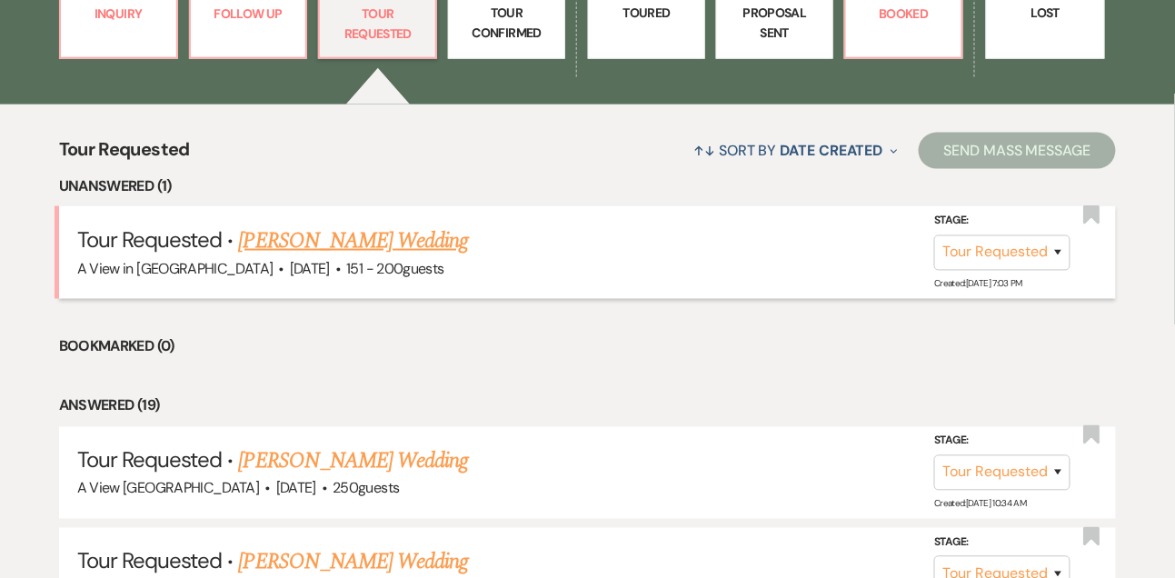
click at [339, 257] on link "[PERSON_NAME] Wedding" at bounding box center [354, 240] width 230 height 33
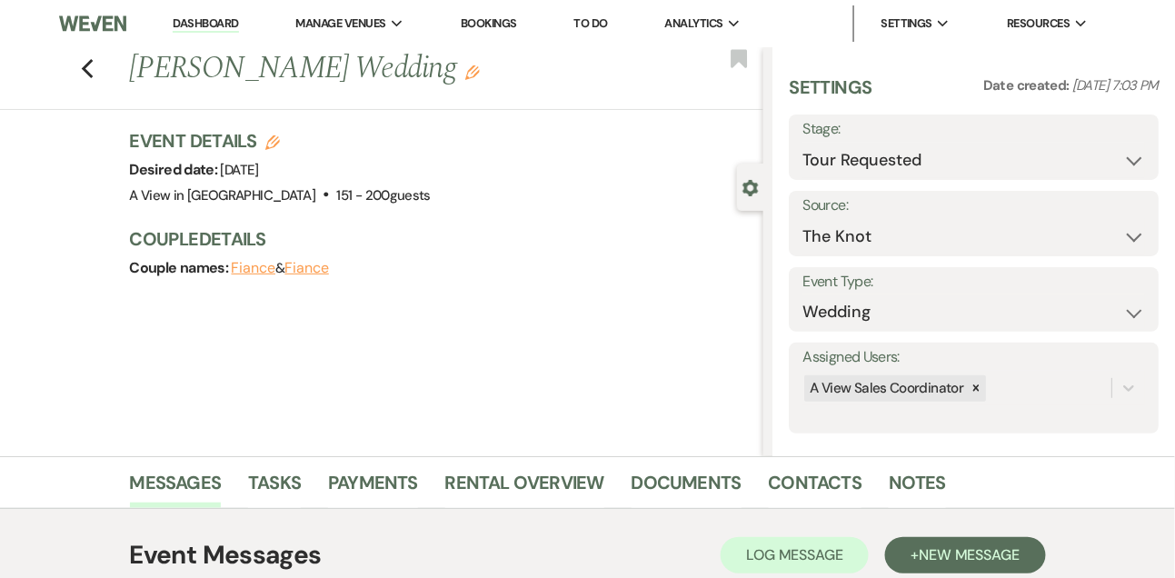
click at [224, 23] on link "Dashboard" at bounding box center [205, 23] width 65 height 17
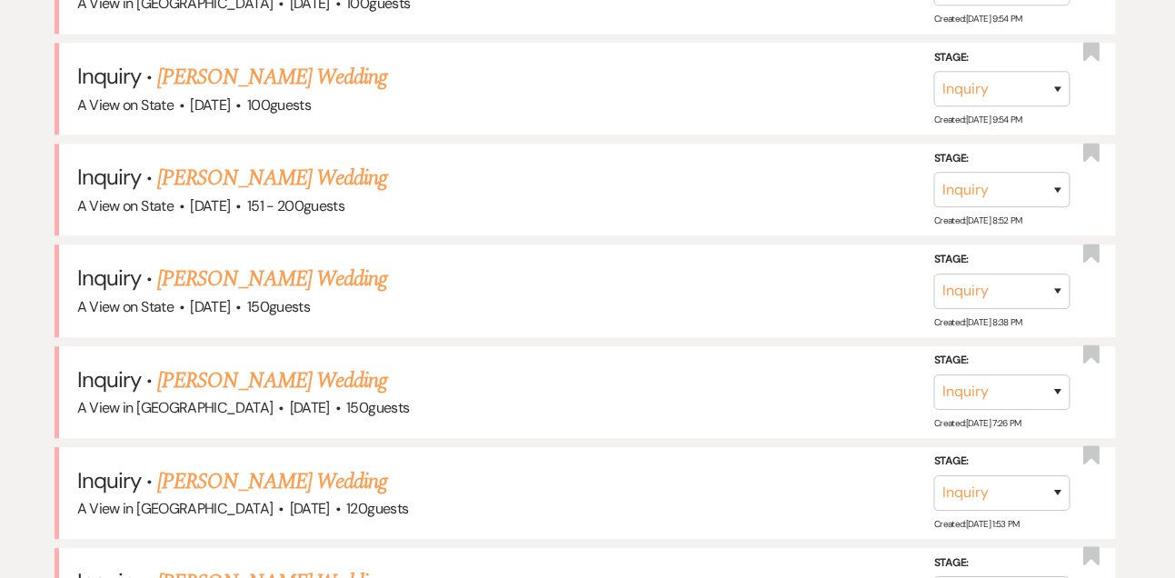
scroll to position [1065, 0]
